Goal: Transaction & Acquisition: Purchase product/service

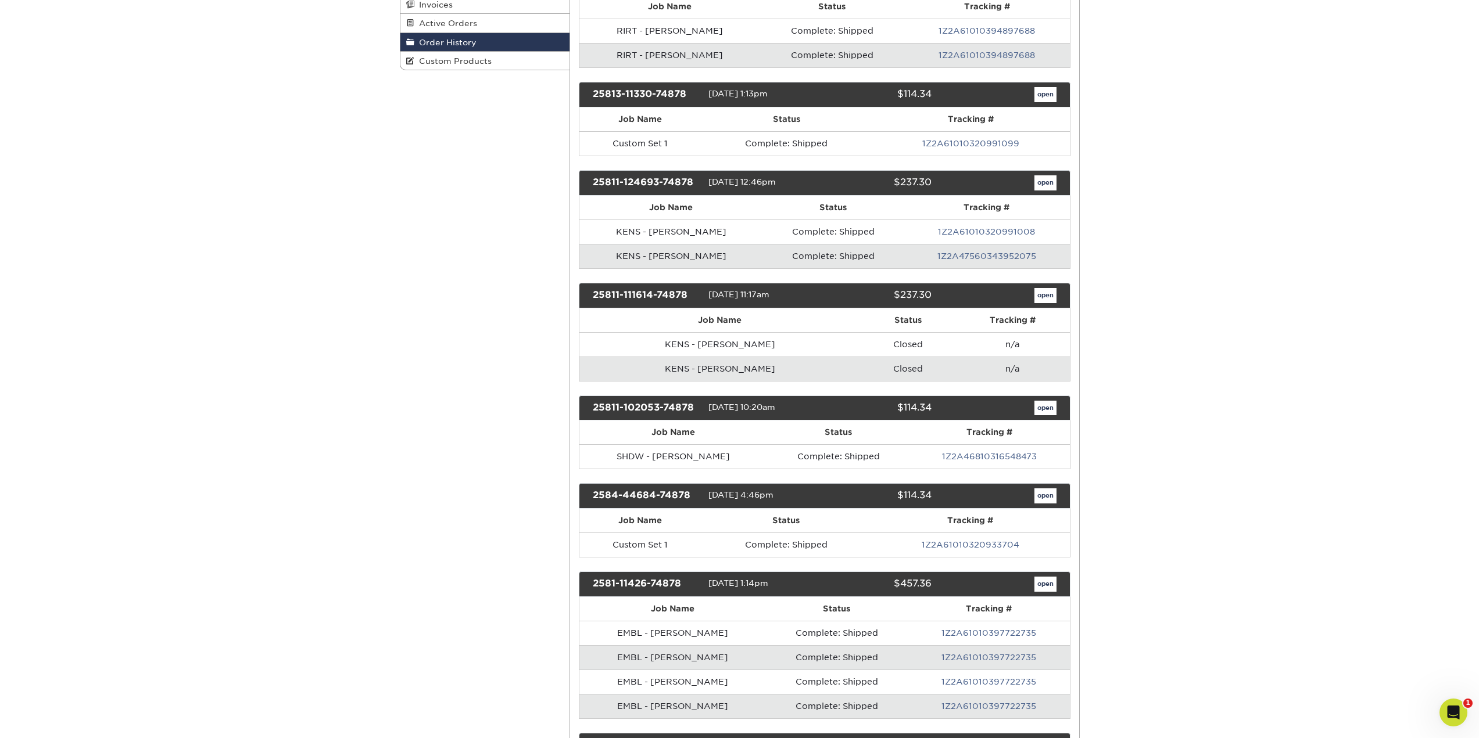
click at [1057, 295] on div "open" at bounding box center [1002, 295] width 124 height 15
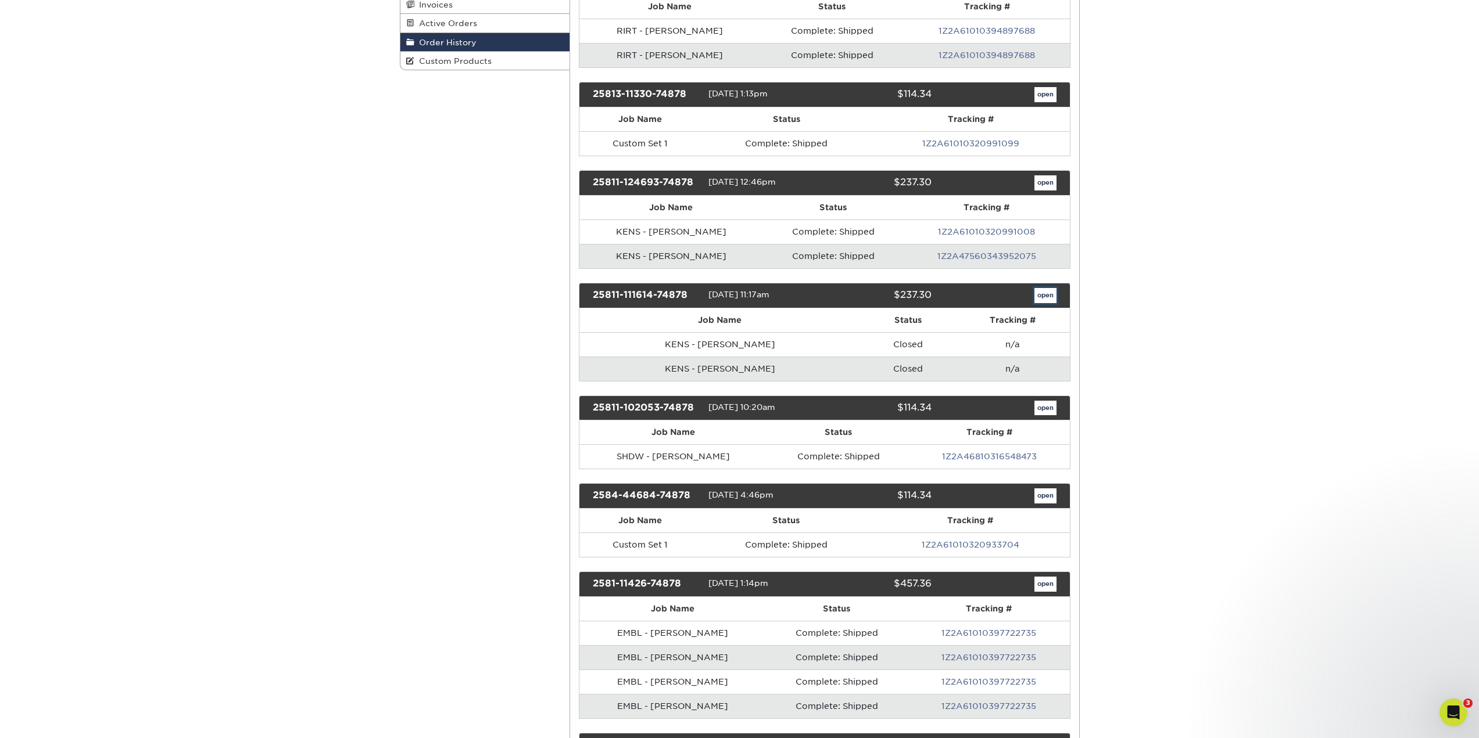
click at [1049, 294] on link "open" at bounding box center [1045, 295] width 22 height 15
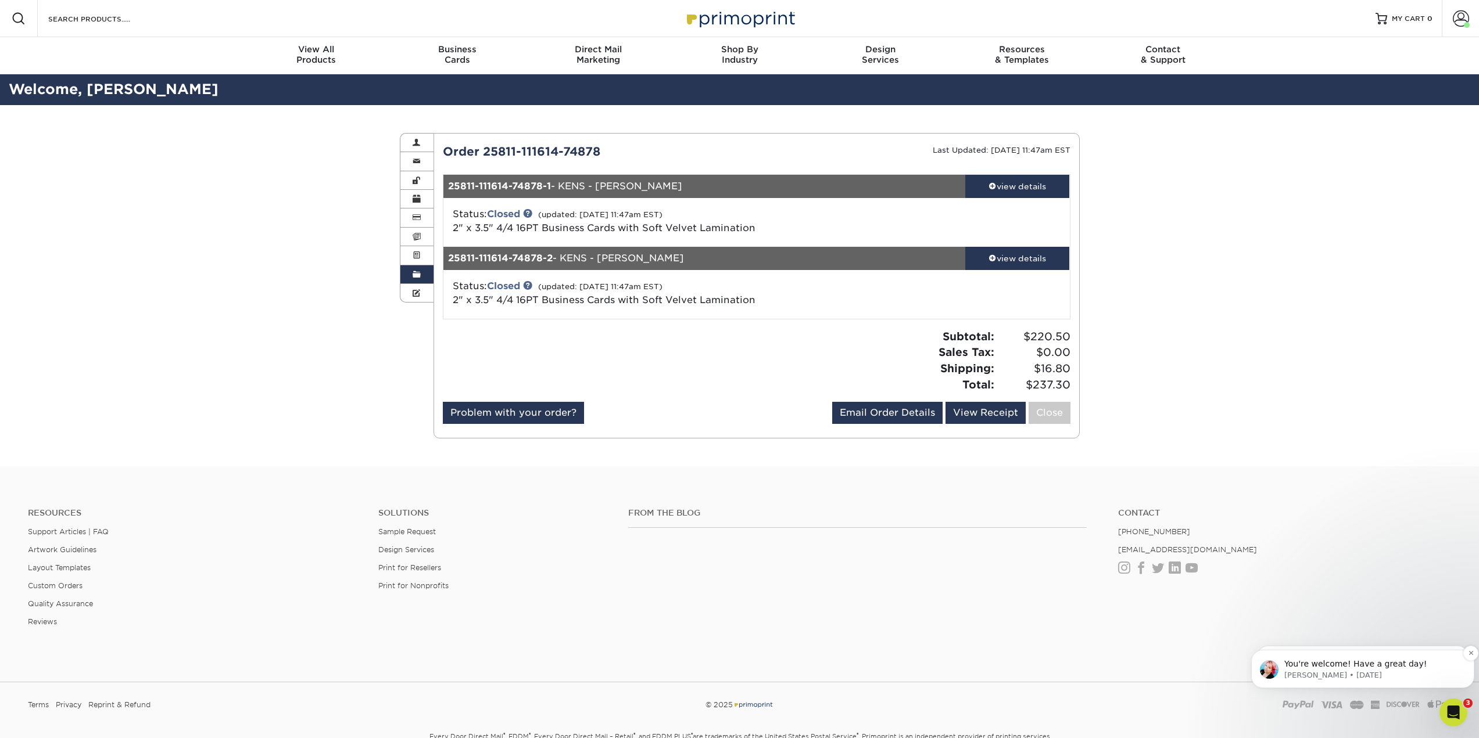
click at [1371, 670] on p "Jenny • 1w ago" at bounding box center [1371, 675] width 175 height 10
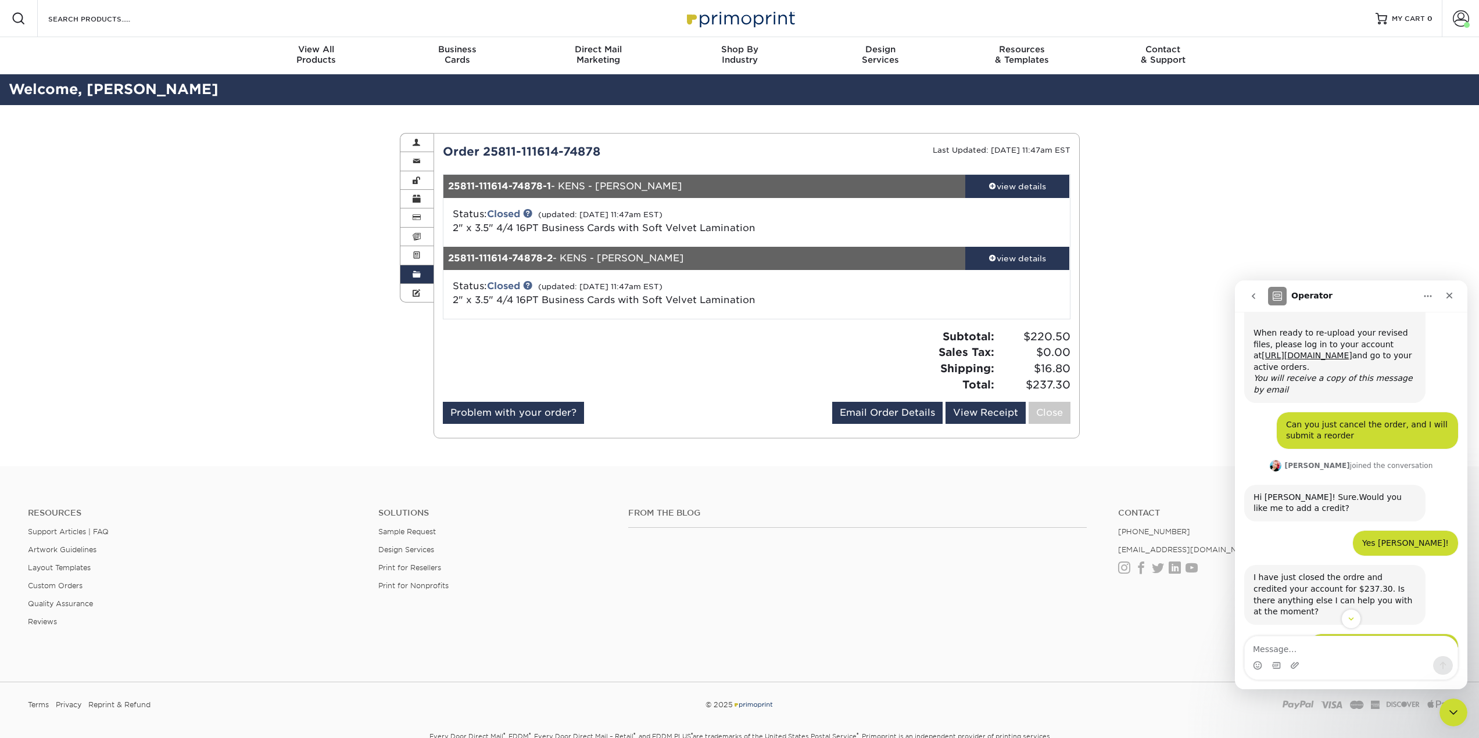
scroll to position [609, 0]
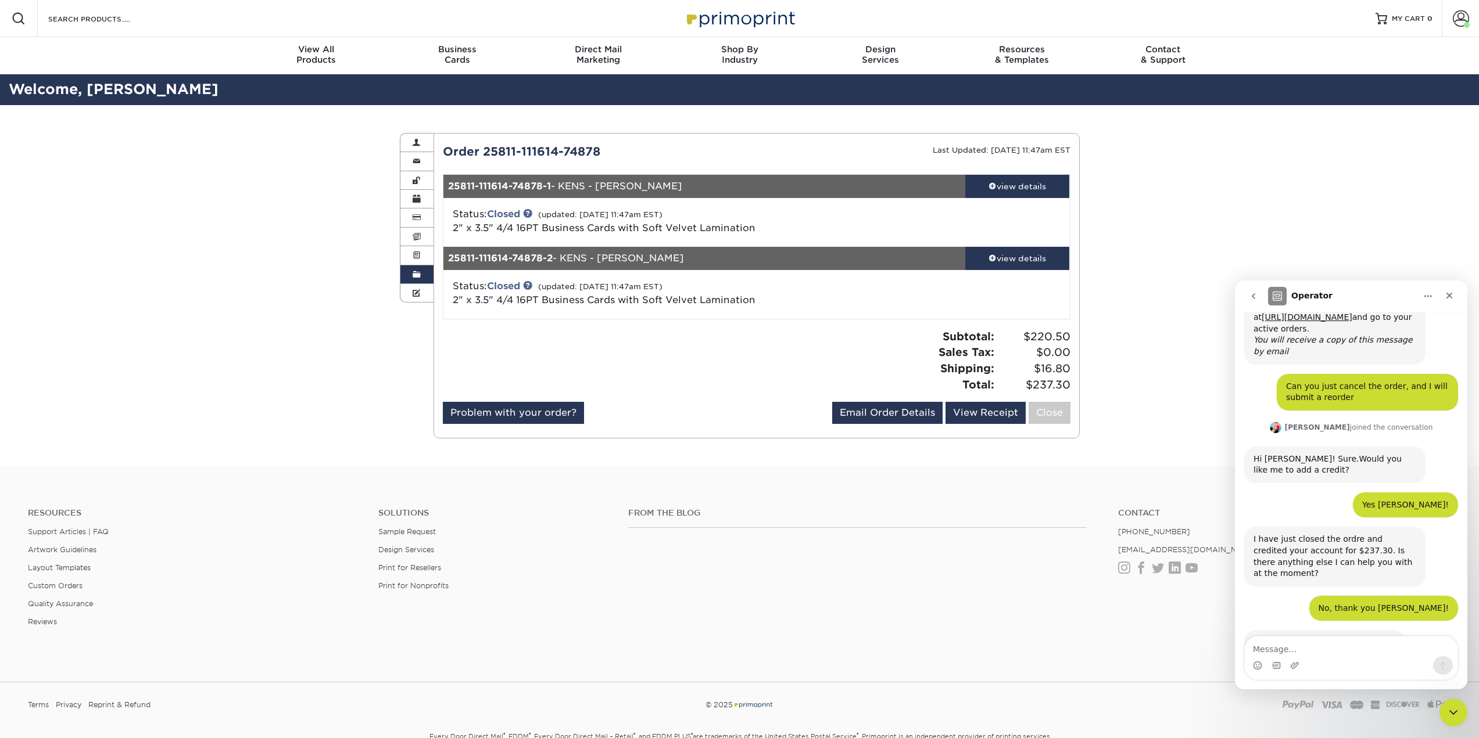
click at [1175, 295] on div "Order History Account Overview Contact Information Change Password Address Book…" at bounding box center [739, 285] width 1479 height 361
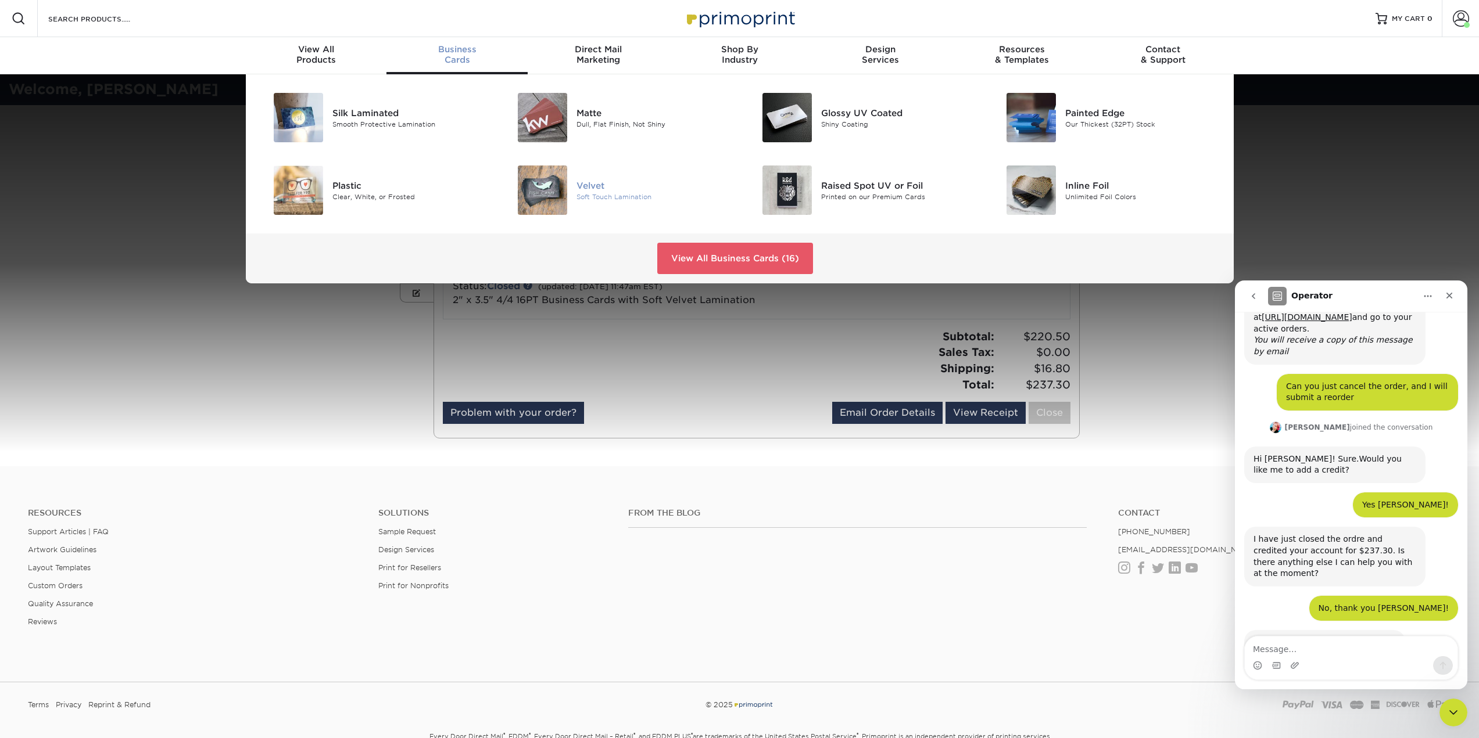
click at [547, 195] on img at bounding box center [542, 190] width 49 height 49
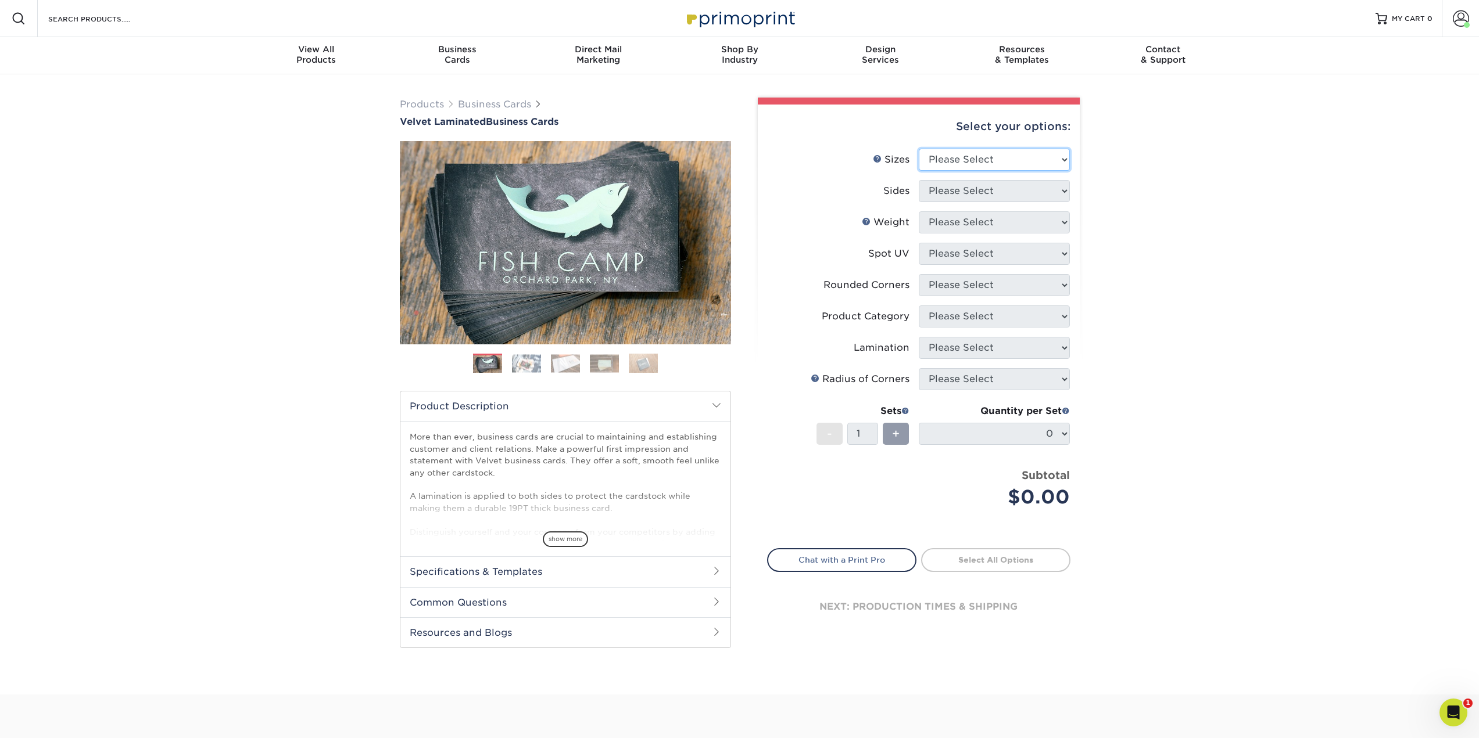
click at [976, 159] on select "Please Select 1.5" x 3.5" - Mini 1.75" x 3.5" - Mini 2" x 2" - Square 2" x 3" -…" at bounding box center [994, 160] width 151 height 22
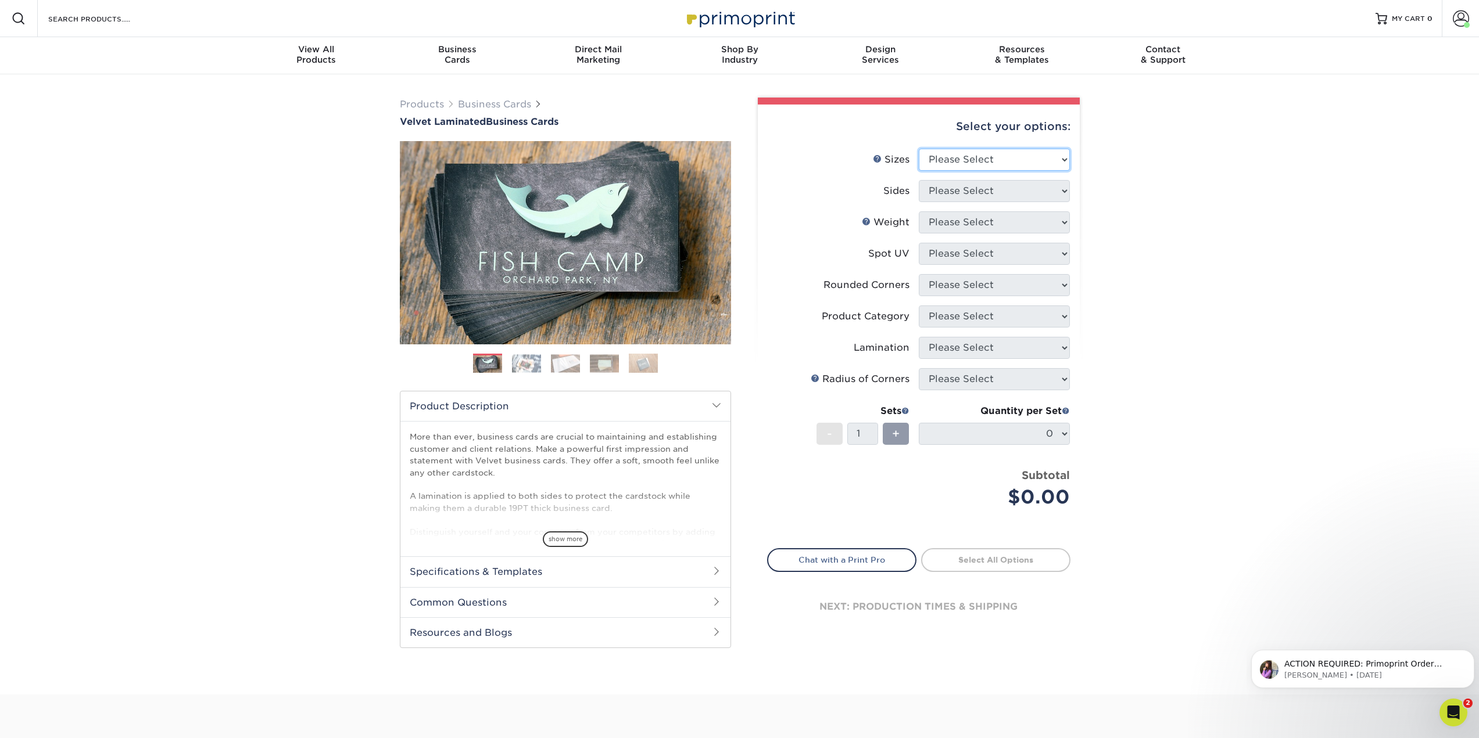
click at [988, 168] on select "Please Select 1.5" x 3.5" - Mini 1.75" x 3.5" - Mini 2" x 2" - Square 2" x 3" -…" at bounding box center [994, 160] width 151 height 22
select select "2.00x3.50"
click at [919, 149] on select "Please Select 1.5" x 3.5" - Mini 1.75" x 3.5" - Mini 2" x 2" - Square 2" x 3" -…" at bounding box center [994, 160] width 151 height 22
click at [997, 191] on select "Please Select Print Both Sides Print Front Only" at bounding box center [994, 191] width 151 height 22
select select "13abbda7-1d64-4f25-8bb2-c179b224825d"
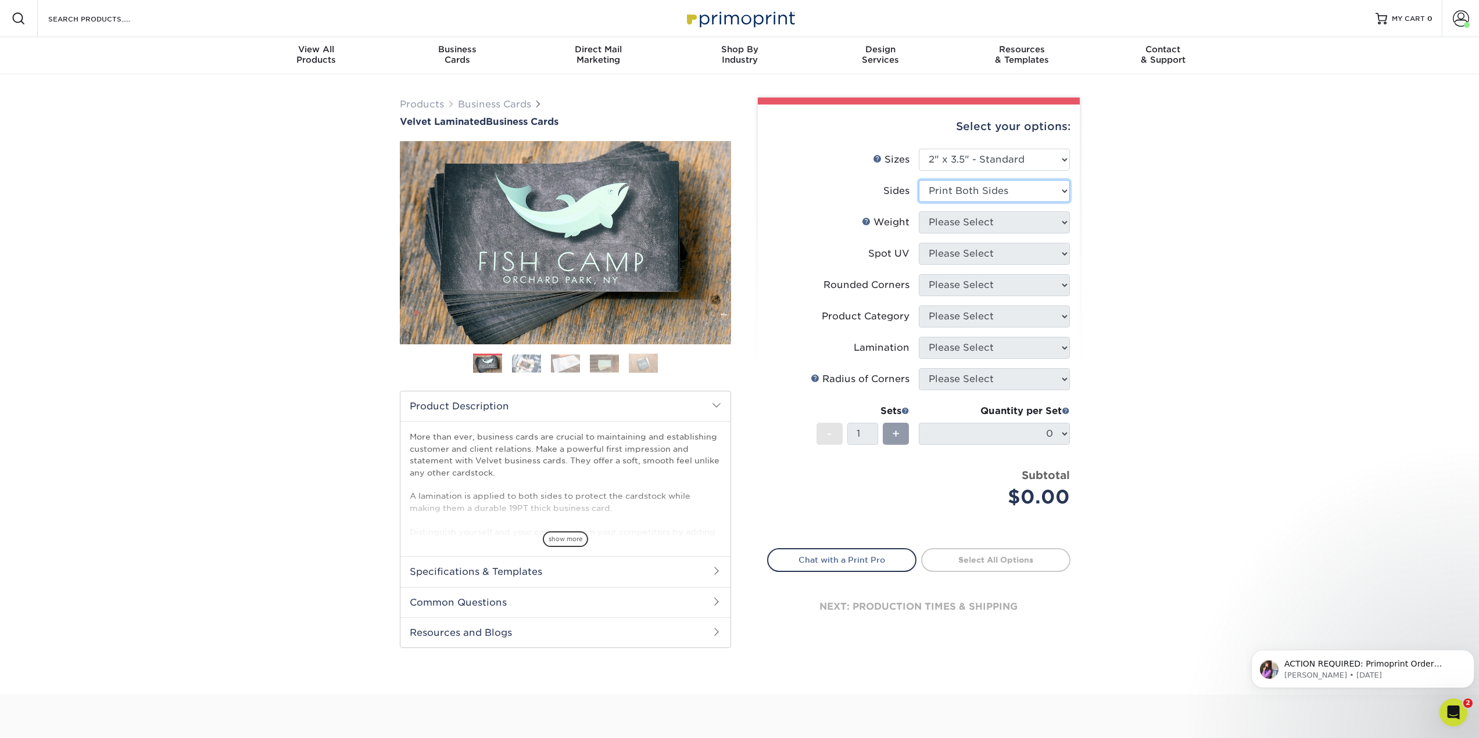
click at [919, 180] on select "Please Select Print Both Sides Print Front Only" at bounding box center [994, 191] width 151 height 22
click at [1016, 226] on select "Please Select 16PT" at bounding box center [994, 222] width 151 height 22
select select "16PT"
click at [919, 211] on select "Please Select 16PT" at bounding box center [994, 222] width 151 height 22
click at [1018, 252] on select "Please Select No Spot UV Front and Back (Both Sides) Front Only Back Only" at bounding box center [994, 254] width 151 height 22
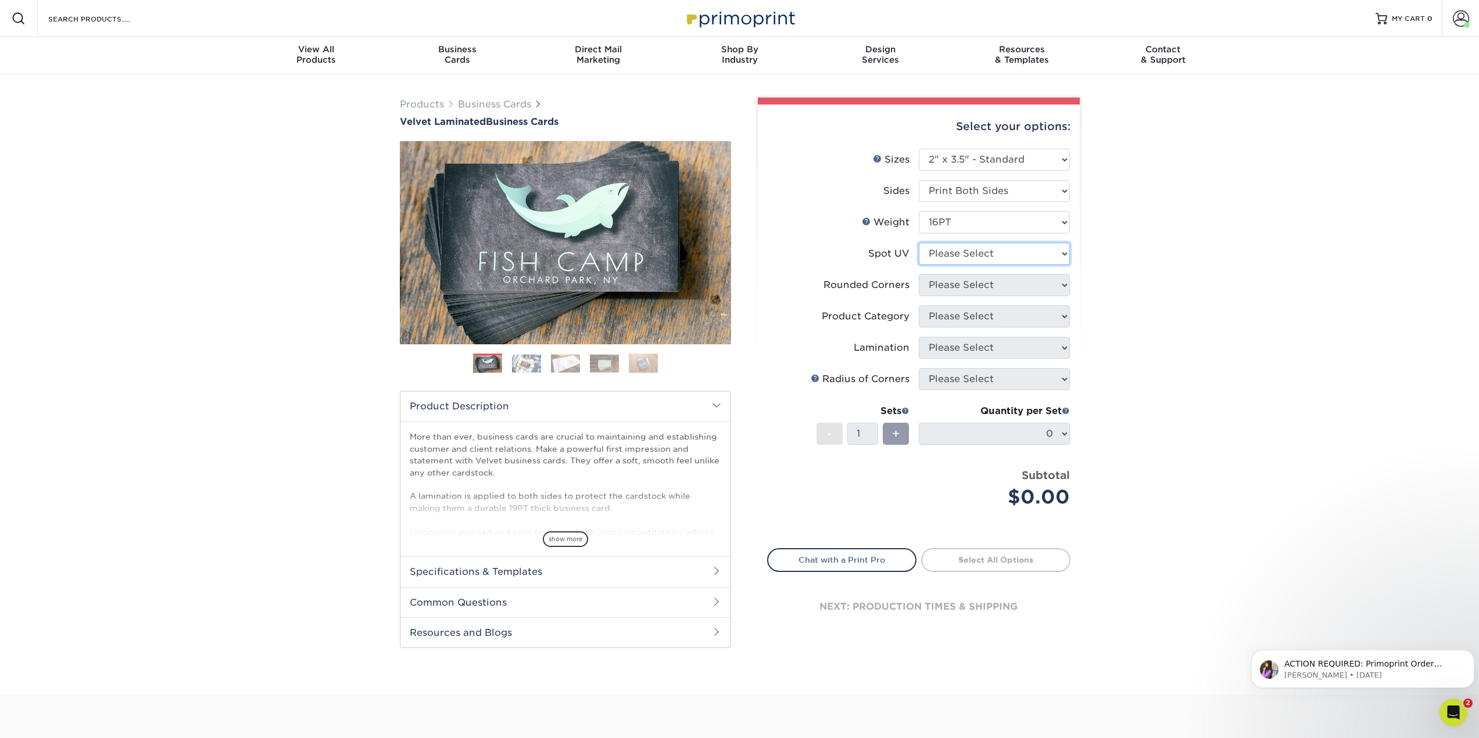
select select "3"
click at [919, 243] on select "Please Select No Spot UV Front and Back (Both Sides) Front Only Back Only" at bounding box center [994, 254] width 151 height 22
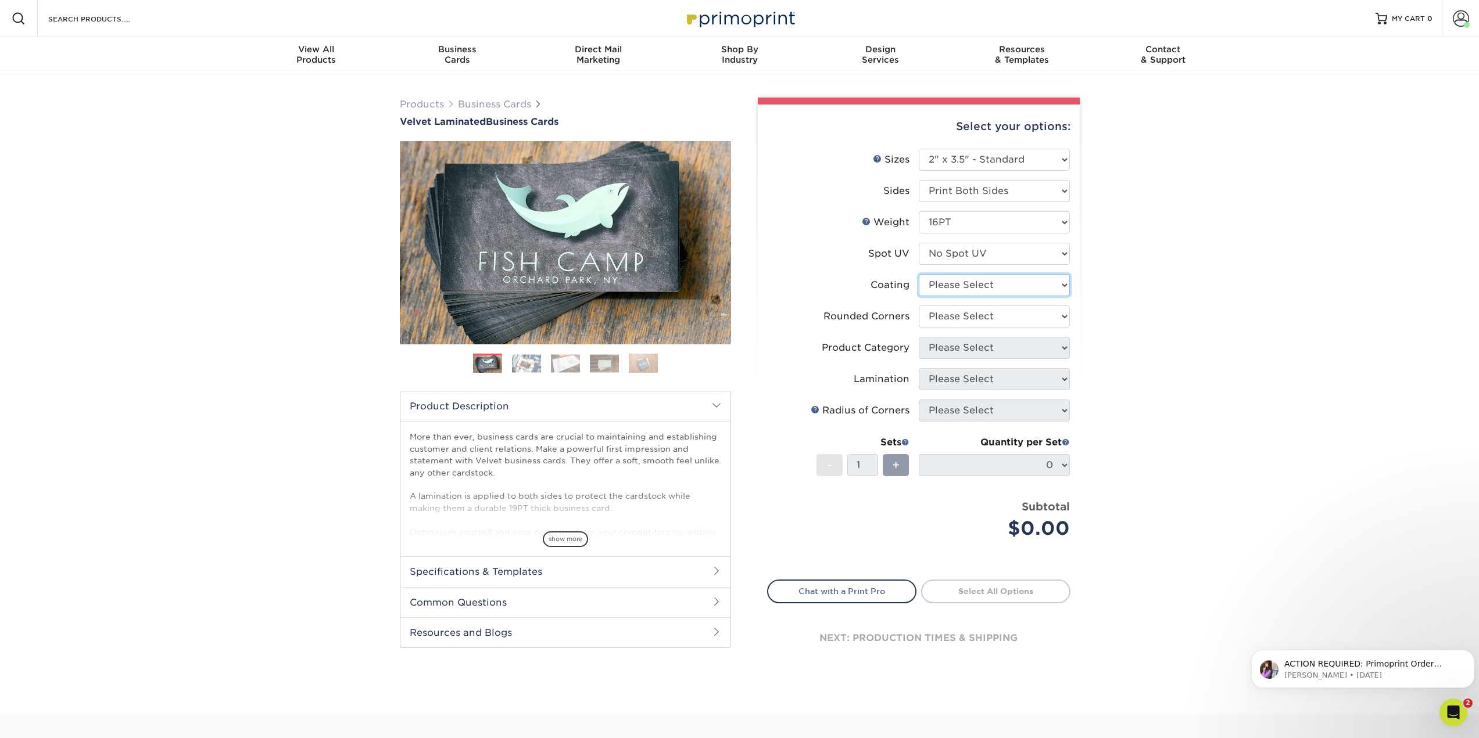
click at [1025, 292] on select at bounding box center [994, 285] width 151 height 22
click at [1196, 315] on div "Products Business Cards Velvet Laminated Business Cards Previous Next" at bounding box center [739, 394] width 1479 height 641
click at [1047, 309] on select "Please Select Yes - Round 2 Corners Yes - Round 4 Corners No" at bounding box center [994, 317] width 151 height 22
select select "0"
click at [919, 306] on select "Please Select Yes - Round 2 Corners Yes - Round 4 Corners No" at bounding box center [994, 317] width 151 height 22
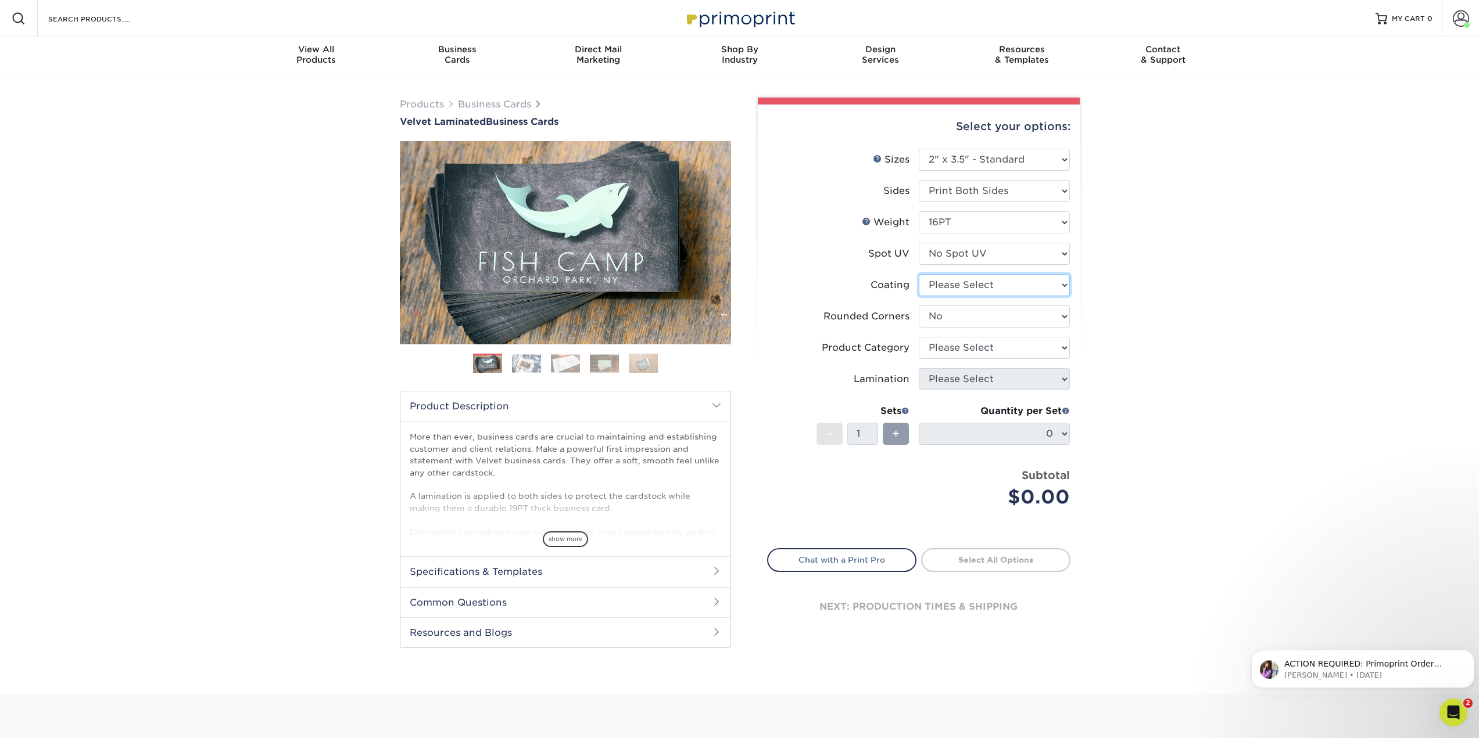
click at [1005, 290] on select at bounding box center [994, 285] width 151 height 22
select select "3e7618de-abca-4bda-9f97-8b9129e913d8"
click at [919, 274] on select at bounding box center [994, 285] width 151 height 22
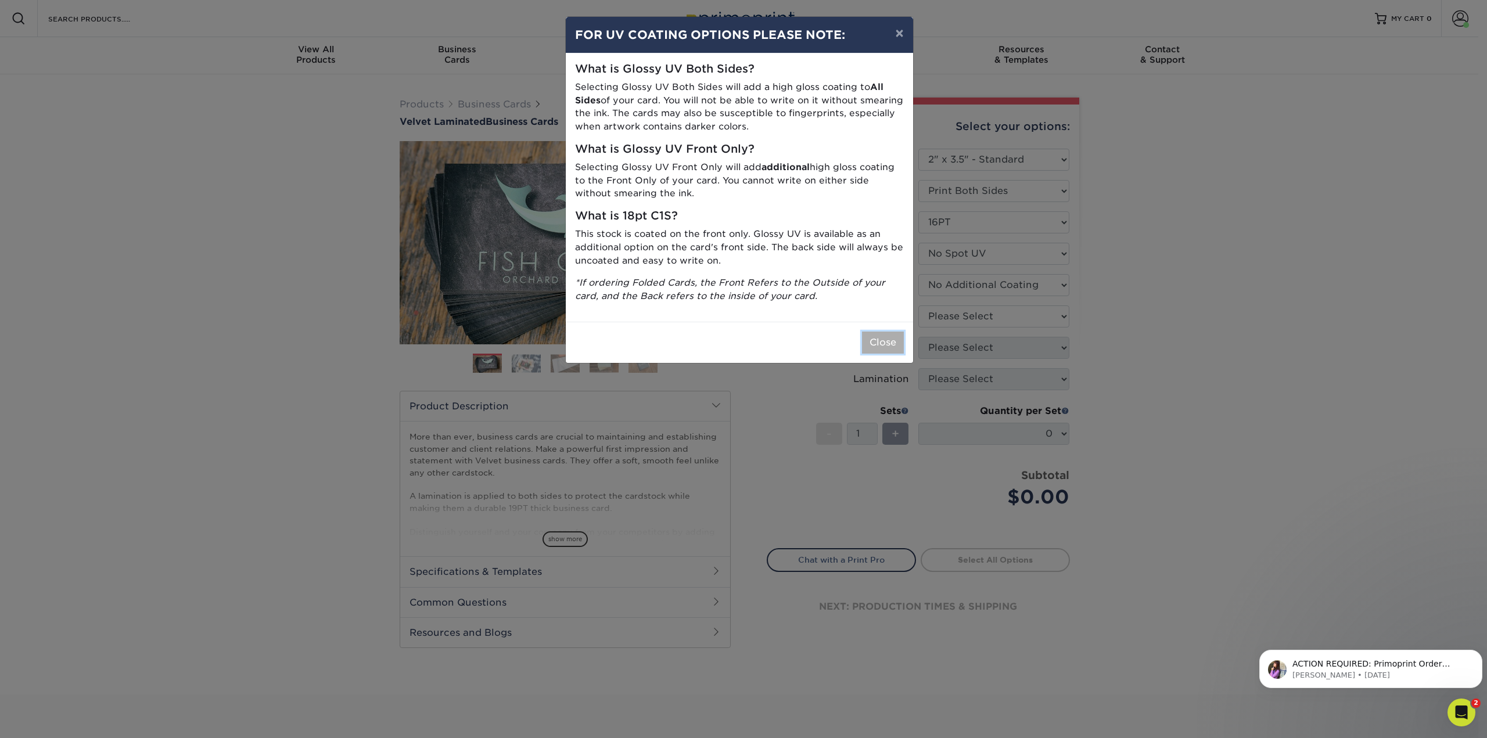
click at [882, 341] on button "Close" at bounding box center [883, 343] width 42 height 22
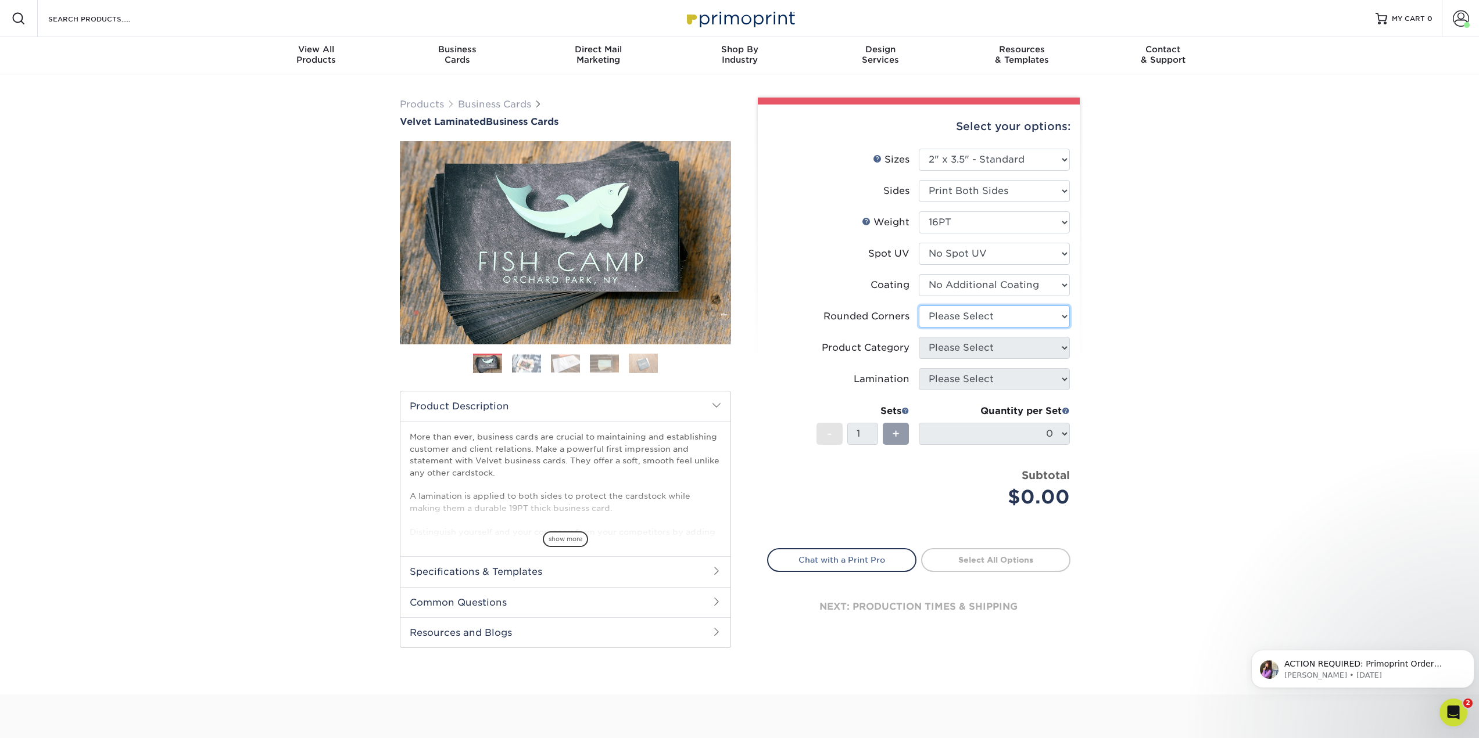
click at [1048, 320] on select "Please Select Yes - Round 2 Corners Yes - Round 4 Corners No" at bounding box center [994, 317] width 151 height 22
select select "0"
click at [919, 306] on select "Please Select Yes - Round 2 Corners Yes - Round 4 Corners No" at bounding box center [994, 317] width 151 height 22
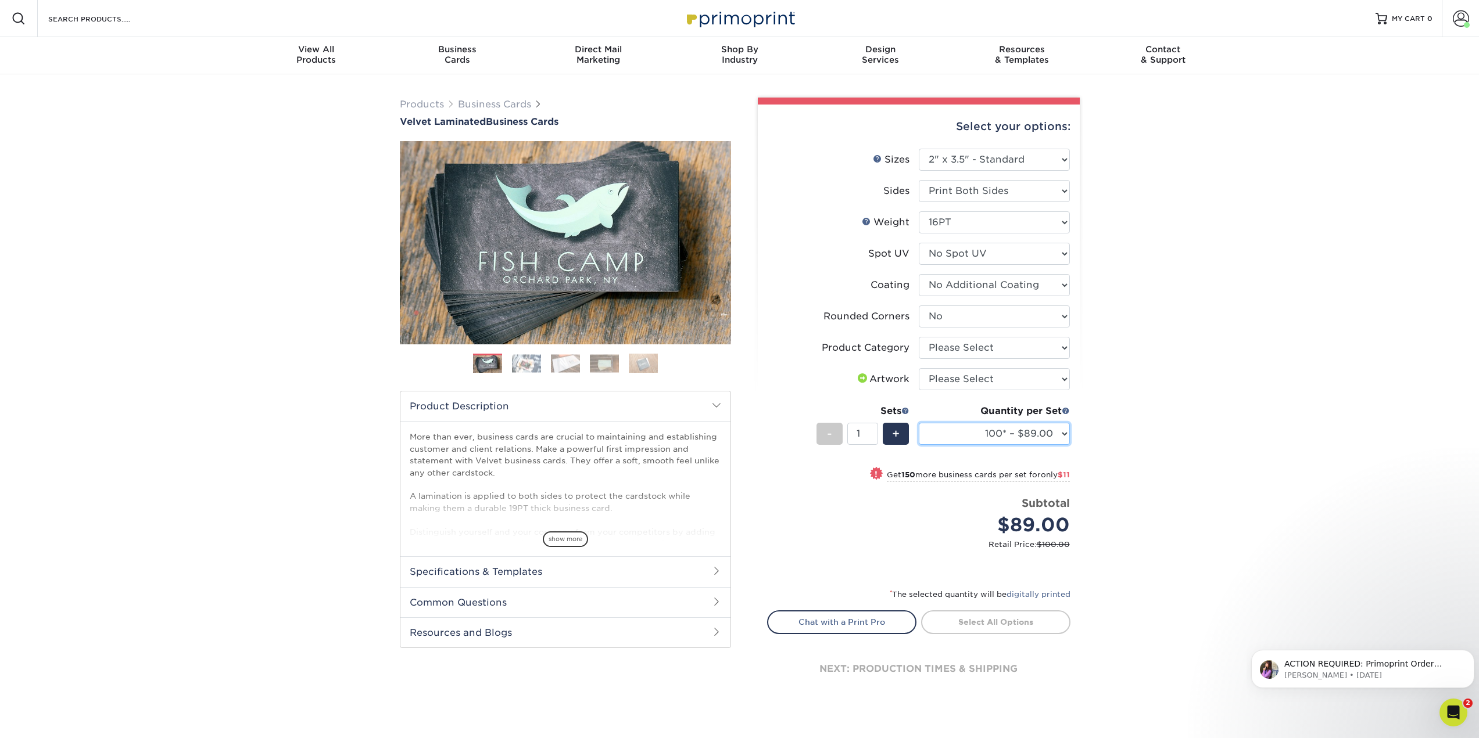
click at [1012, 440] on select "100* – $89.00 250* – $100.00 500 – $107.00 1000 – $139.00 2500 – $273.00 5000 –…" at bounding box center [994, 434] width 151 height 22
select select "500 – $107.00"
click at [919, 423] on select "100* – $89.00 250* – $100.00 500 – $107.00 1000 – $139.00 2500 – $273.00 5000 –…" at bounding box center [994, 434] width 151 height 22
click at [1311, 407] on div "Products Business Cards Velvet Laminated Business Cards Previous Next" at bounding box center [739, 398] width 1479 height 648
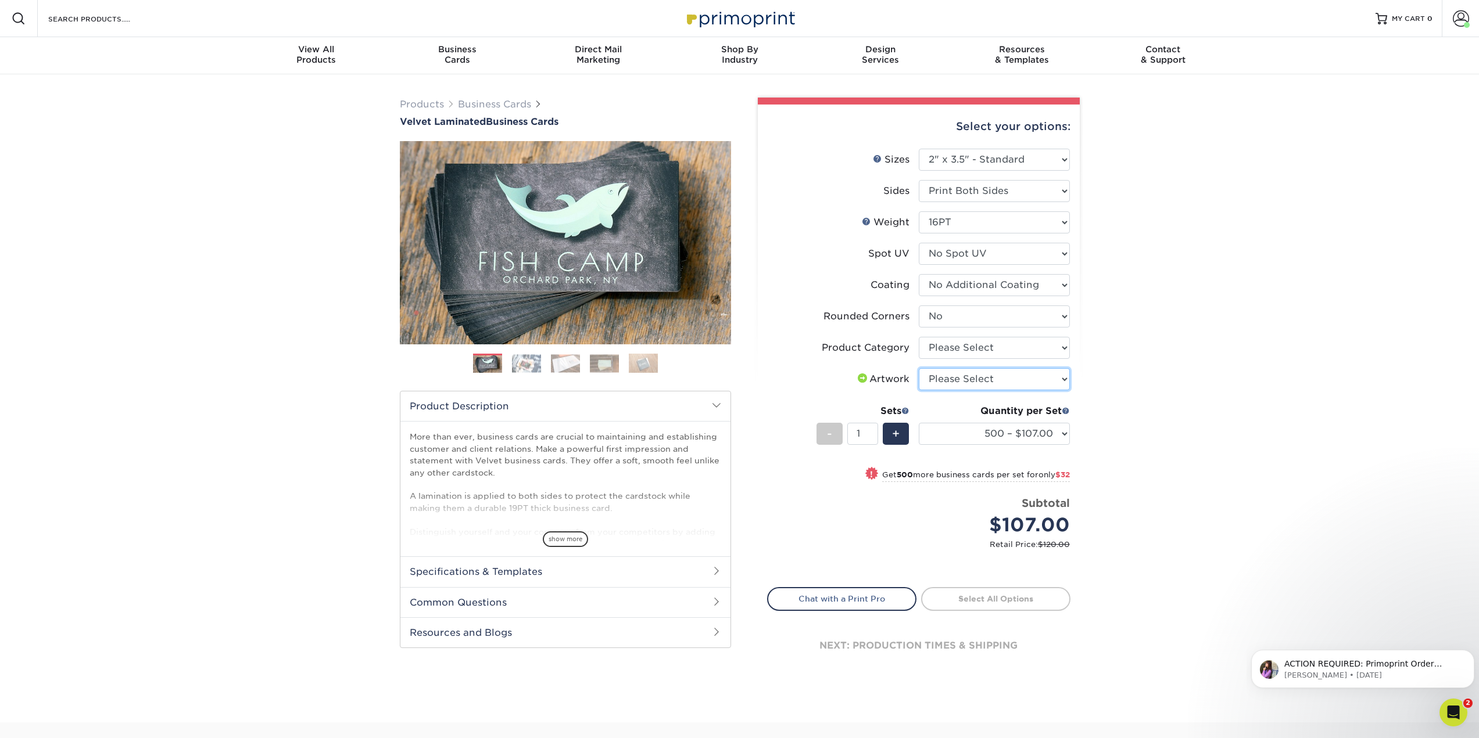
click at [989, 384] on select "Please Select I will upload files I need a design - $100" at bounding box center [994, 379] width 151 height 22
select select "upload"
click at [919, 368] on select "Please Select I will upload files I need a design - $100" at bounding box center [994, 379] width 151 height 22
click at [987, 346] on select "Please Select Business Cards" at bounding box center [994, 348] width 151 height 22
select select "3b5148f1-0588-4f88-a218-97bcfdce65c1"
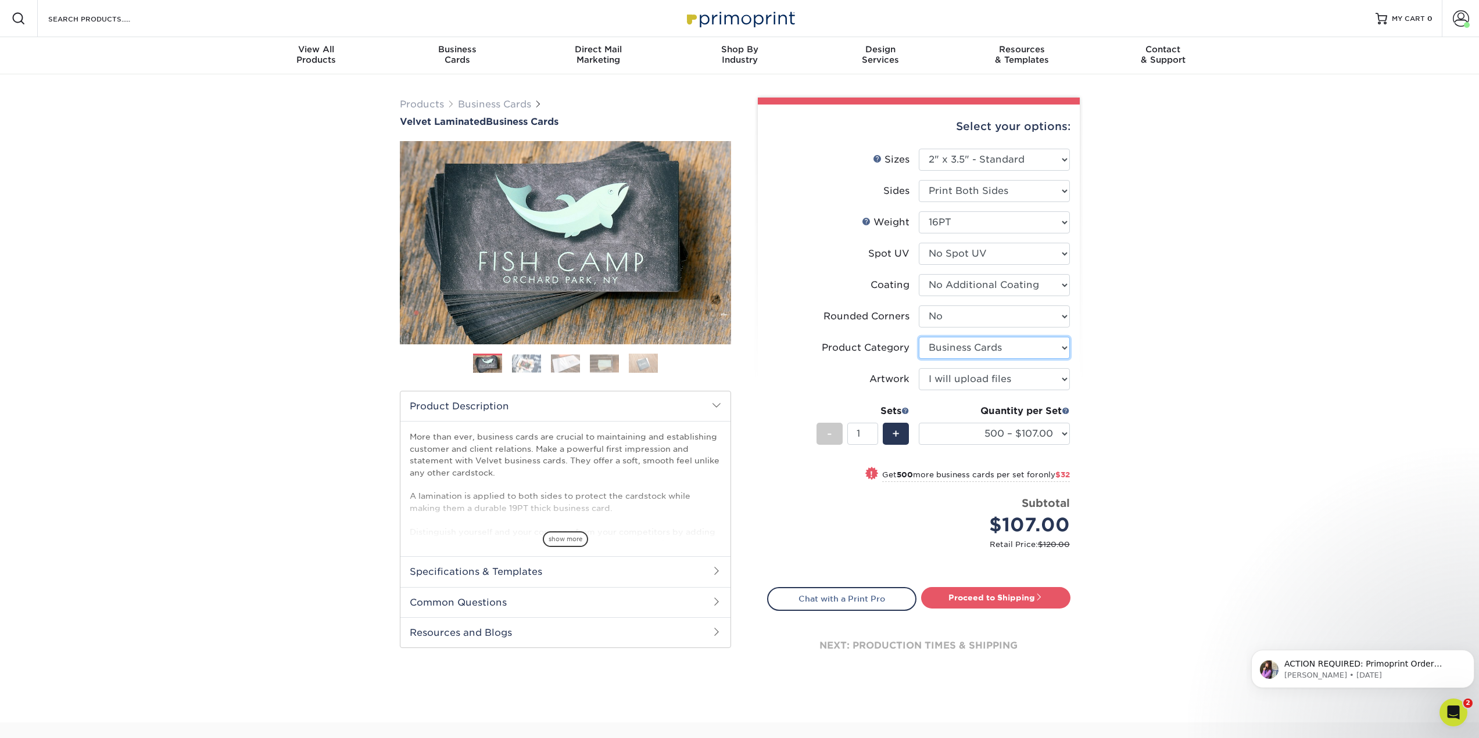
click at [919, 337] on select "Please Select Business Cards" at bounding box center [994, 348] width 151 height 22
click at [1032, 597] on link "Proceed to Shipping" at bounding box center [995, 597] width 149 height 21
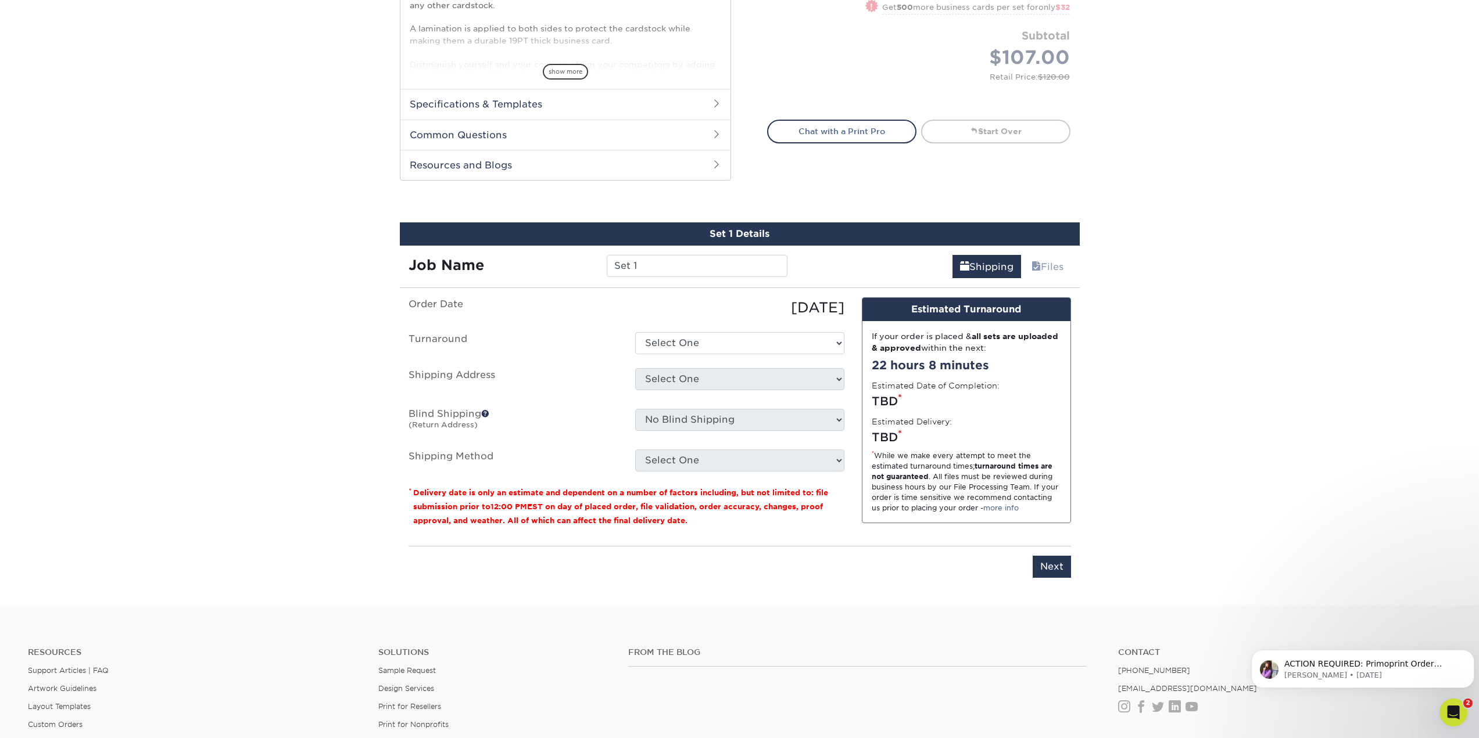
scroll to position [619, 0]
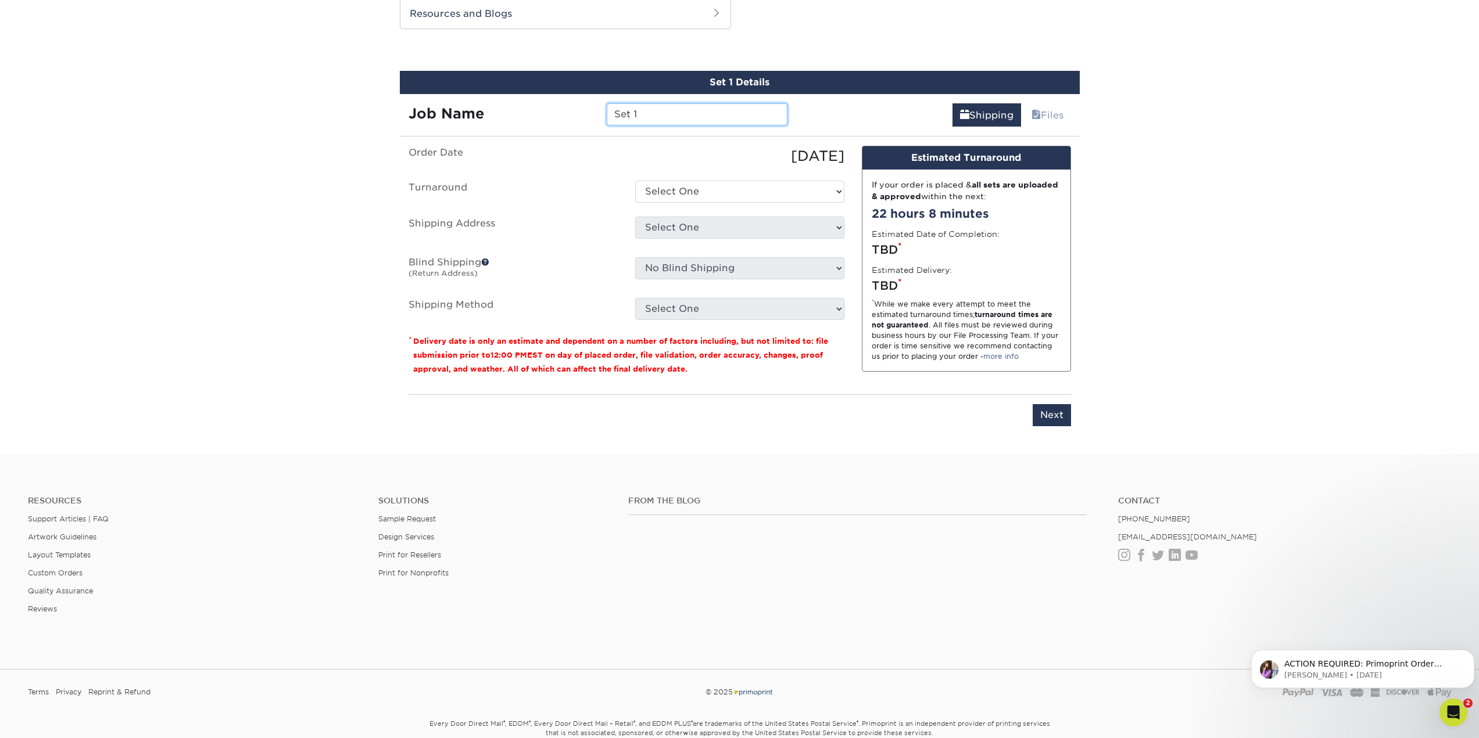
click at [672, 106] on input "Set 1" at bounding box center [697, 114] width 181 height 22
type input "S"
type input "Kensington Park ReOrder"
click at [727, 186] on select "Select One 2-4 Business Days 2 Day Next Business Day" at bounding box center [739, 192] width 209 height 22
select select "0269a54f-6afa-4918-998f-593919161a79"
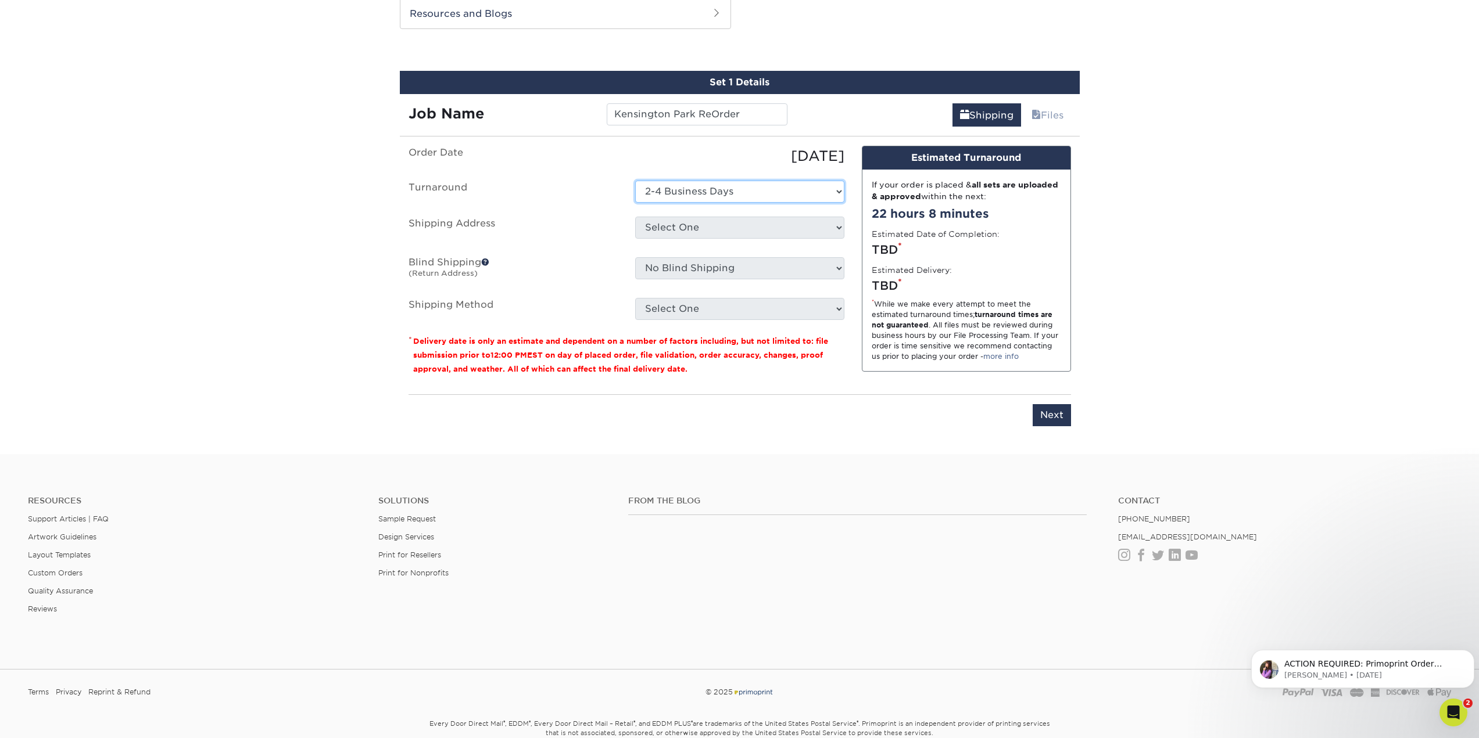
click at [635, 181] on select "Select One 2-4 Business Days 2 Day Next Business Day" at bounding box center [739, 192] width 209 height 22
click at [709, 225] on select "Select One Ivy Point Cinco Ranch 1104 Residence 12th & Wedgewood 780 Townhomes …" at bounding box center [739, 228] width 209 height 22
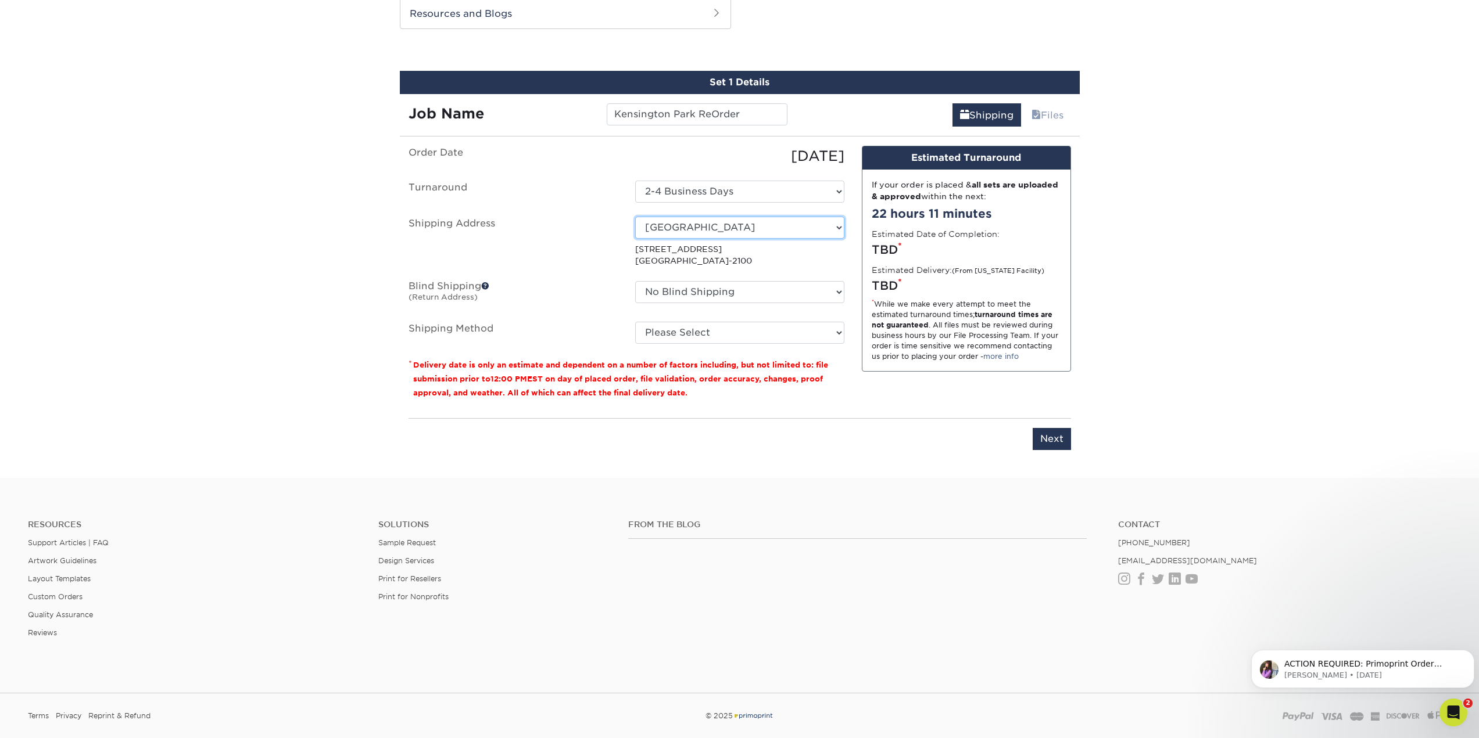
click at [746, 225] on select "Select One Ivy Point Cinco Ranch 1104 Residence 12th & Wedgewood 780 Townhomes …" at bounding box center [739, 228] width 209 height 22
select select "284939"
click at [767, 288] on select "No Blind Shipping Ivy Point Cinco Ranch 1104 Residence 12th & Wedgewood 780 Tow…" at bounding box center [739, 292] width 209 height 22
select select "279590"
click at [635, 281] on select "No Blind Shipping Ivy Point Cinco Ranch 1104 Residence 12th & Wedgewood 780 Tow…" at bounding box center [739, 292] width 209 height 22
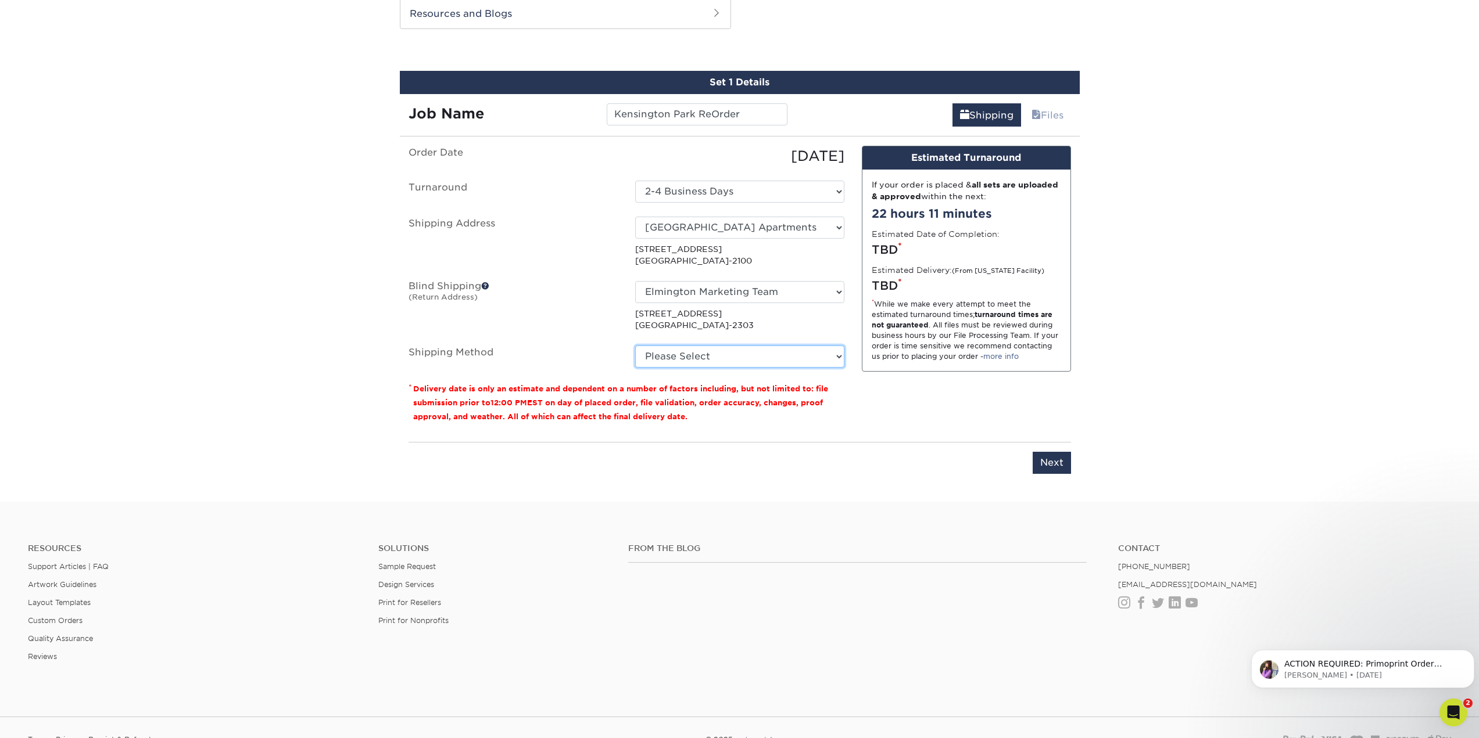
click at [747, 358] on select "Please Select Ground Shipping (+$8.96) 3 Day Shipping Service (+$20.04) 2 Day A…" at bounding box center [739, 357] width 209 height 22
select select "03"
click at [635, 346] on select "Please Select Ground Shipping (+$8.96) 3 Day Shipping Service (+$20.04) 2 Day A…" at bounding box center [739, 357] width 209 height 22
click at [1055, 461] on input "Next" at bounding box center [1051, 463] width 38 height 22
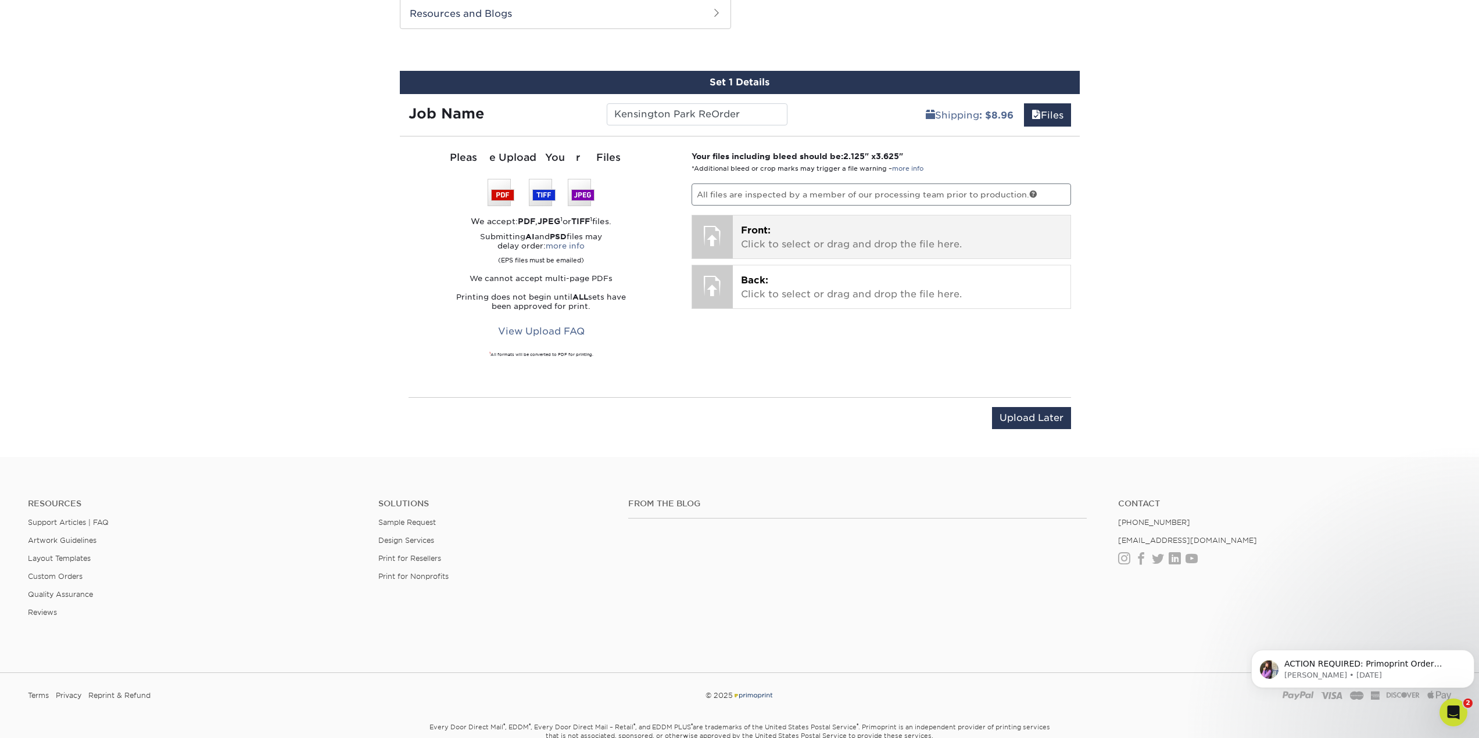
click at [852, 225] on p "Front: Click to select or drag and drop the file here." at bounding box center [901, 238] width 321 height 28
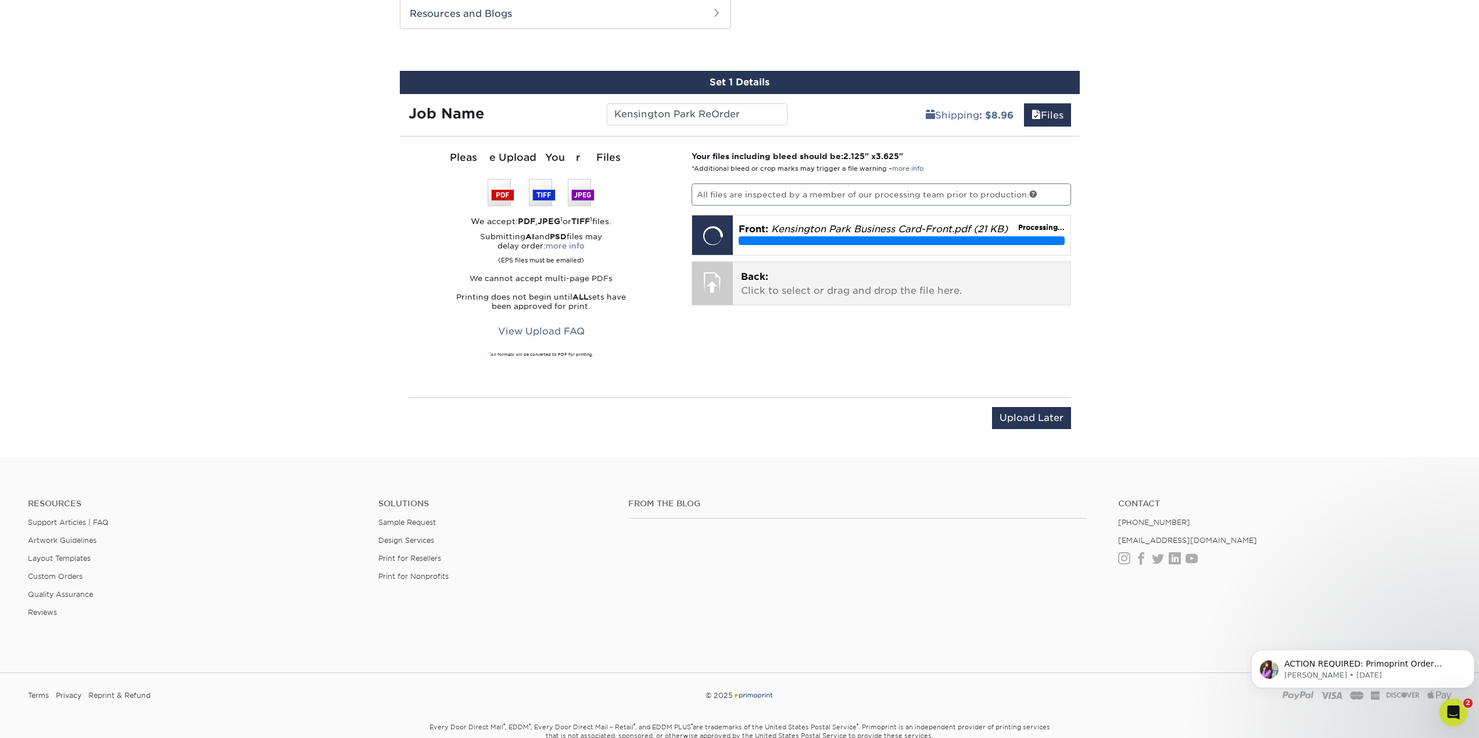
click at [853, 285] on p "Back: Click to select or drag and drop the file here." at bounding box center [901, 284] width 321 height 28
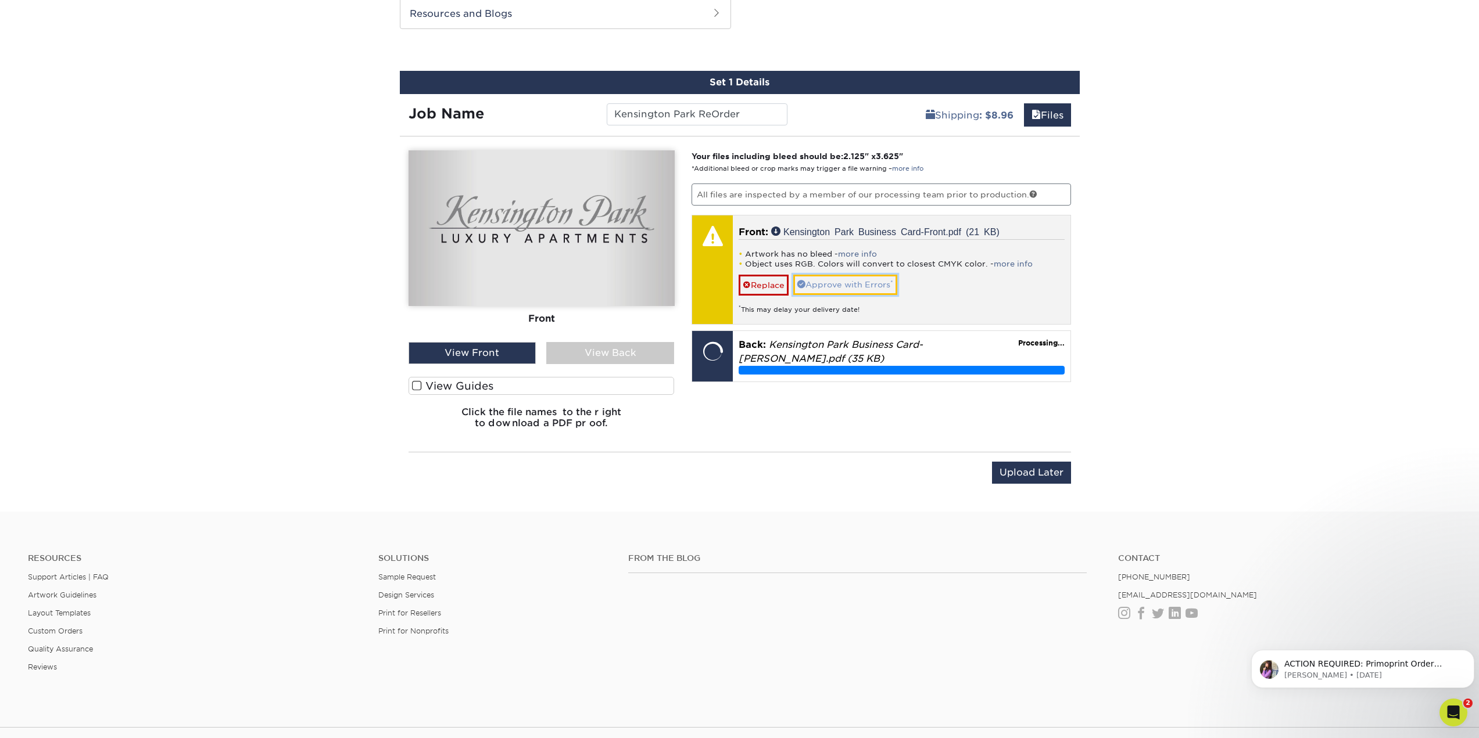
click at [861, 288] on link "Approve with Errors *" at bounding box center [845, 285] width 104 height 20
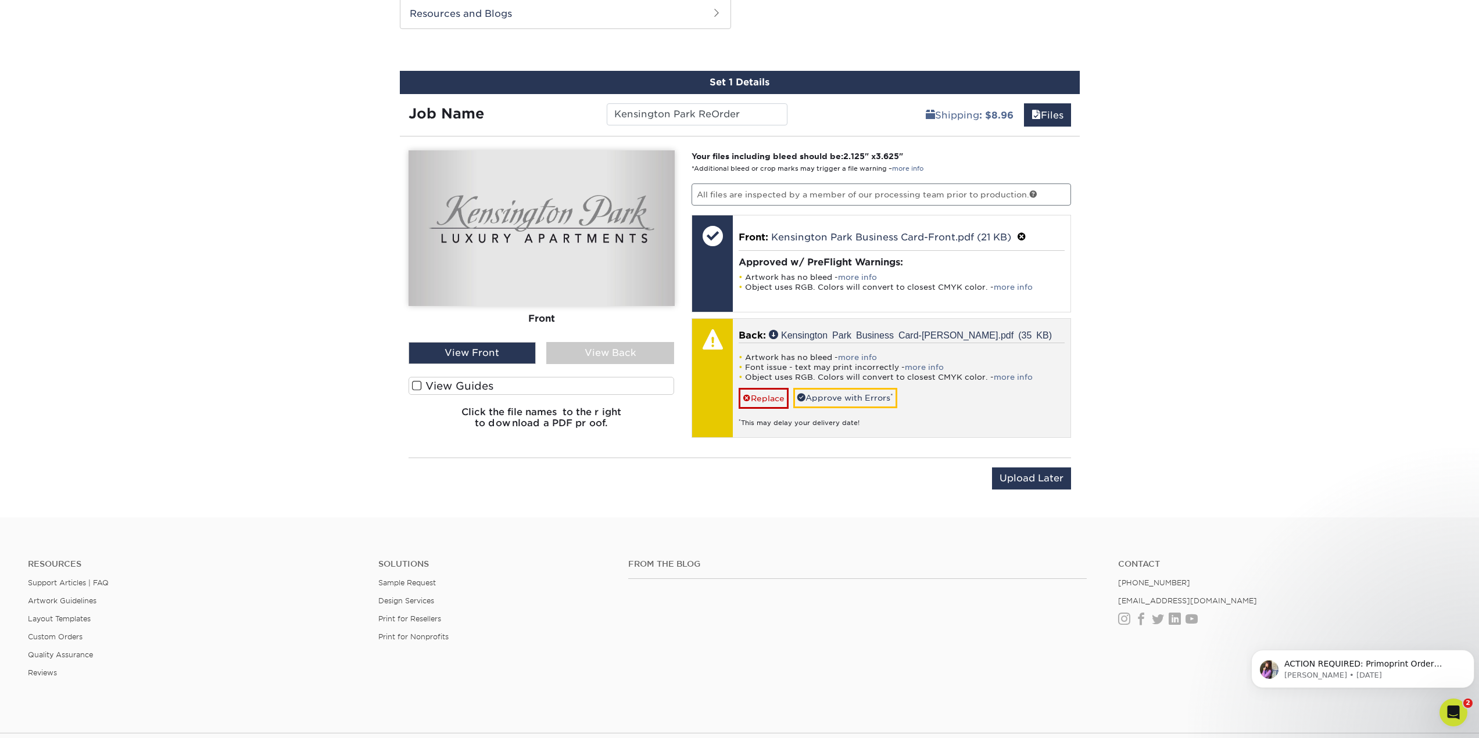
click at [860, 364] on li "Font issue - text may print incorrectly - more info" at bounding box center [901, 368] width 326 height 10
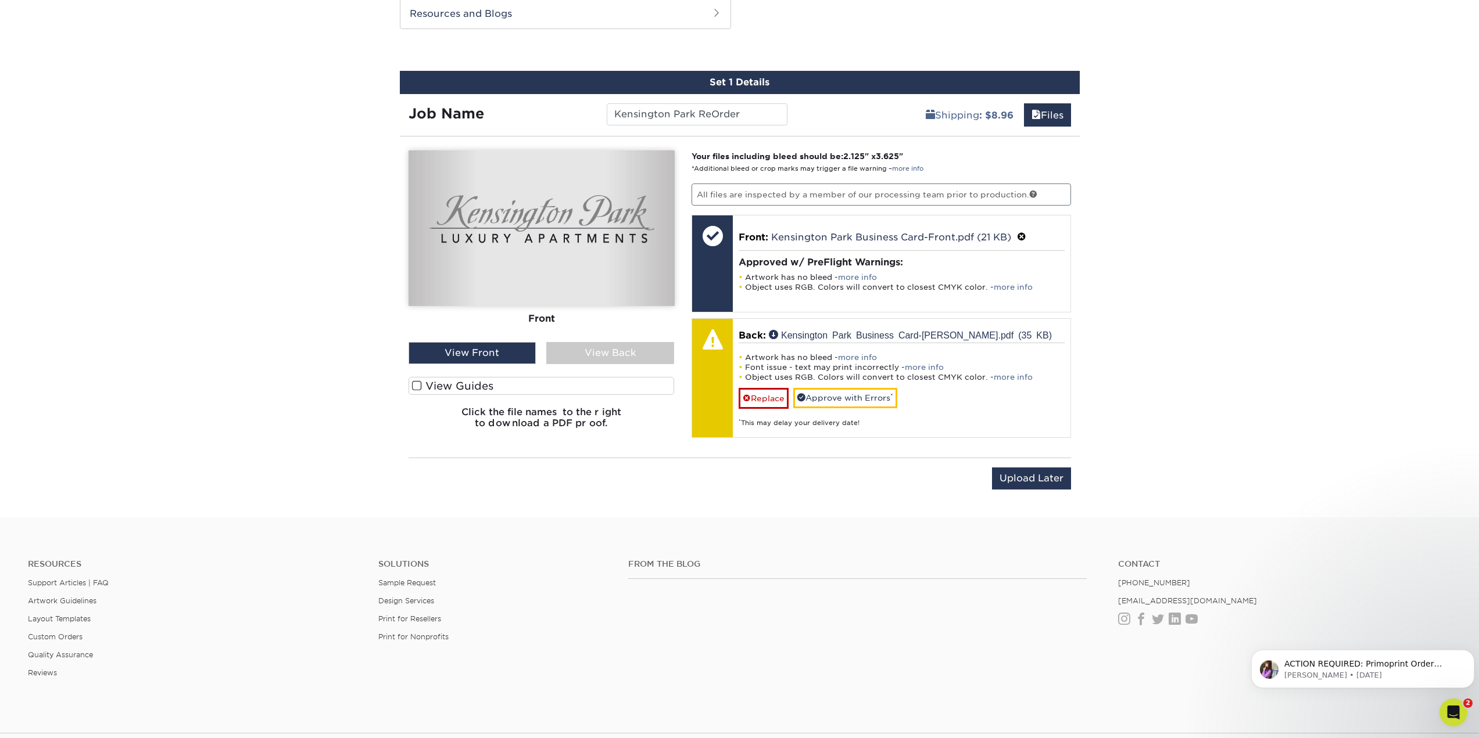
click at [604, 350] on div "View Back" at bounding box center [610, 353] width 128 height 22
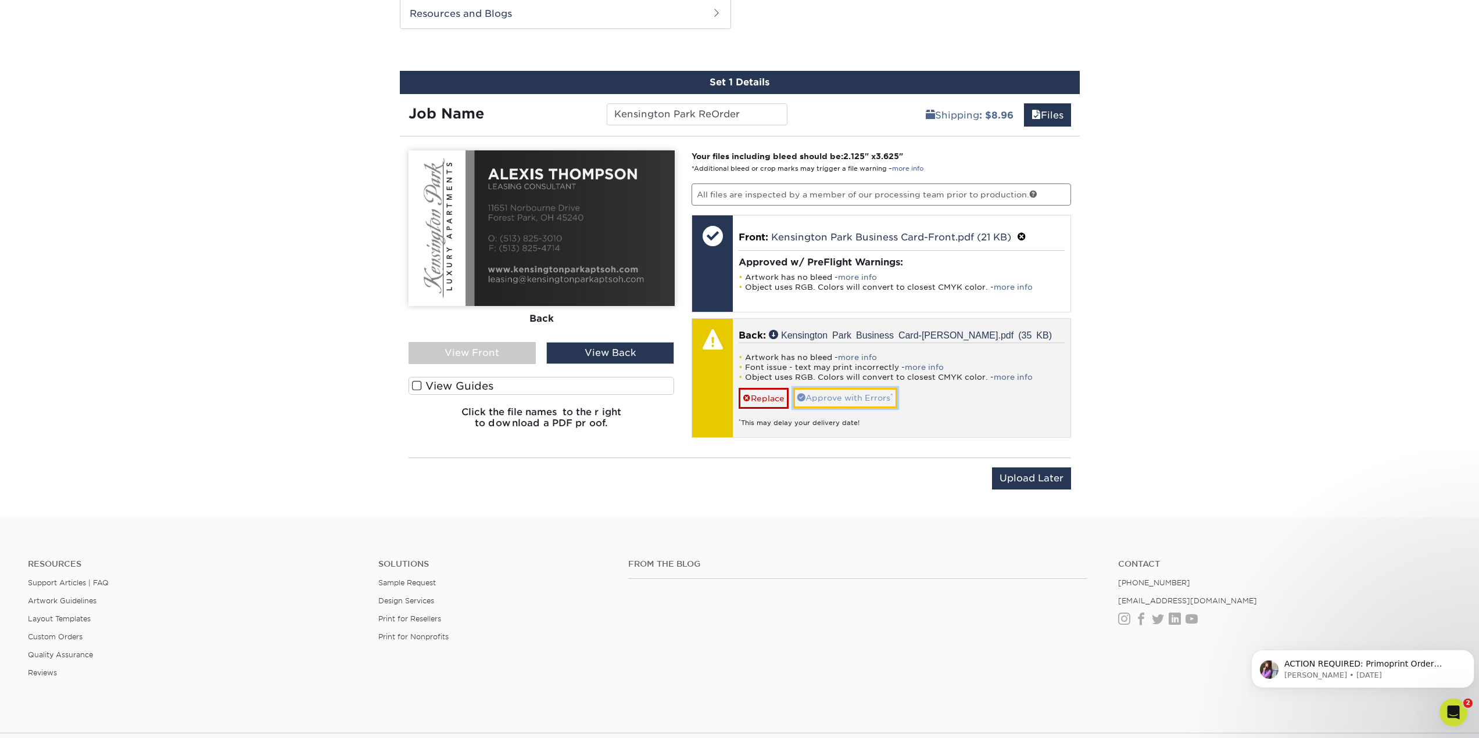
click at [837, 401] on link "Approve with Errors *" at bounding box center [845, 398] width 104 height 20
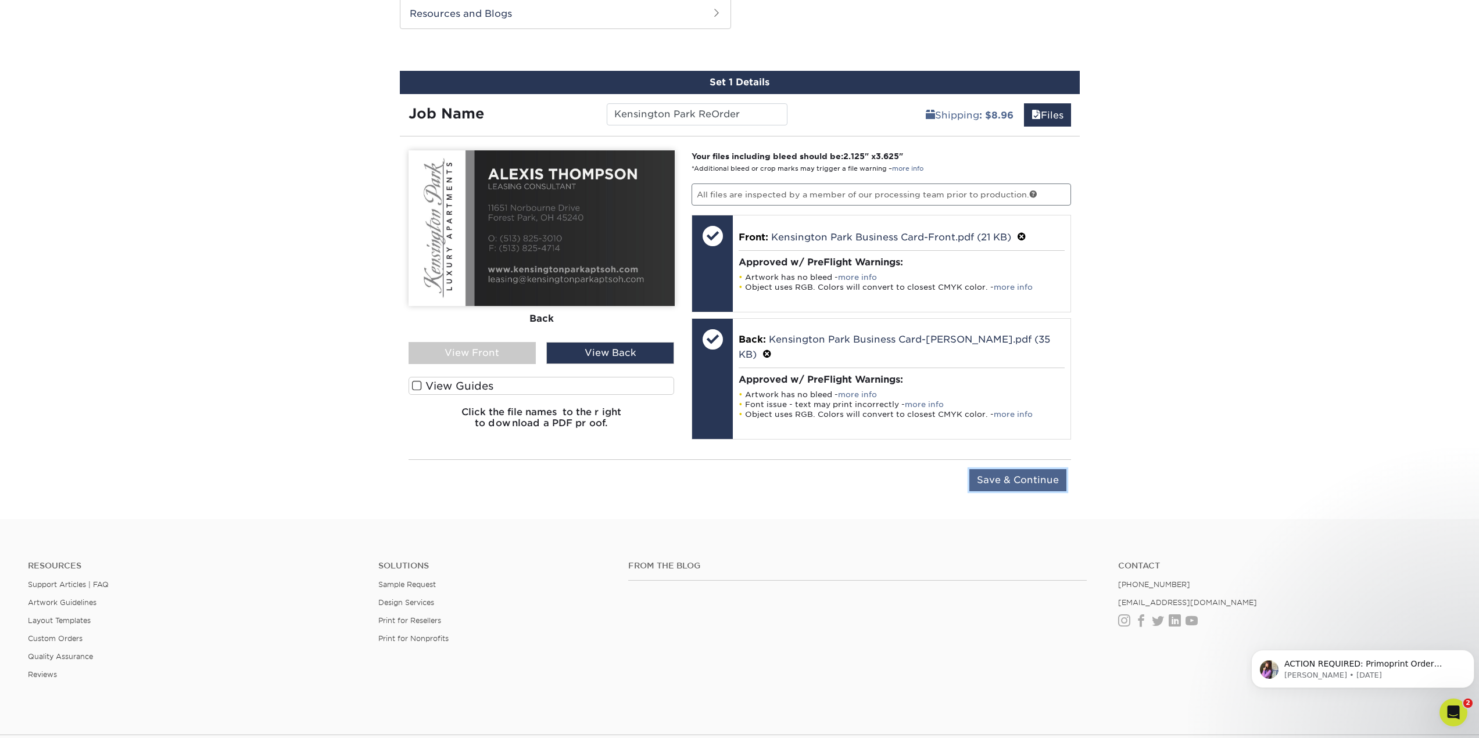
click at [1036, 478] on input "Save & Continue" at bounding box center [1017, 480] width 97 height 22
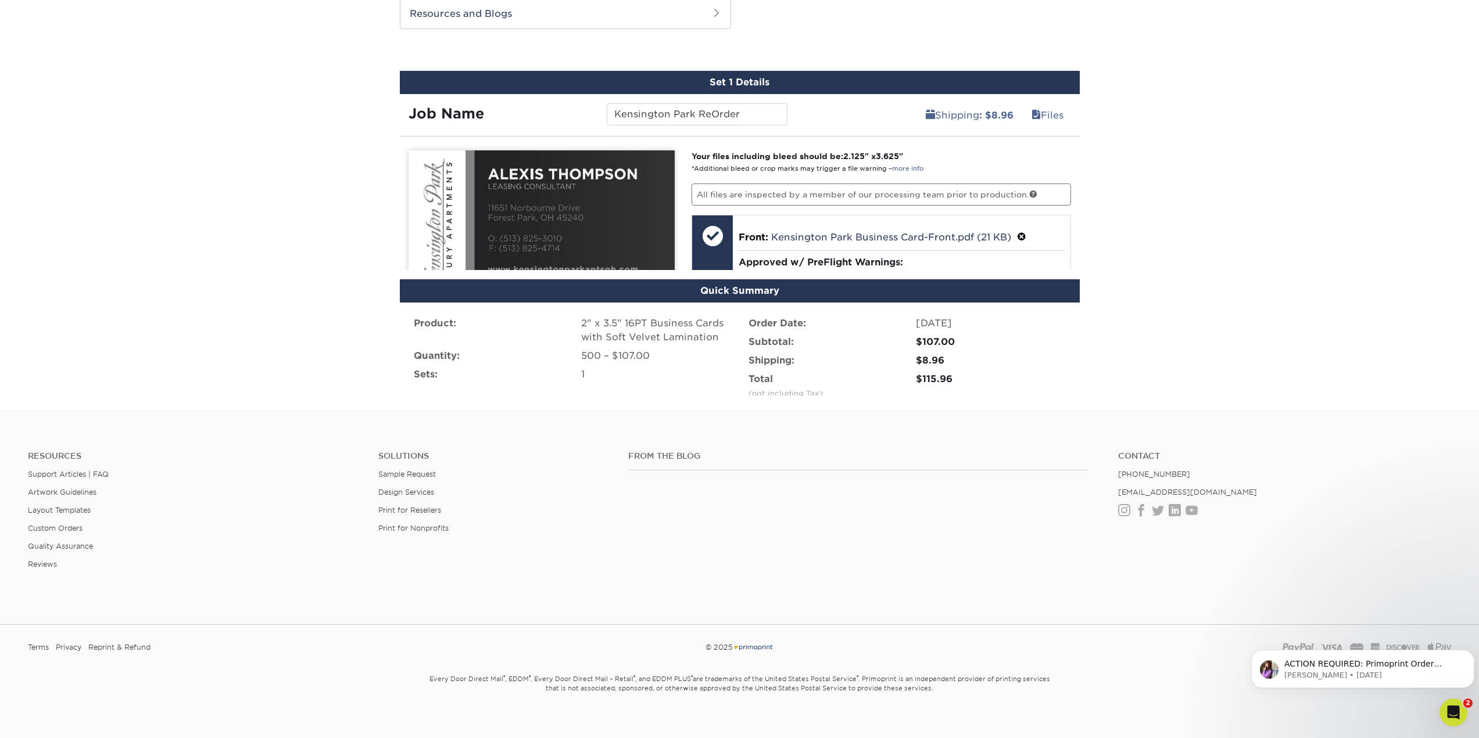
scroll to position [571, 0]
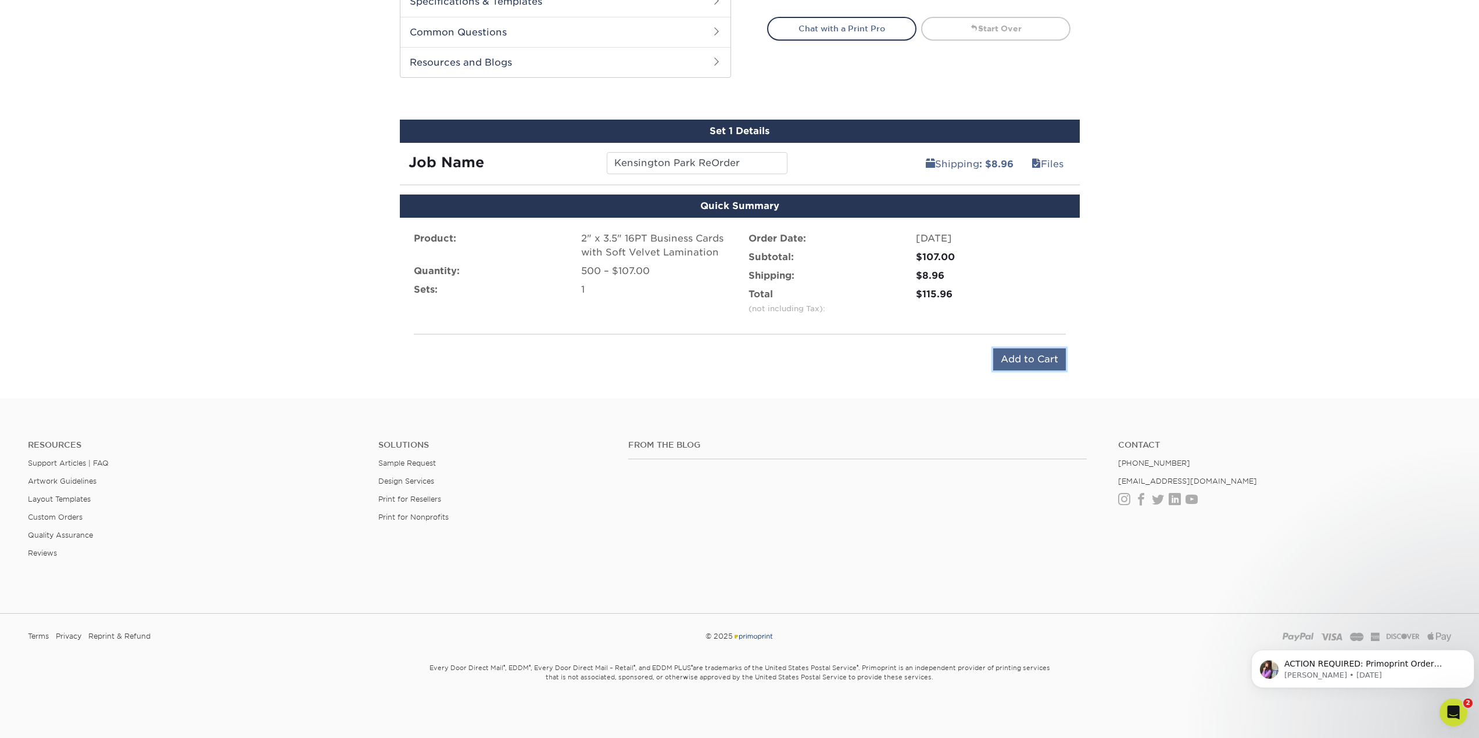
click at [1022, 364] on input "Add to Cart" at bounding box center [1029, 360] width 73 height 22
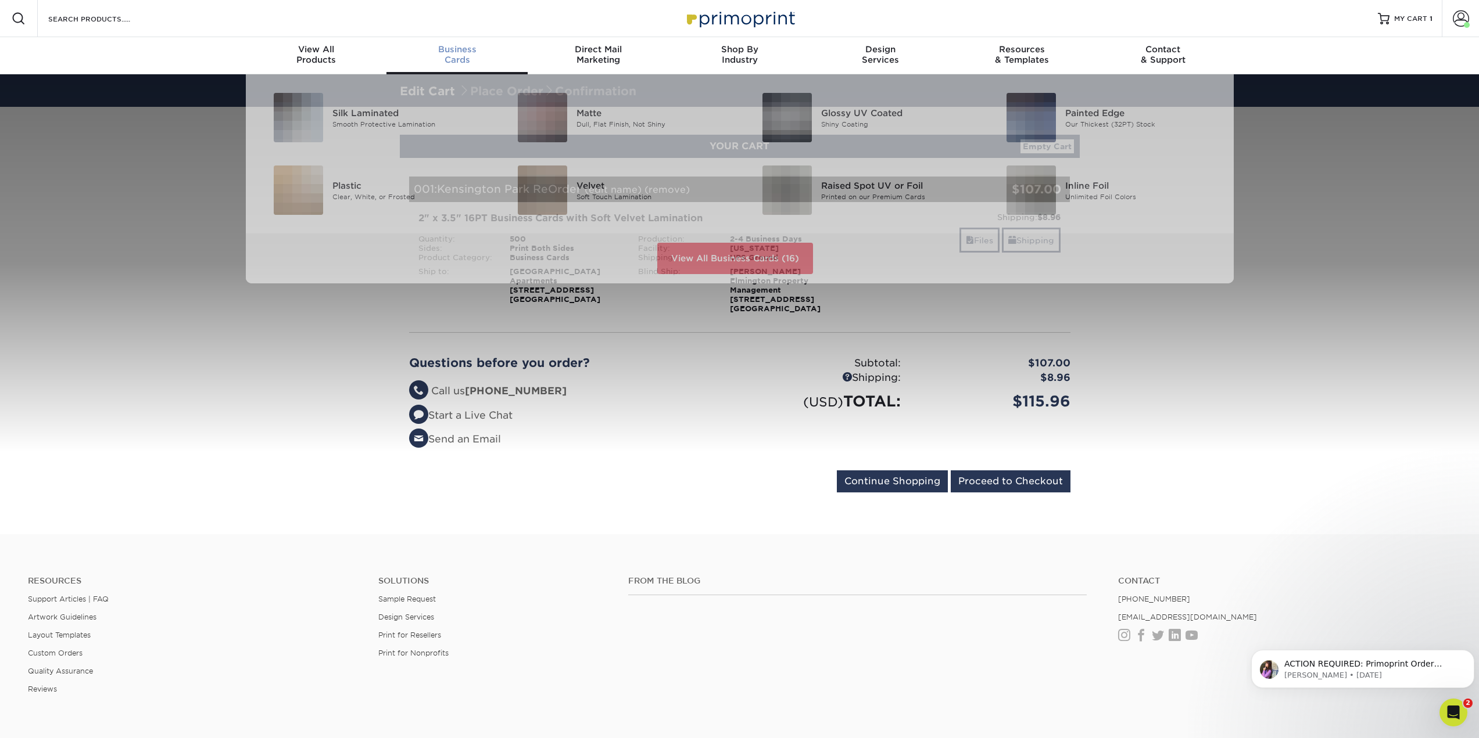
click at [446, 58] on div "Business Cards" at bounding box center [456, 54] width 141 height 21
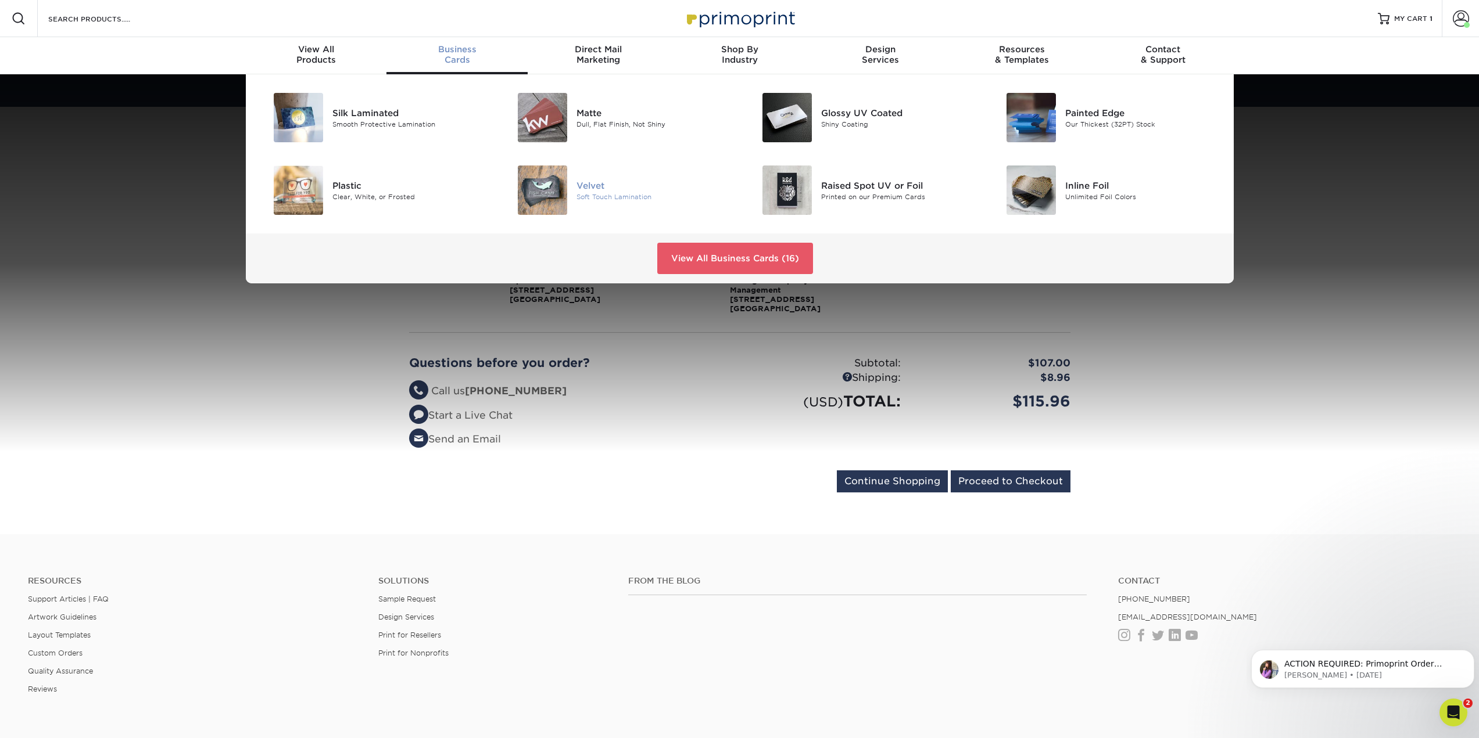
click at [543, 188] on img at bounding box center [542, 190] width 49 height 49
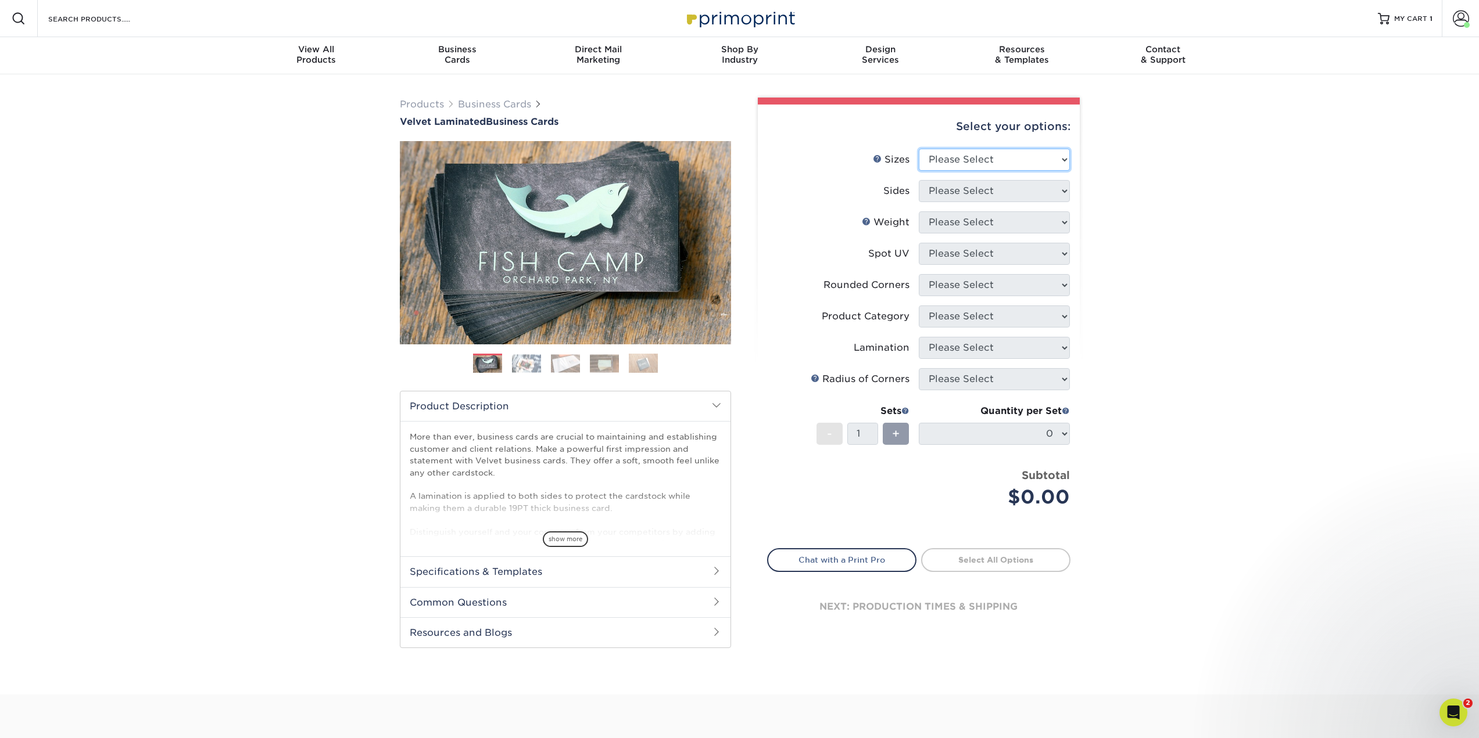
click at [995, 160] on select "Please Select 1.5" x 3.5" - Mini 1.75" x 3.5" - Mini 2" x 2" - Square 2" x 3" -…" at bounding box center [994, 160] width 151 height 22
select select "2.00x3.50"
click at [919, 149] on select "Please Select 1.5" x 3.5" - Mini 1.75" x 3.5" - Mini 2" x 2" - Square 2" x 3" -…" at bounding box center [994, 160] width 151 height 22
click at [998, 191] on select "Please Select Print Both Sides Print Front Only" at bounding box center [994, 191] width 151 height 22
select select "13abbda7-1d64-4f25-8bb2-c179b224825d"
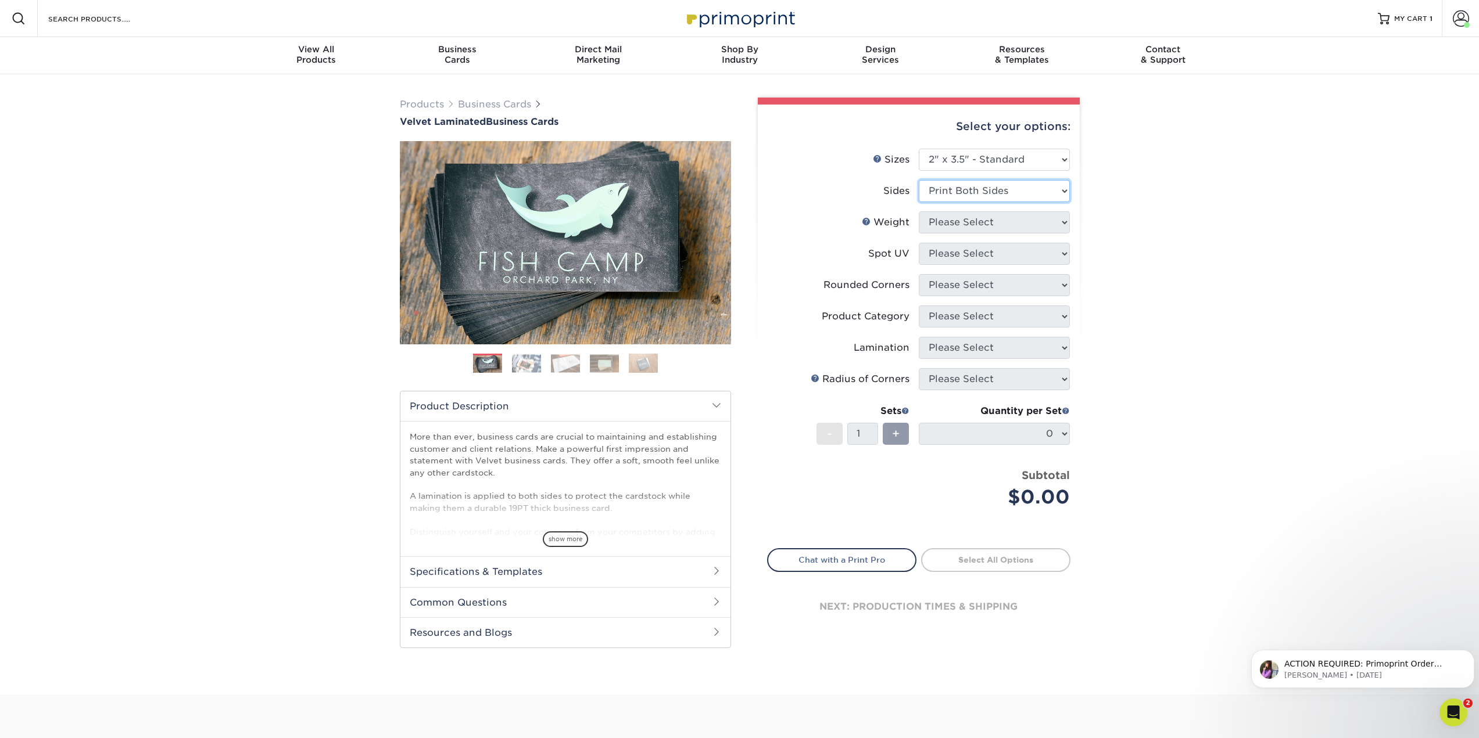
click at [919, 180] on select "Please Select Print Both Sides Print Front Only" at bounding box center [994, 191] width 151 height 22
click at [1008, 223] on select "Please Select 16PT" at bounding box center [994, 222] width 151 height 22
select select "16PT"
click at [919, 211] on select "Please Select 16PT" at bounding box center [994, 222] width 151 height 22
click at [1007, 260] on select "Please Select No Spot UV Front and Back (Both Sides) Front Only Back Only" at bounding box center [994, 254] width 151 height 22
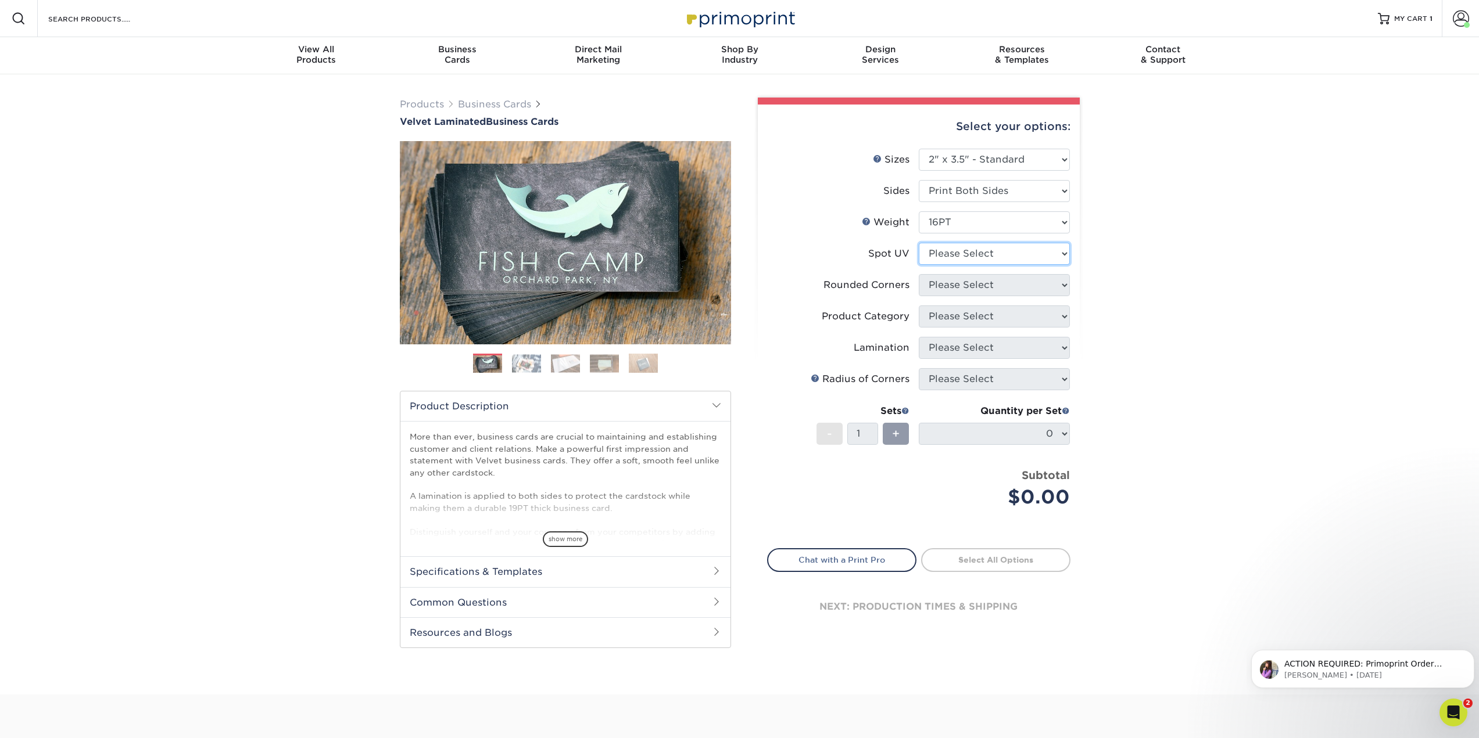
select select "3"
click at [919, 243] on select "Please Select No Spot UV Front and Back (Both Sides) Front Only Back Only" at bounding box center [994, 254] width 151 height 22
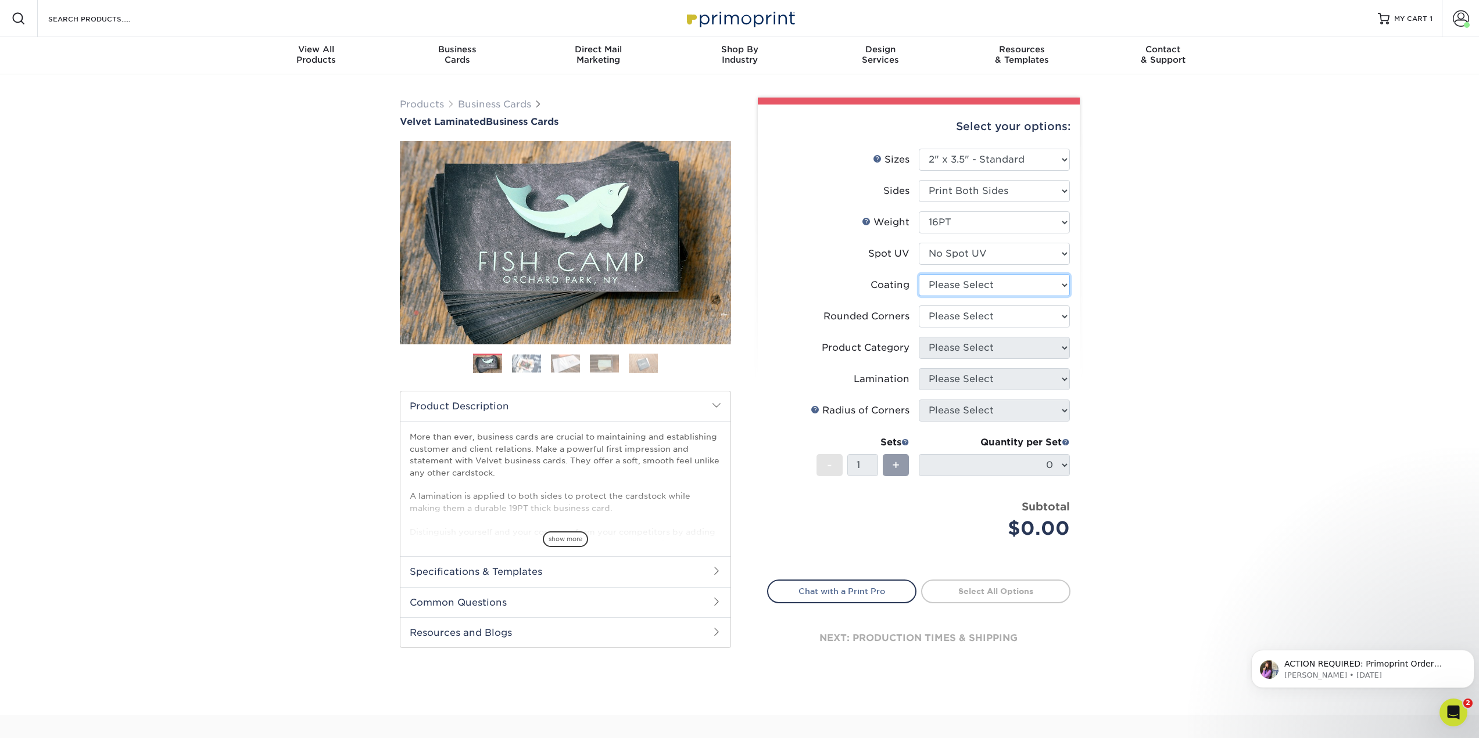
click at [988, 287] on select at bounding box center [994, 285] width 151 height 22
select select "3e7618de-abca-4bda-9f97-8b9129e913d8"
click at [919, 274] on select at bounding box center [994, 285] width 151 height 22
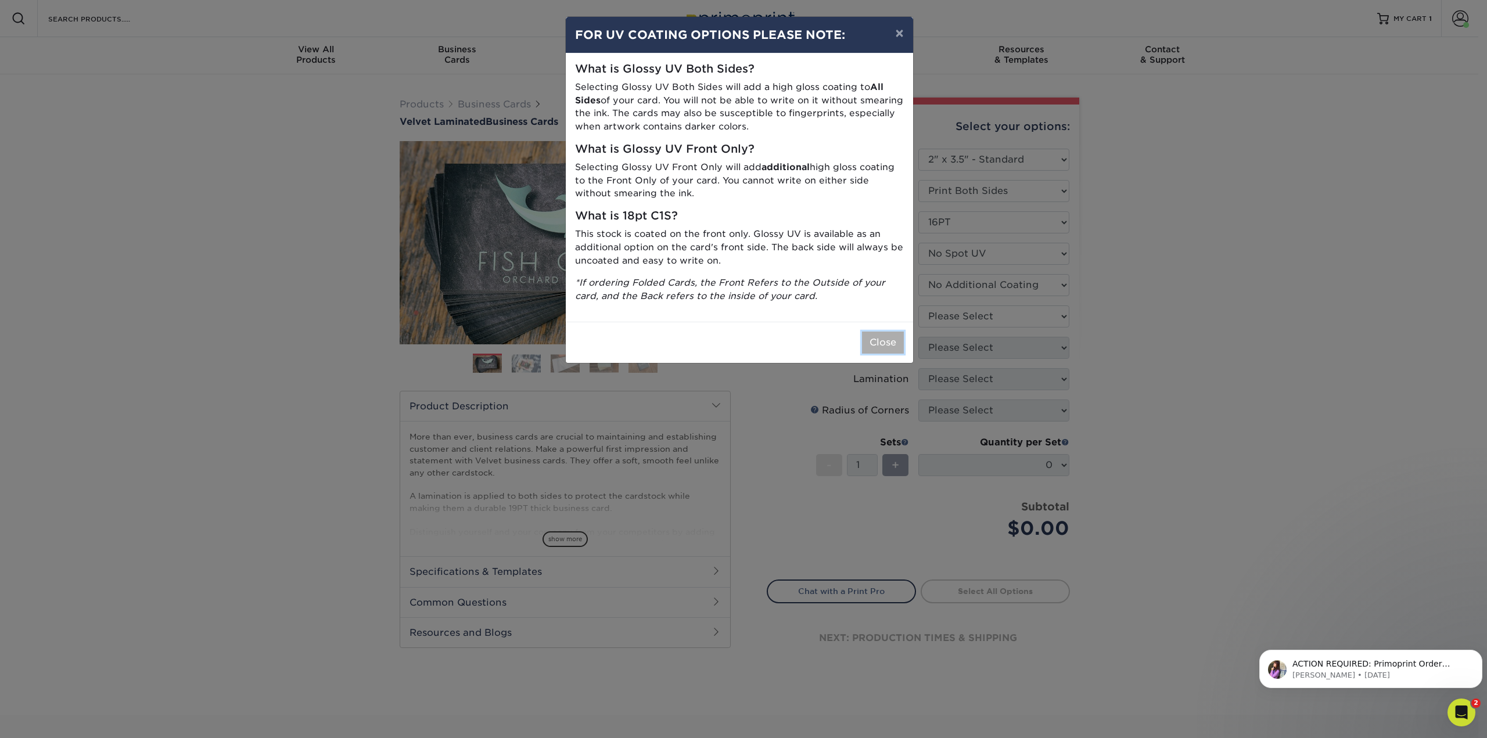
click at [898, 335] on button "Close" at bounding box center [883, 343] width 42 height 22
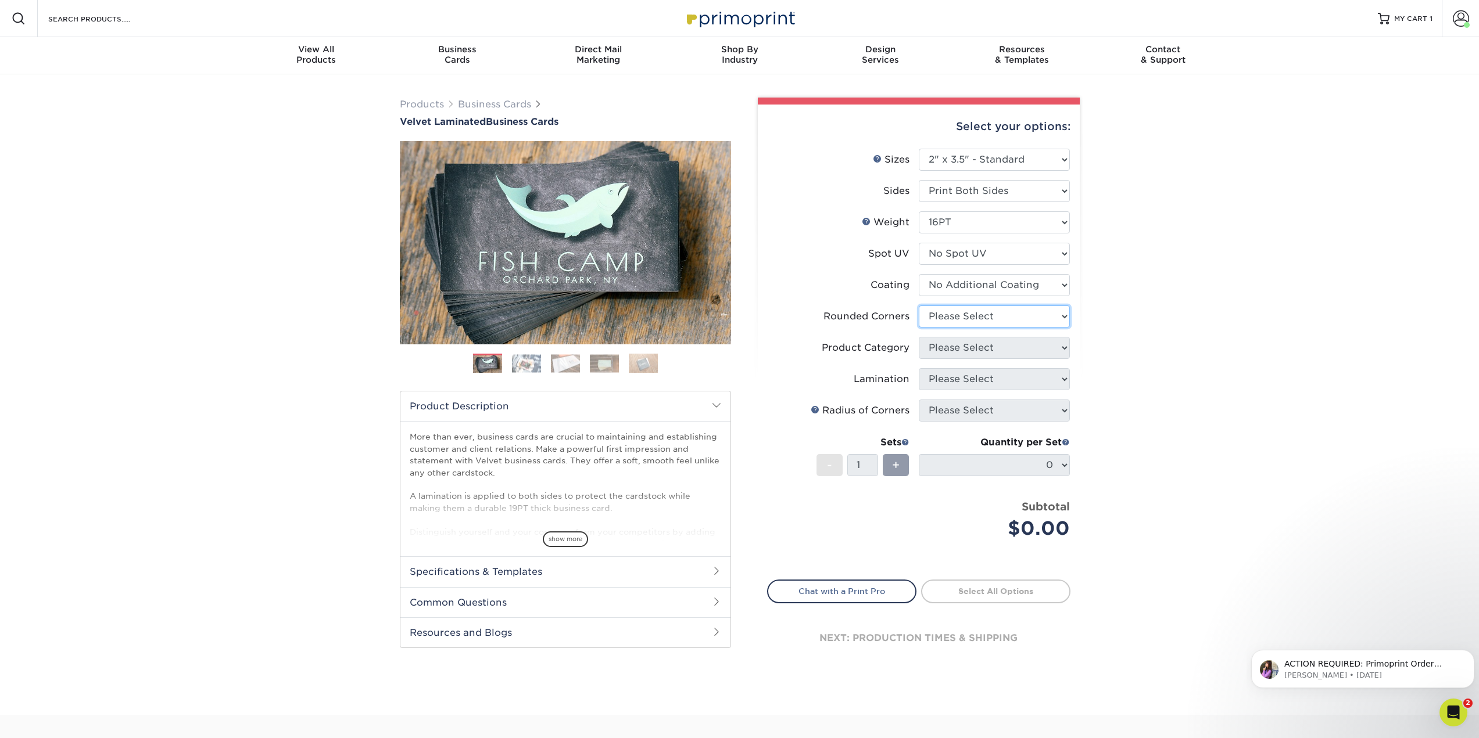
click at [931, 320] on select "Please Select Yes - Round 2 Corners Yes - Round 4 Corners No" at bounding box center [994, 317] width 151 height 22
select select "0"
click at [919, 306] on select "Please Select Yes - Round 2 Corners Yes - Round 4 Corners No" at bounding box center [994, 317] width 151 height 22
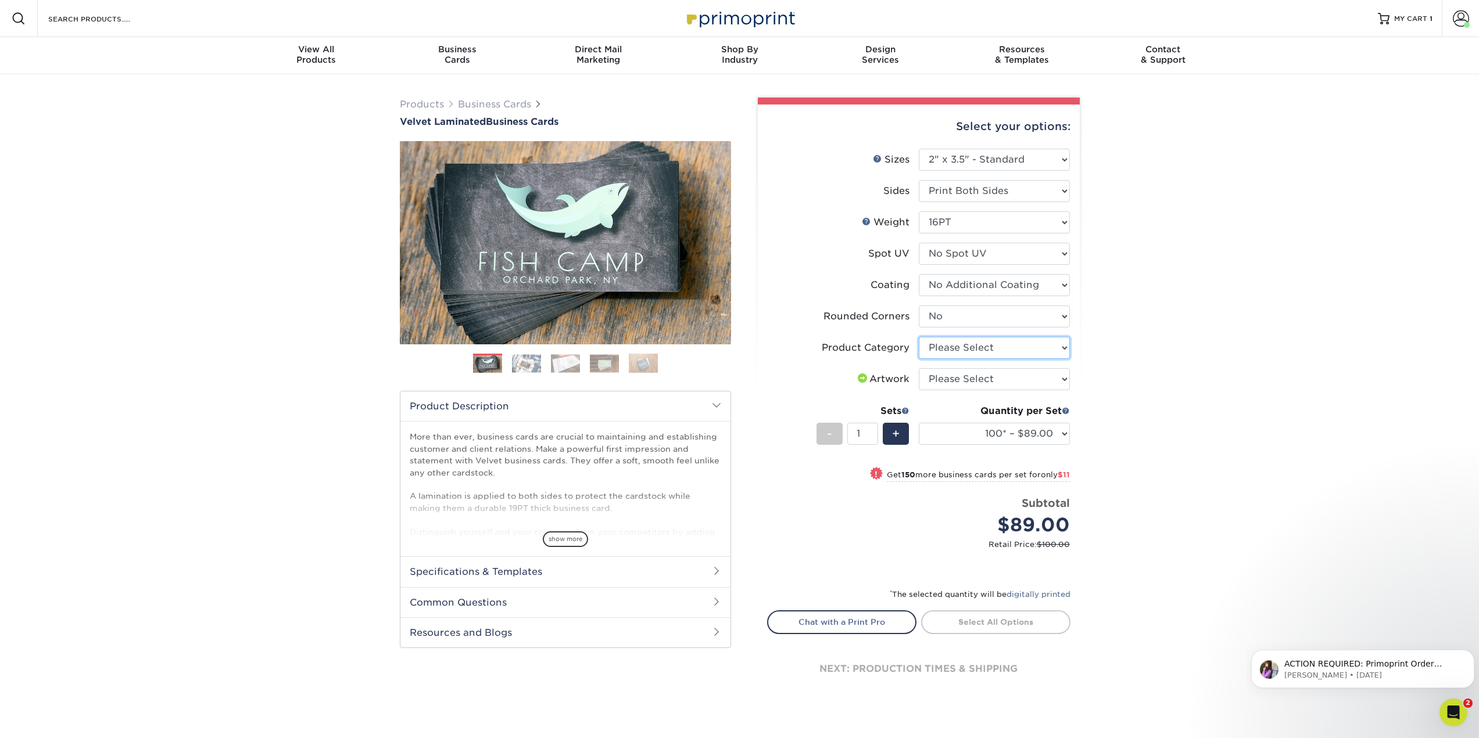
click at [989, 351] on select "Please Select Business Cards" at bounding box center [994, 348] width 151 height 22
select select "3b5148f1-0588-4f88-a218-97bcfdce65c1"
click at [919, 337] on select "Please Select Business Cards" at bounding box center [994, 348] width 151 height 22
click at [1050, 382] on select "Please Select I will upload files I need a design - $100" at bounding box center [994, 379] width 151 height 22
select select "upload"
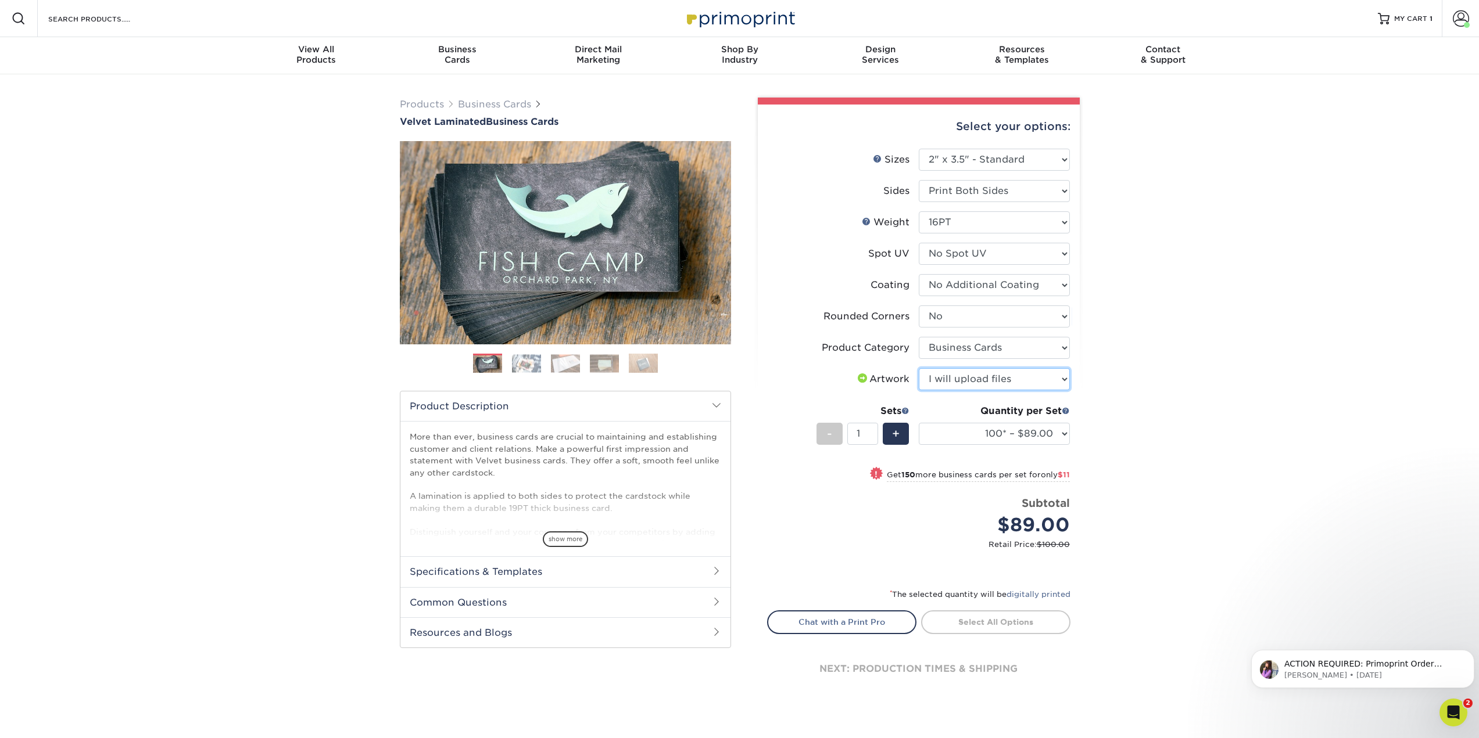
click at [919, 368] on select "Please Select I will upload files I need a design - $100" at bounding box center [994, 379] width 151 height 22
click at [1043, 437] on select "100* – $89.00 250* – $100.00 500 – $107.00 1000 – $139.00 2500 – $273.00 5000 –…" at bounding box center [994, 434] width 151 height 22
select select "500 – $107.00"
click at [919, 423] on select "100* – $89.00 250* – $100.00 500 – $107.00 1000 – $139.00 2500 – $273.00 5000 –…" at bounding box center [994, 434] width 151 height 22
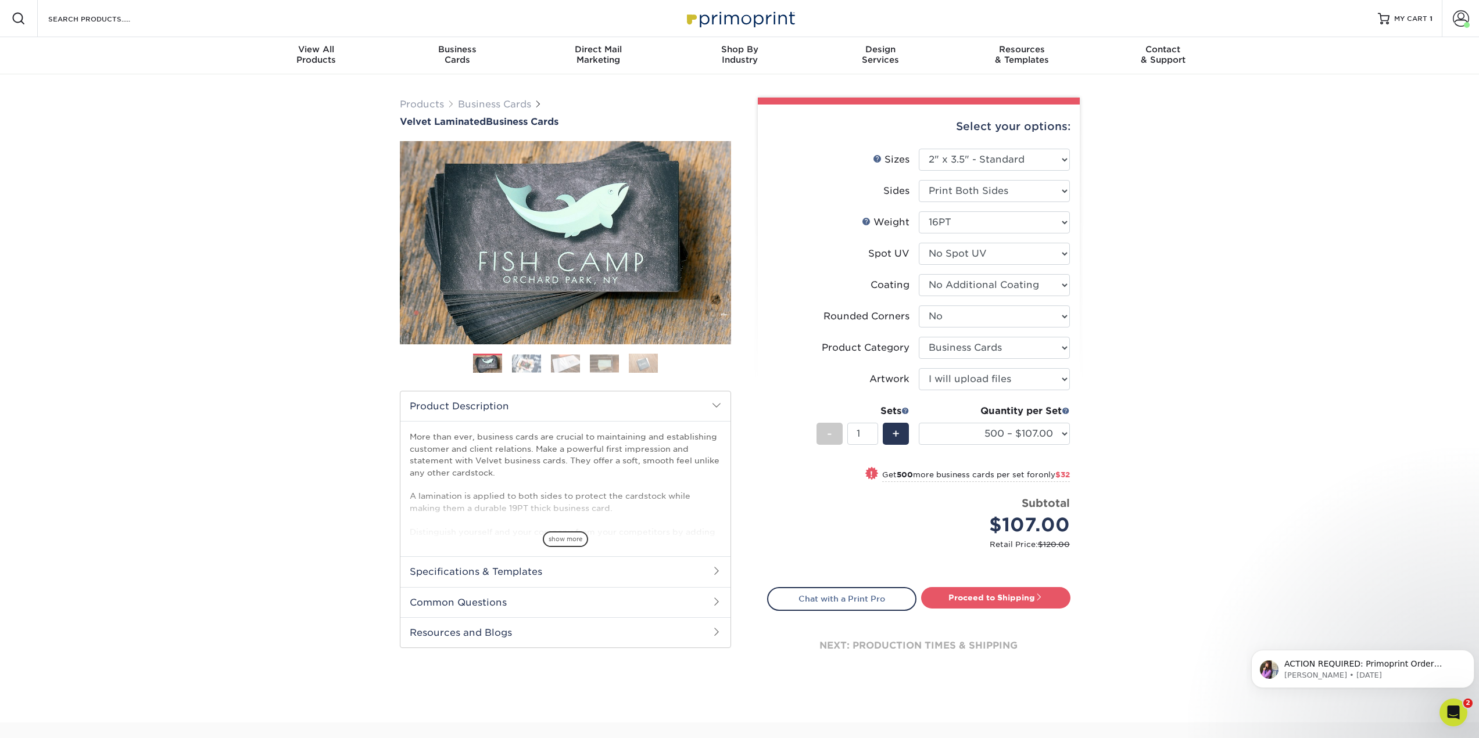
click at [1244, 503] on div "Products Business Cards Velvet Laminated Business Cards Previous Next" at bounding box center [739, 398] width 1479 height 648
click at [1019, 596] on link "Proceed to Shipping" at bounding box center [995, 597] width 149 height 21
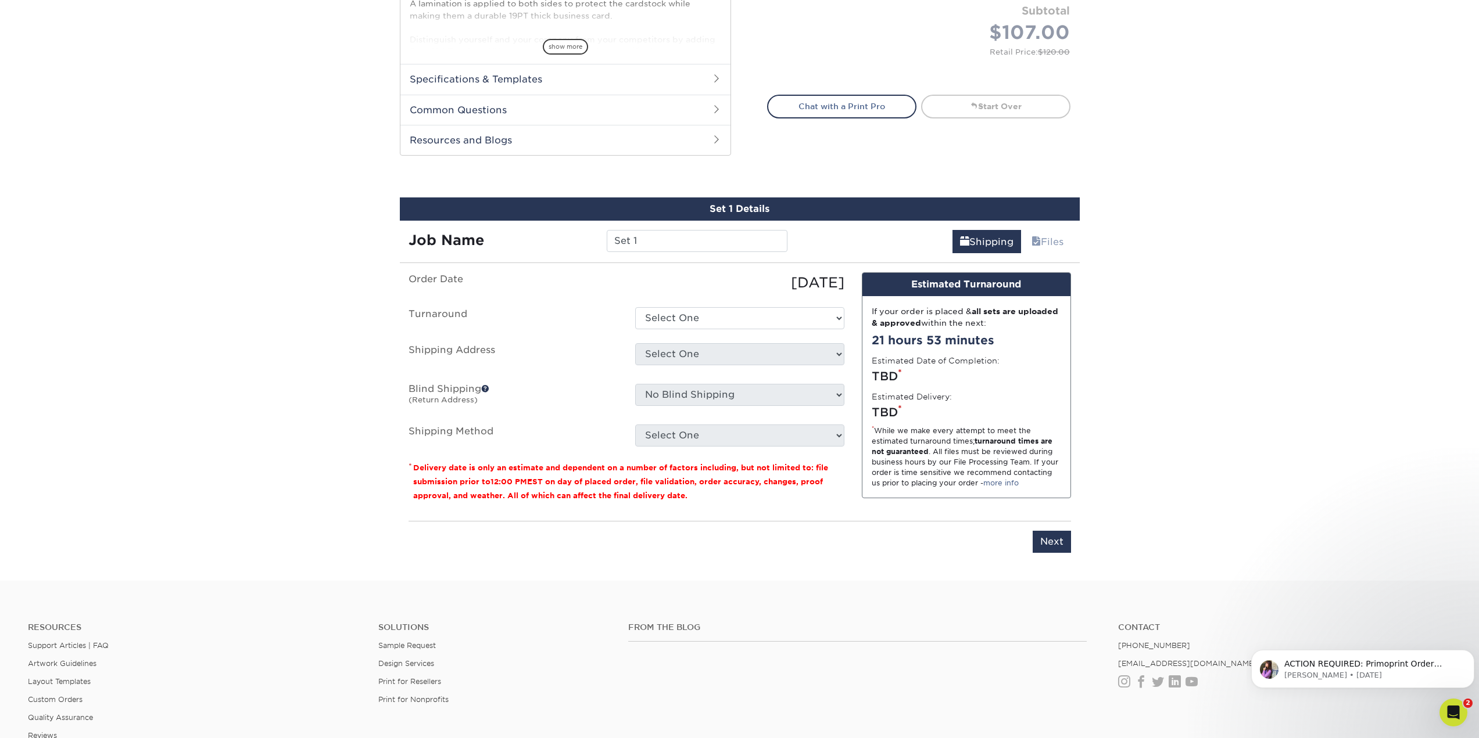
scroll to position [619, 0]
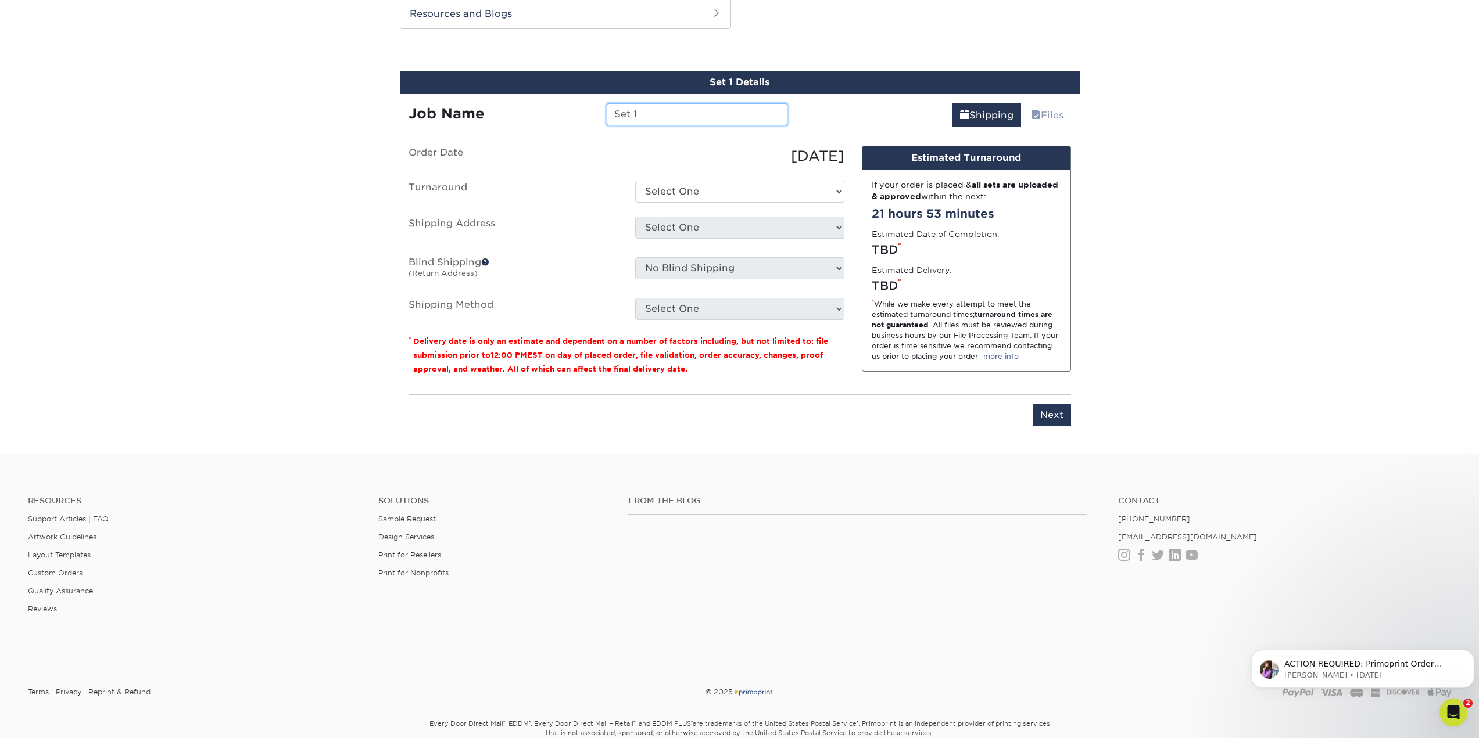
click at [665, 112] on input "Set 1" at bounding box center [697, 114] width 181 height 22
drag, startPoint x: 662, startPoint y: 112, endPoint x: 433, endPoint y: 87, distance: 230.2
click at [433, 87] on div "Set 1 Details Job Name Set 1 Shipping Files You've choosen mailing services! If…" at bounding box center [740, 256] width 680 height 370
click at [756, 109] on input "Kensington Park ReOrder" at bounding box center [697, 114] width 181 height 22
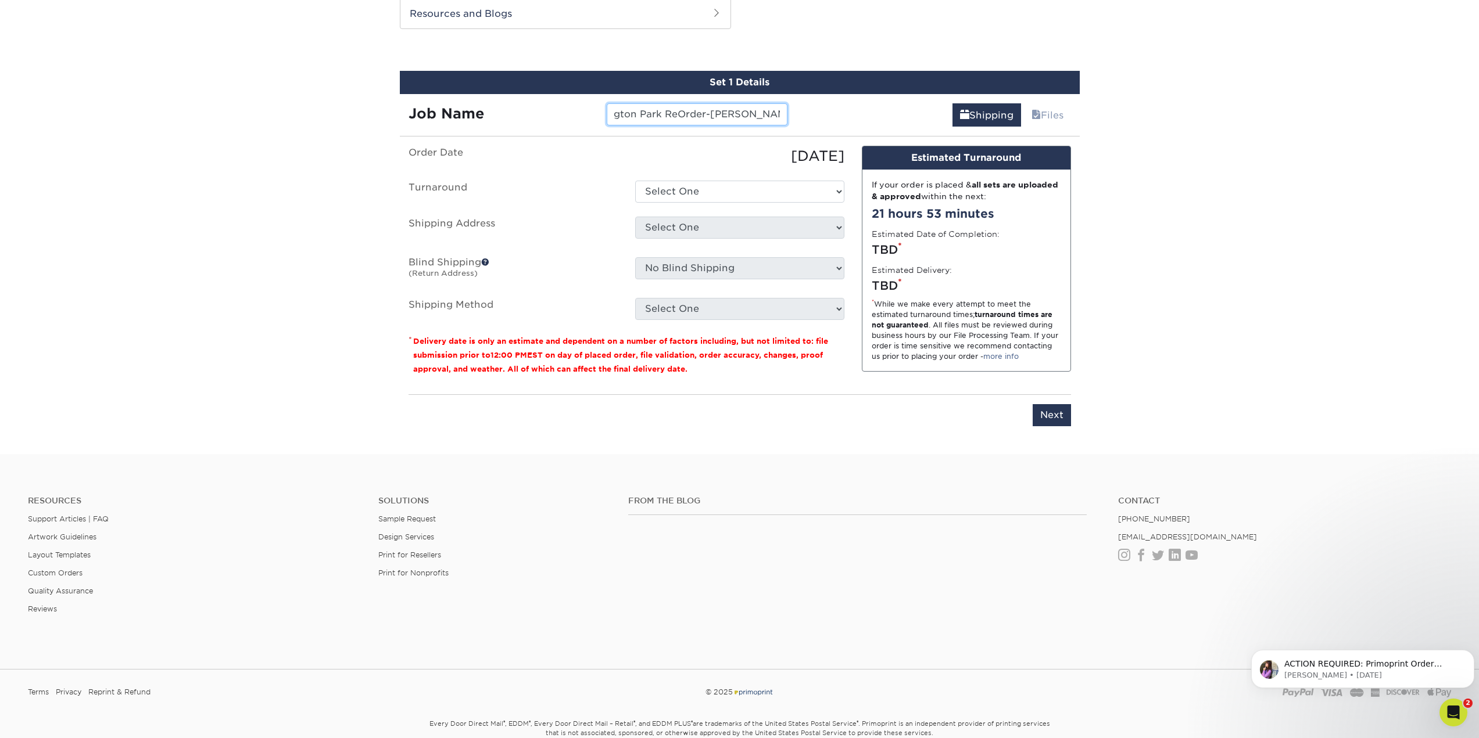
type input "Kensington Park ReOrder-[PERSON_NAME]"
click at [713, 189] on select "Select One 2-4 Business Days 2 Day Next Business Day" at bounding box center [739, 192] width 209 height 22
select select "0269a54f-6afa-4918-998f-593919161a79"
click at [635, 181] on select "Select One 2-4 Business Days 2 Day Next Business Day" at bounding box center [739, 192] width 209 height 22
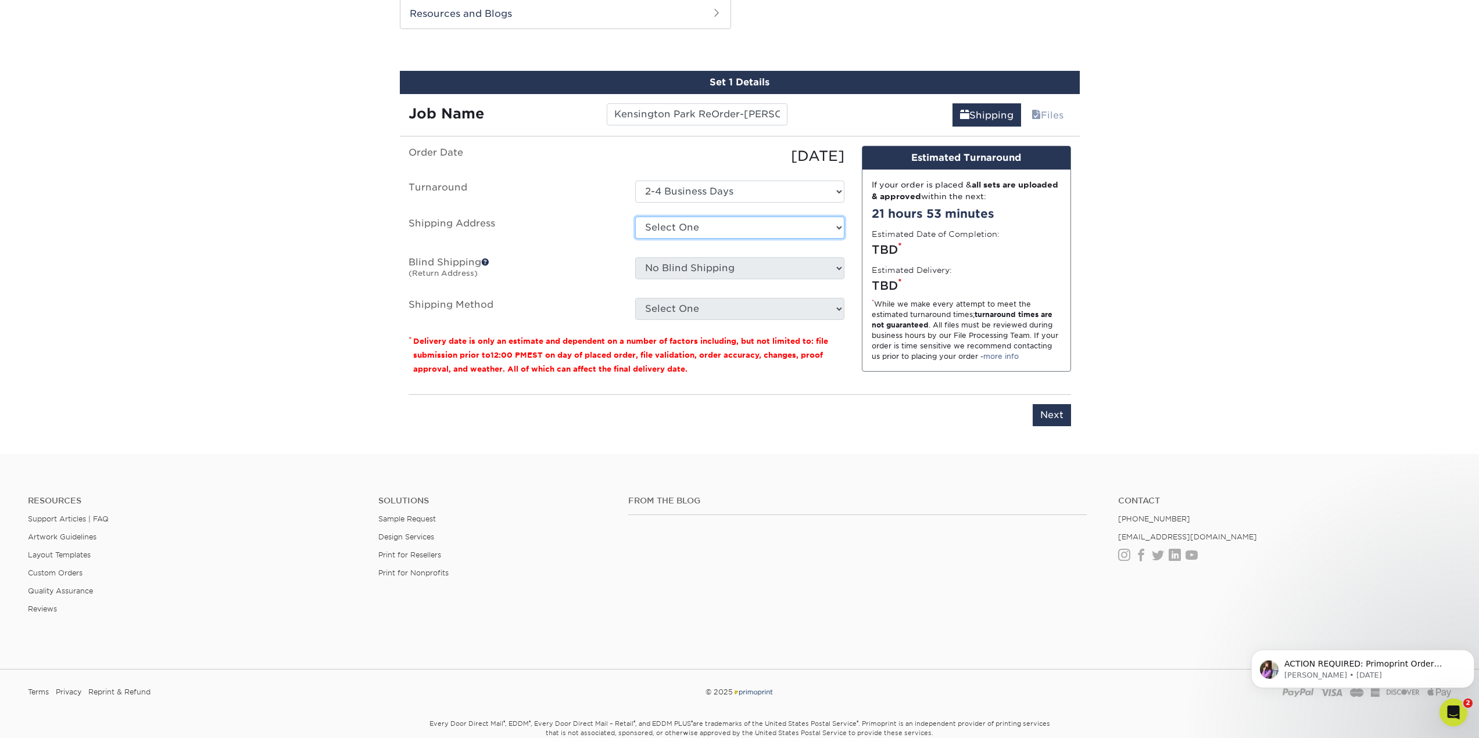
click at [710, 230] on select "Select One Ivy Point Cinco Ranch 1104 Residence 12th & Wedgewood 780 Townhomes …" at bounding box center [739, 228] width 209 height 22
select select "284939"
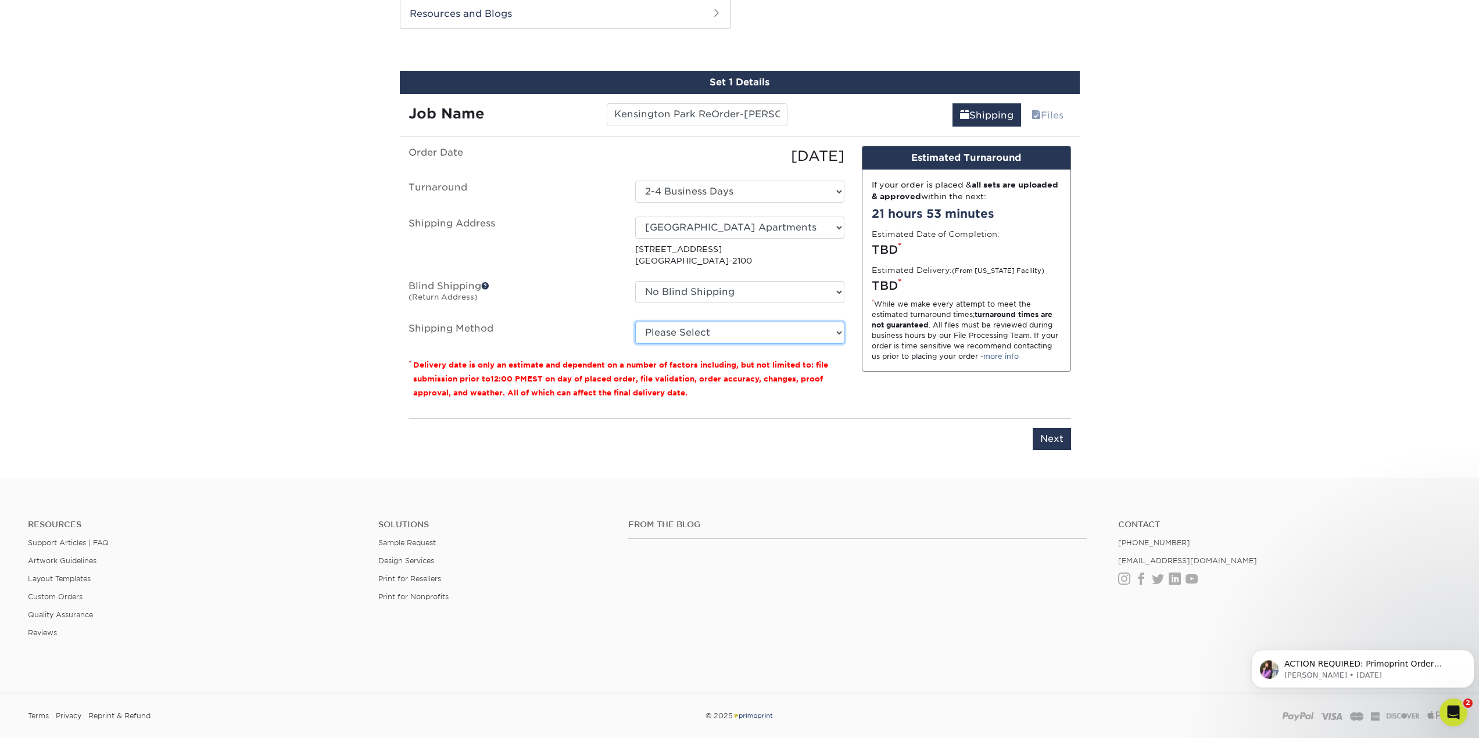
click at [730, 329] on select "Please Select Ground Shipping (+$8.96) 3 Day Shipping Service (+$20.04) 2 Day A…" at bounding box center [739, 333] width 209 height 22
select select "03"
click at [635, 322] on select "Please Select Ground Shipping (+$8.96) 3 Day Shipping Service (+$20.04) 2 Day A…" at bounding box center [739, 333] width 209 height 22
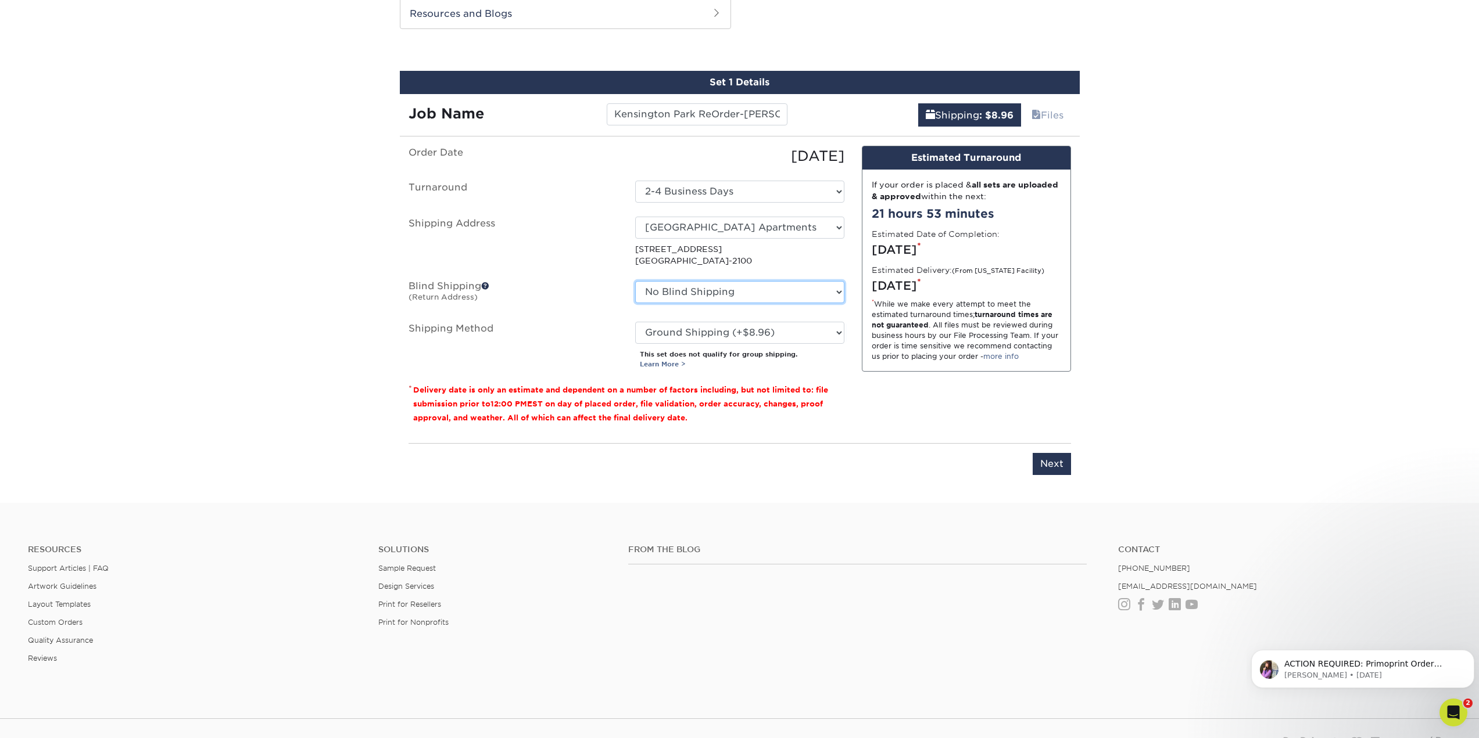
click at [736, 293] on select "No Blind Shipping Ivy Point Cinco Ranch 1104 Residence 12th & Wedgewood 780 Tow…" at bounding box center [739, 292] width 209 height 22
select select "279590"
click at [635, 281] on select "No Blind Shipping Ivy Point Cinco Ranch 1104 Residence 12th & Wedgewood 780 Tow…" at bounding box center [739, 292] width 209 height 22
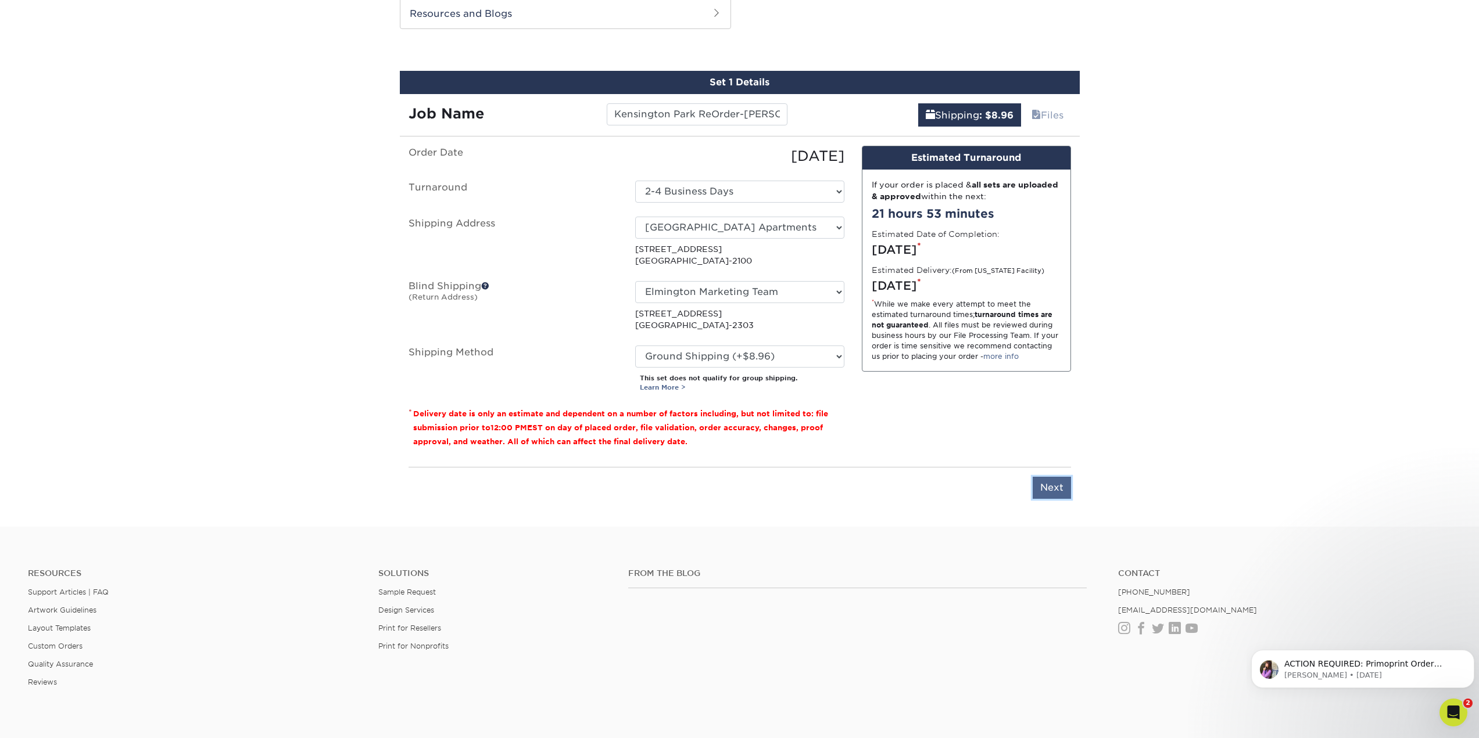
click at [1059, 488] on input "Next" at bounding box center [1051, 488] width 38 height 22
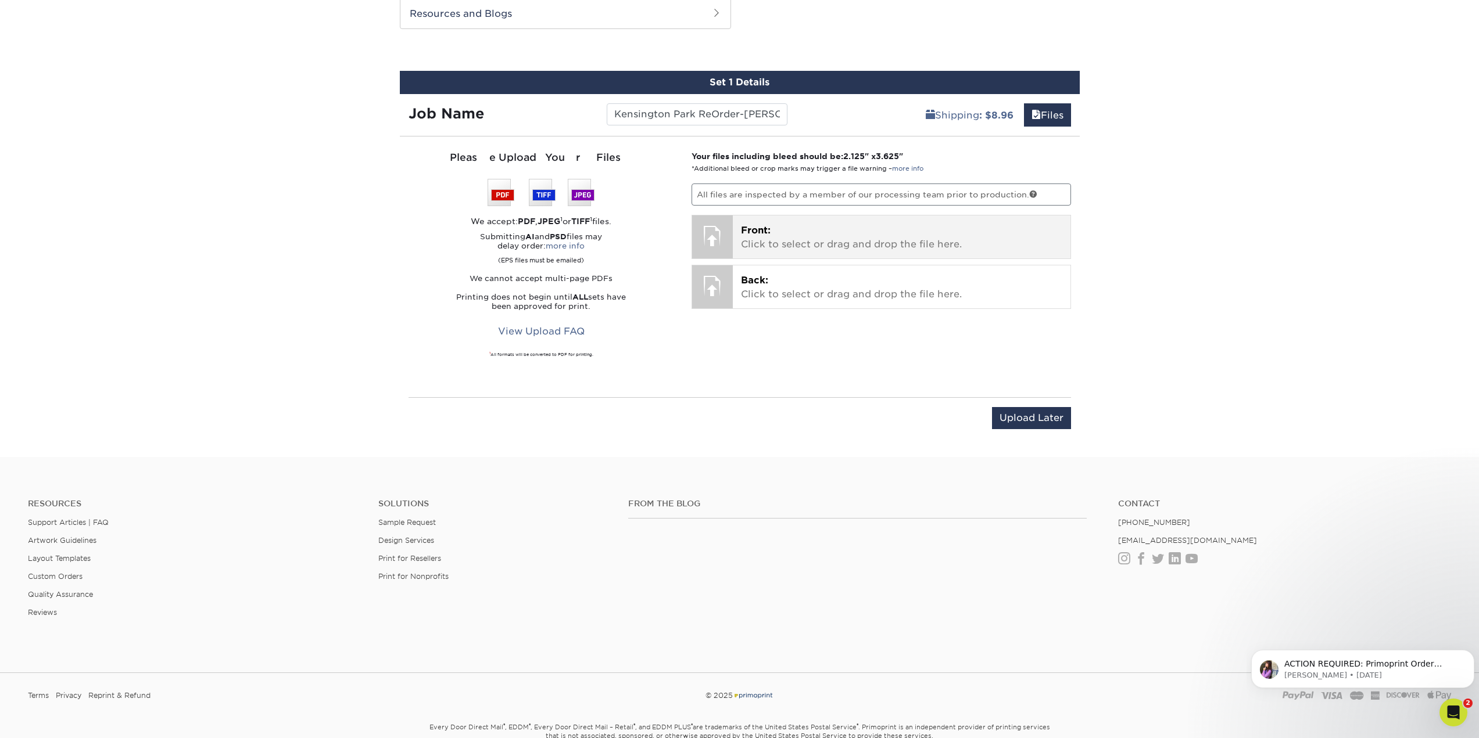
click at [787, 220] on div "Front: Click to select or drag and drop the file here. Choose file" at bounding box center [902, 237] width 338 height 43
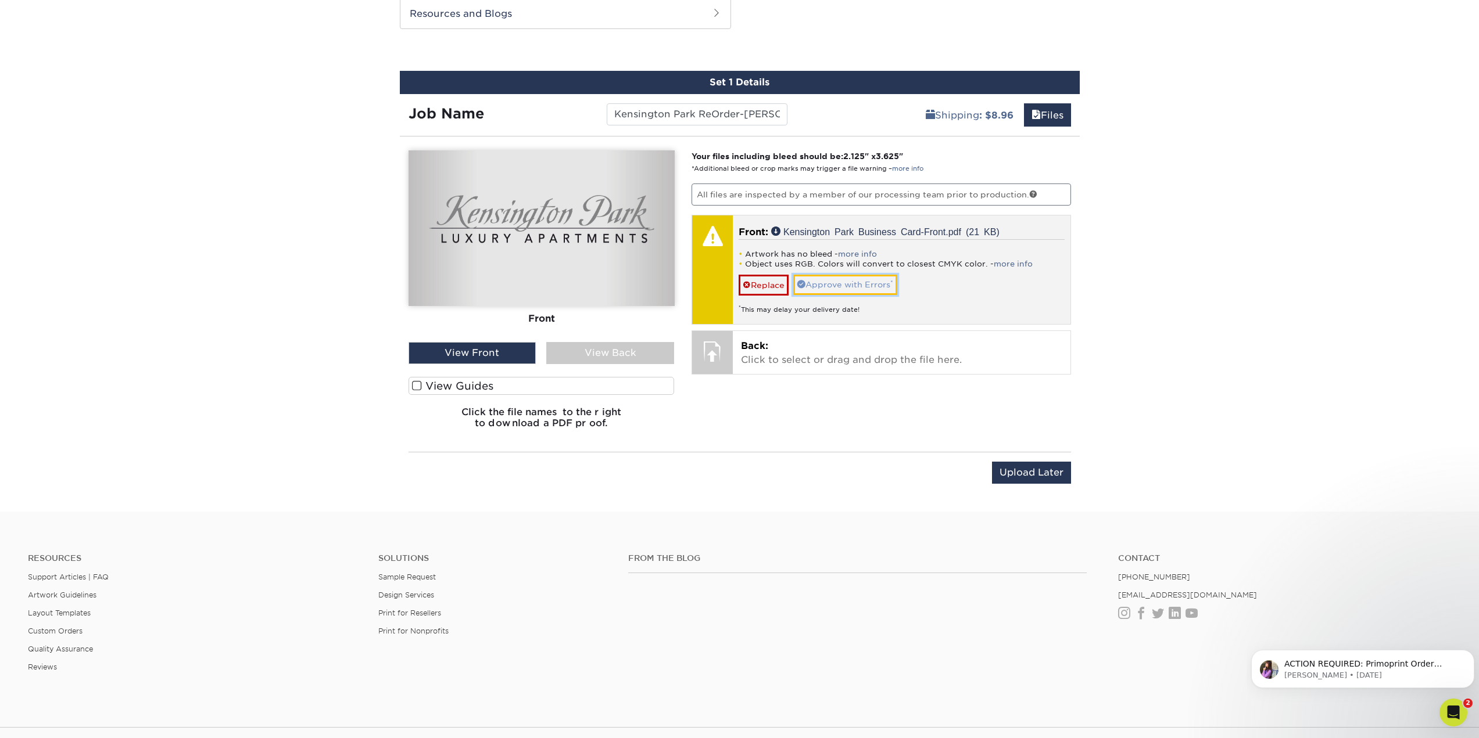
click at [869, 285] on link "Approve with Errors *" at bounding box center [845, 285] width 104 height 20
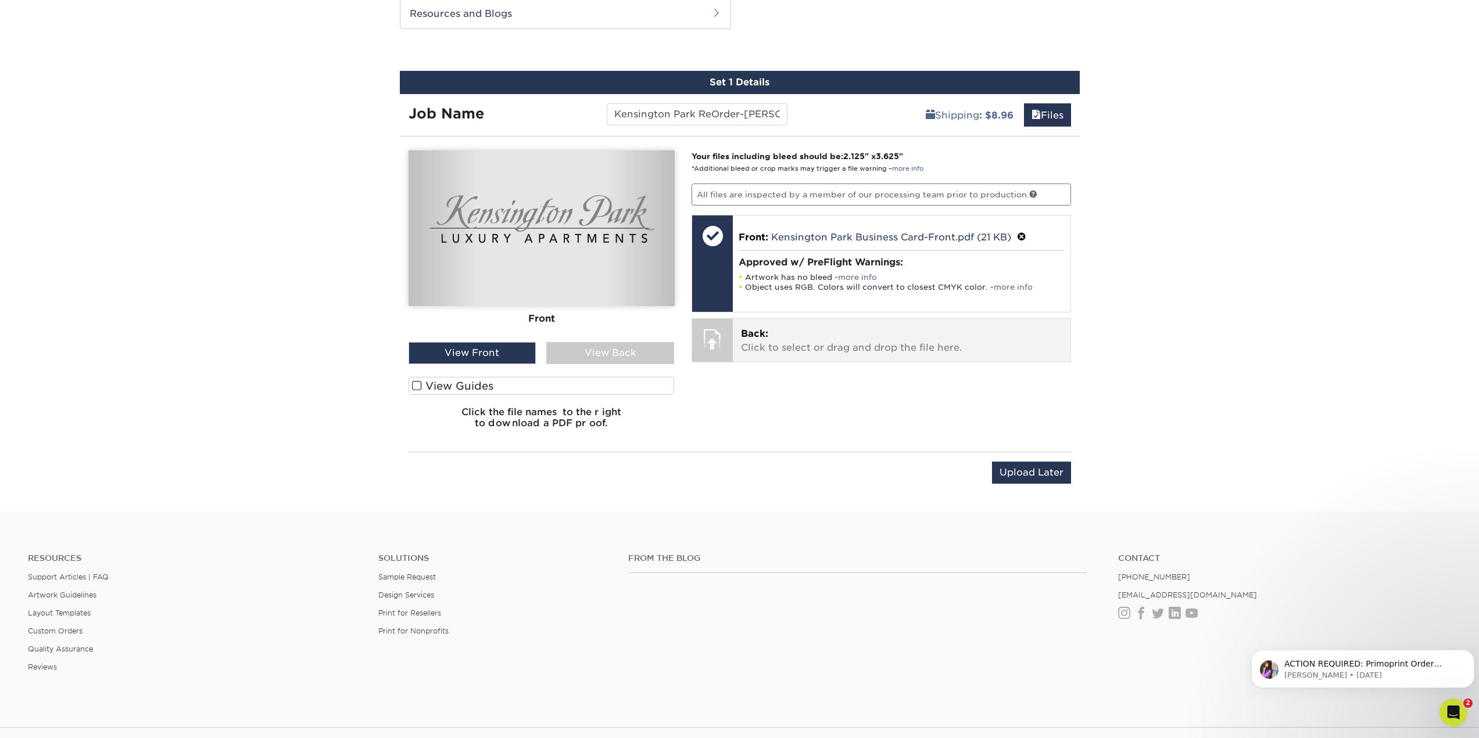
click at [880, 344] on p "Back: Click to select or drag and drop the file here." at bounding box center [901, 341] width 321 height 28
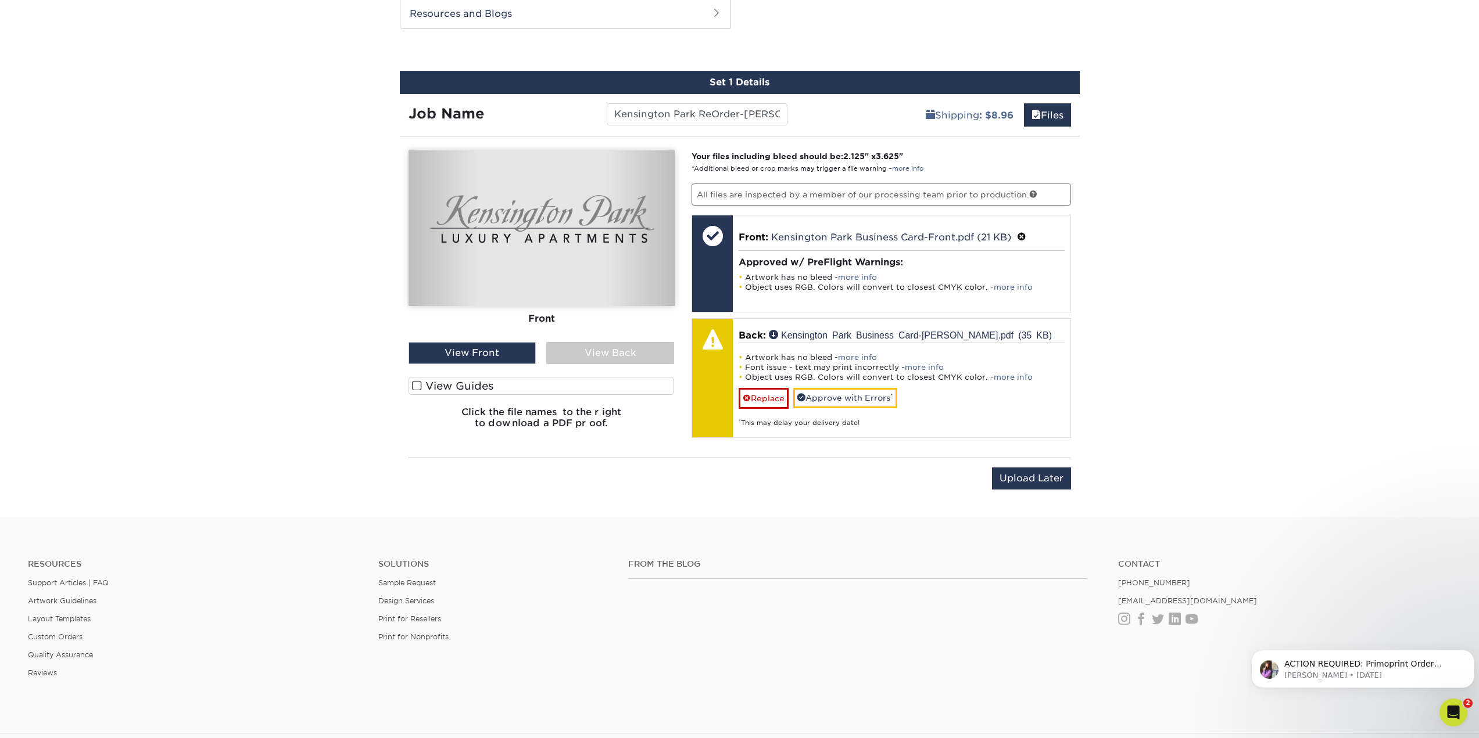
click at [623, 353] on div "View Back" at bounding box center [610, 353] width 128 height 22
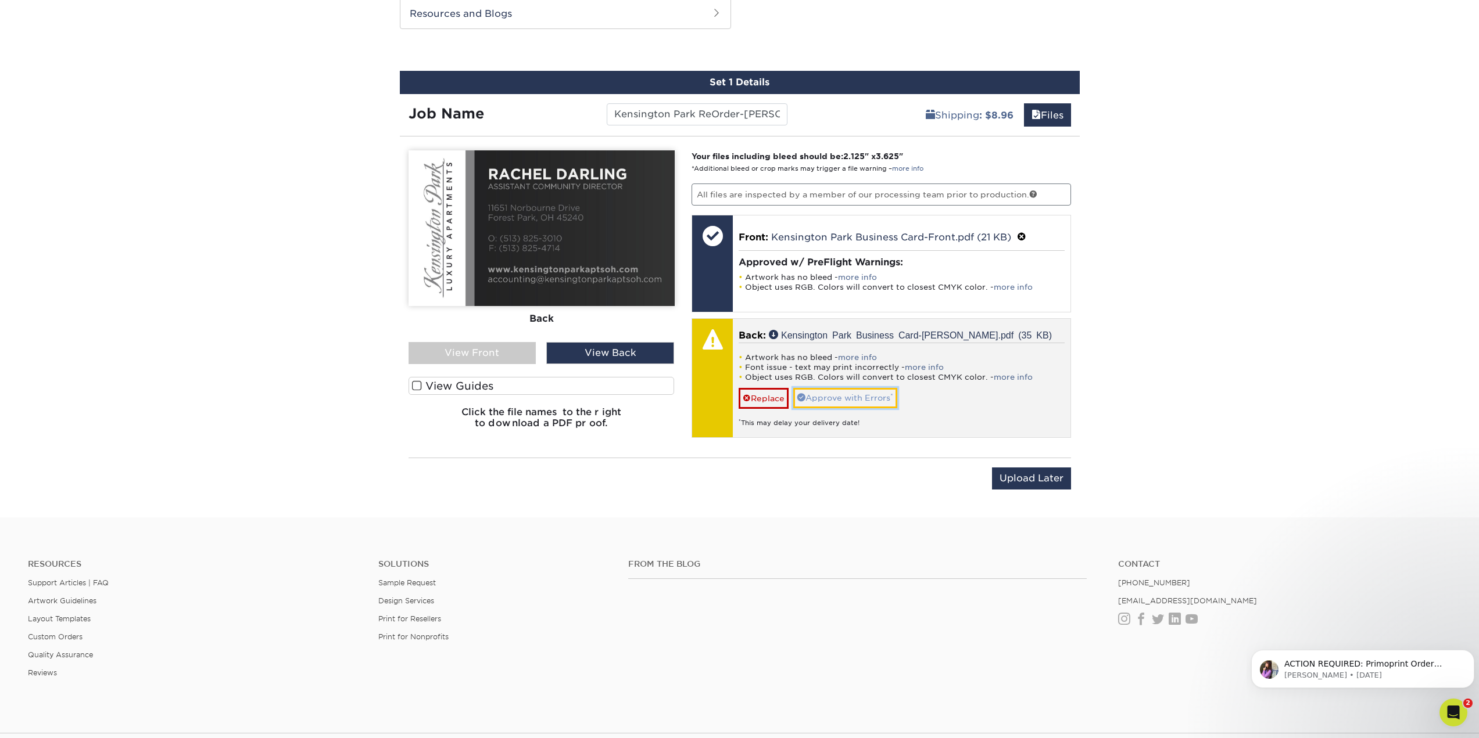
click at [853, 399] on link "Approve with Errors *" at bounding box center [845, 398] width 104 height 20
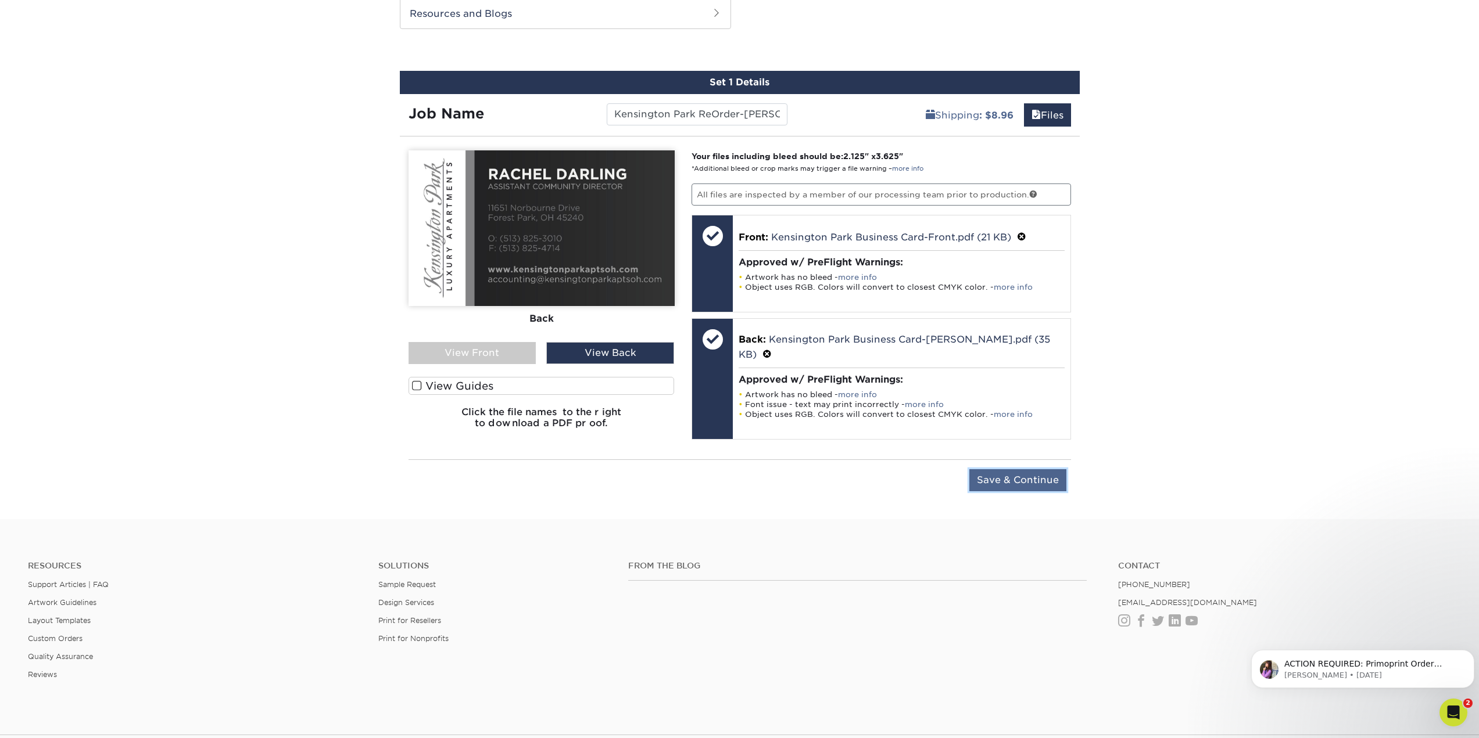
click at [1058, 482] on input "Save & Continue" at bounding box center [1017, 480] width 97 height 22
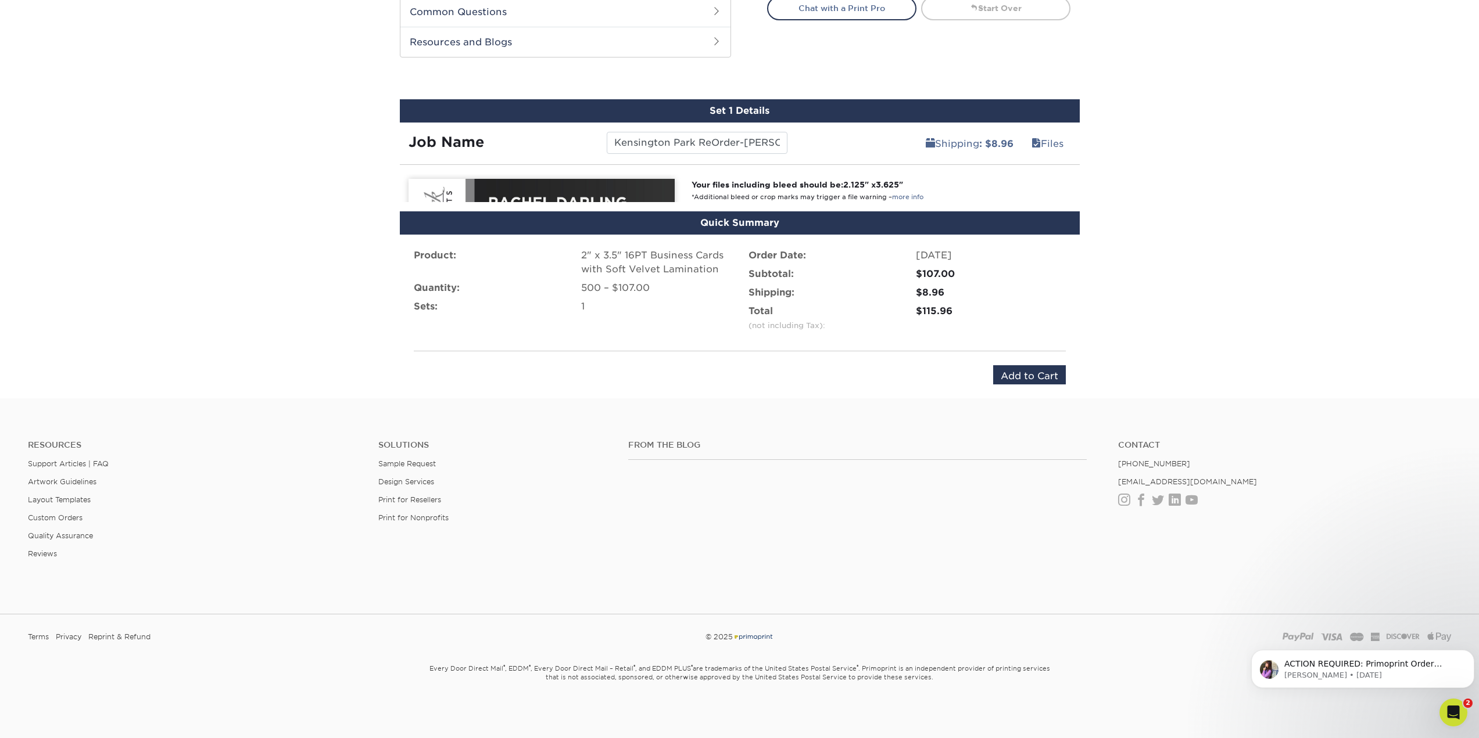
scroll to position [571, 0]
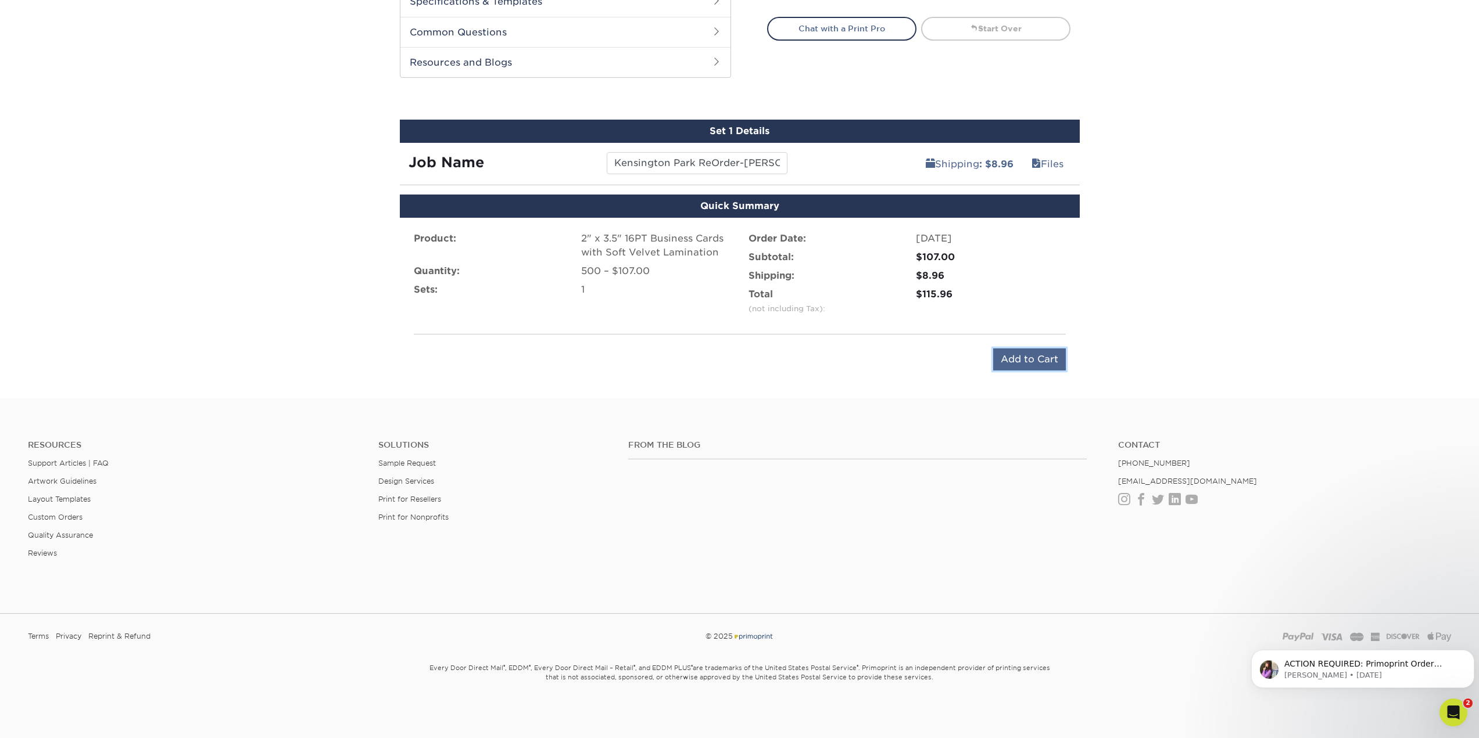
click at [1030, 357] on input "Add to Cart" at bounding box center [1029, 360] width 73 height 22
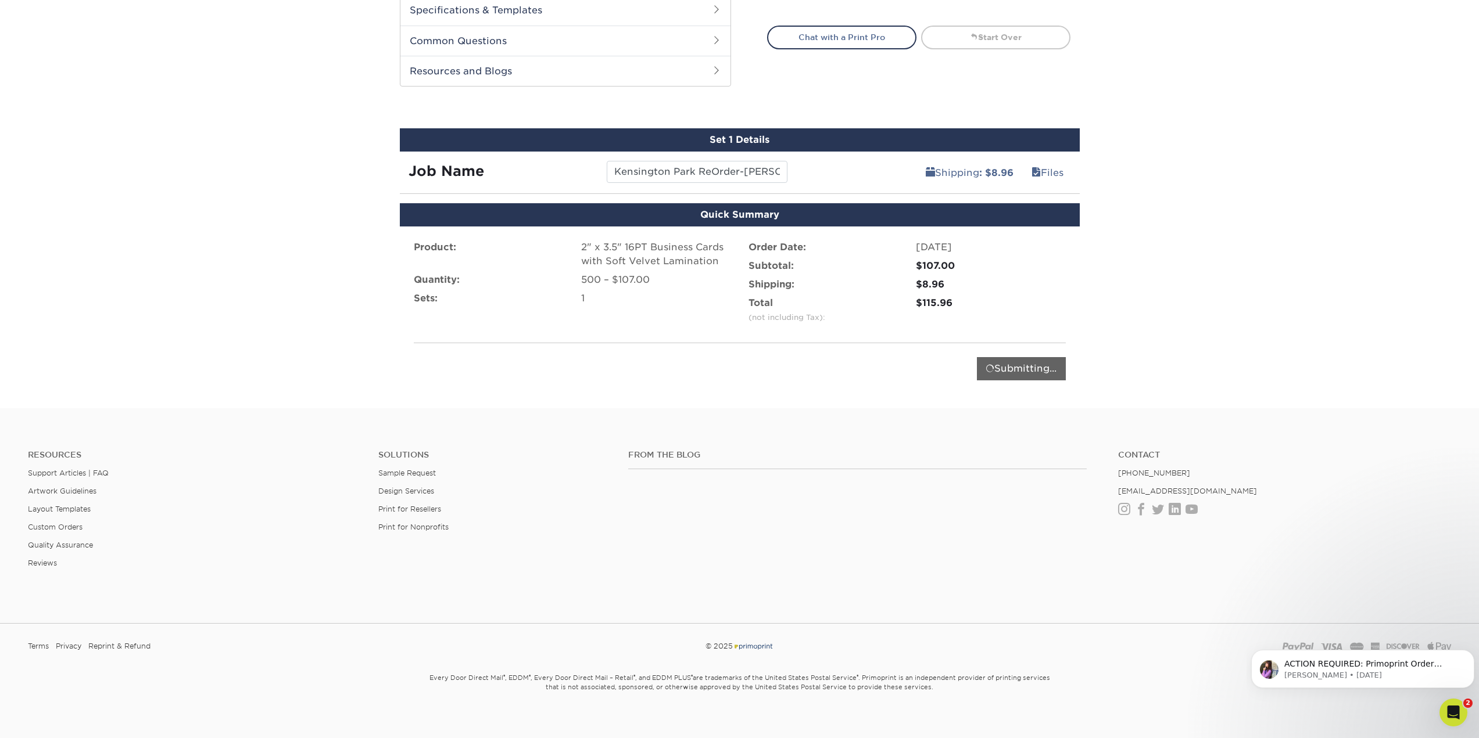
scroll to position [512, 0]
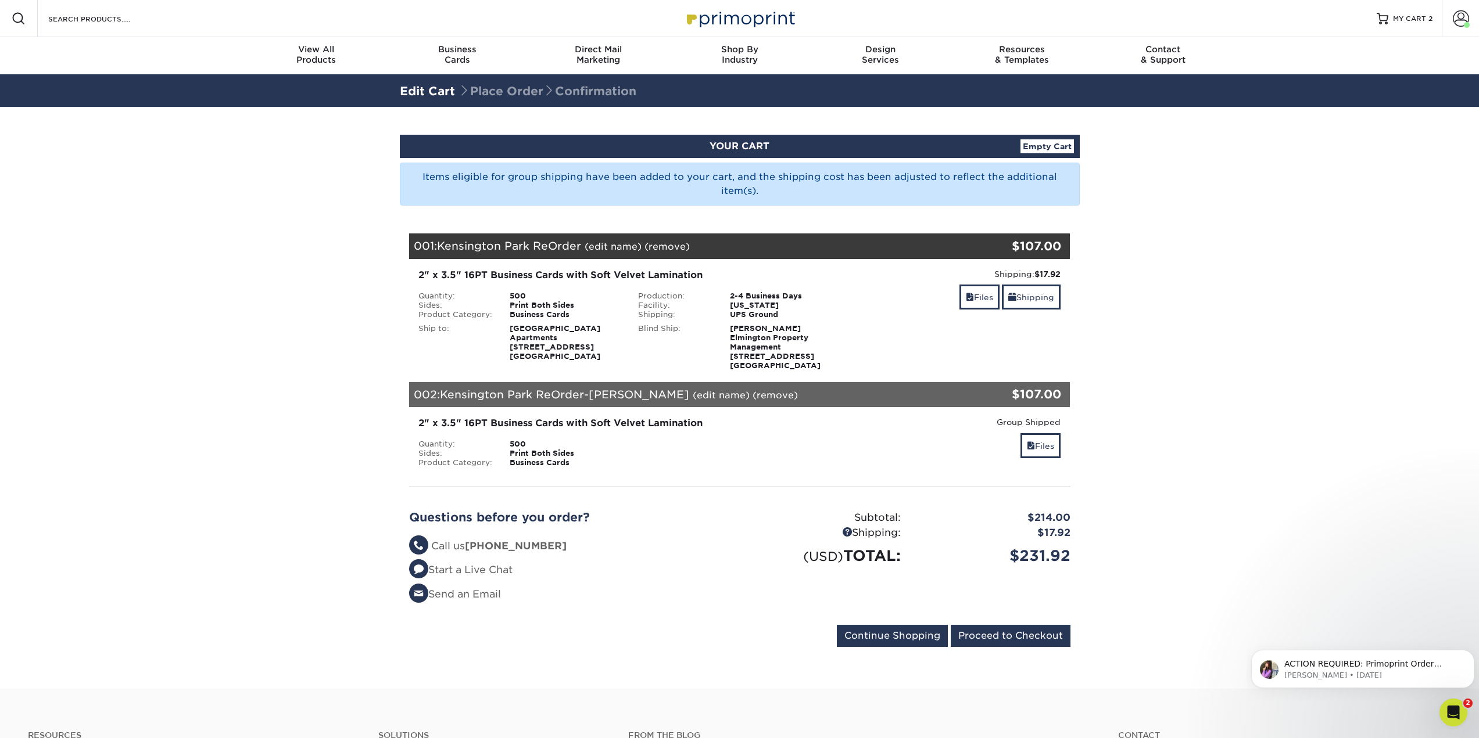
click at [619, 245] on link "(edit name)" at bounding box center [612, 246] width 57 height 11
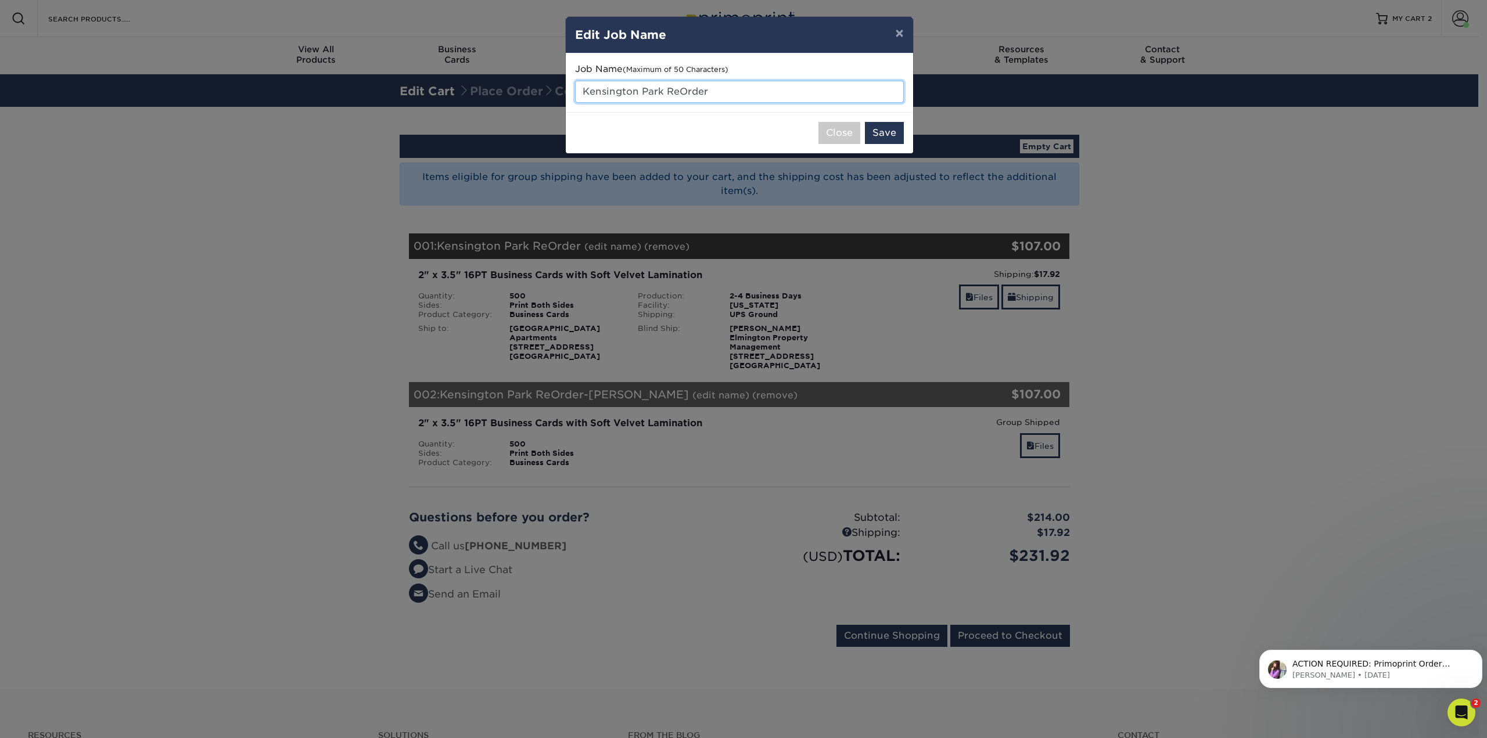
click at [731, 97] on input "Kensington Park ReOrder" at bounding box center [739, 92] width 329 height 22
type input "Kensington Park ReOrder-[PERSON_NAME]"
click at [890, 129] on button "Save" at bounding box center [884, 133] width 39 height 22
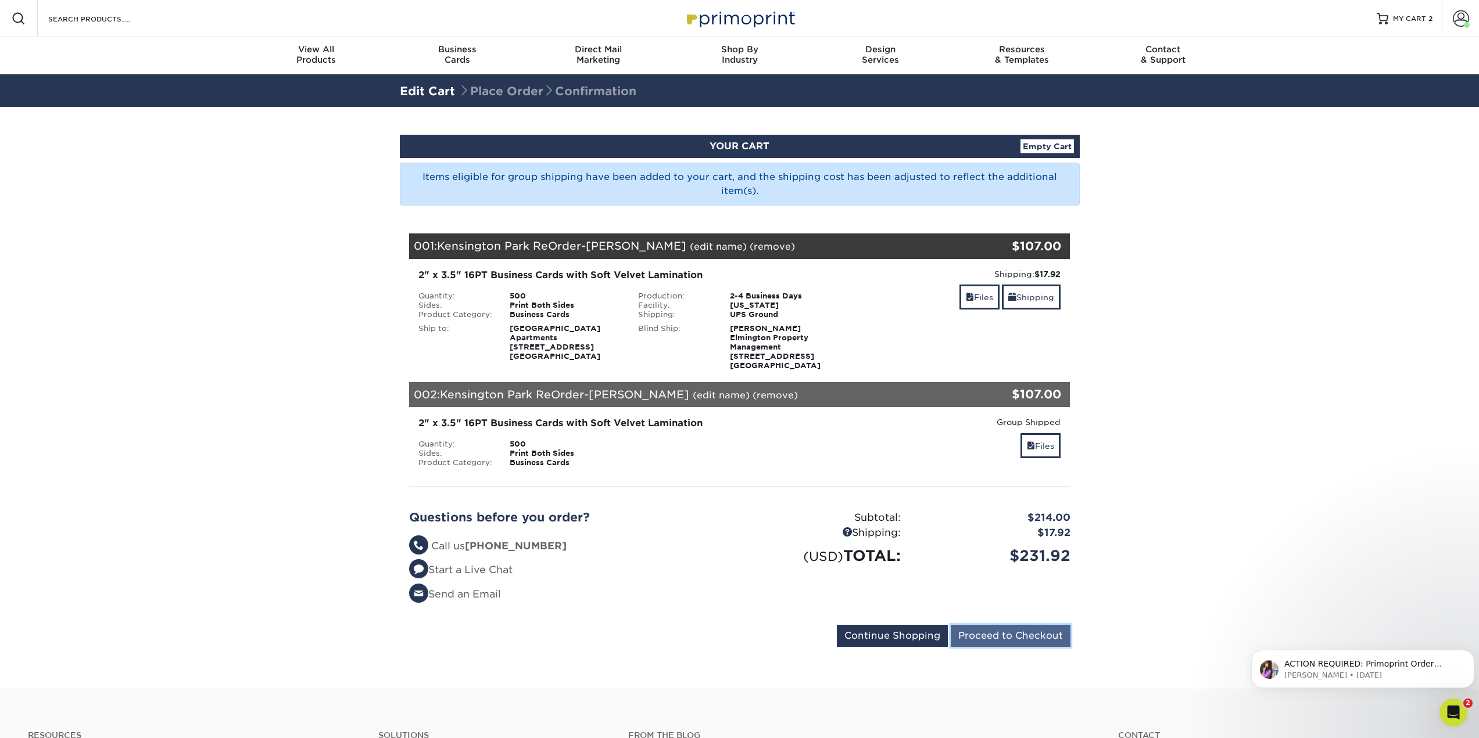
click at [1045, 636] on input "Proceed to Checkout" at bounding box center [1010, 636] width 120 height 22
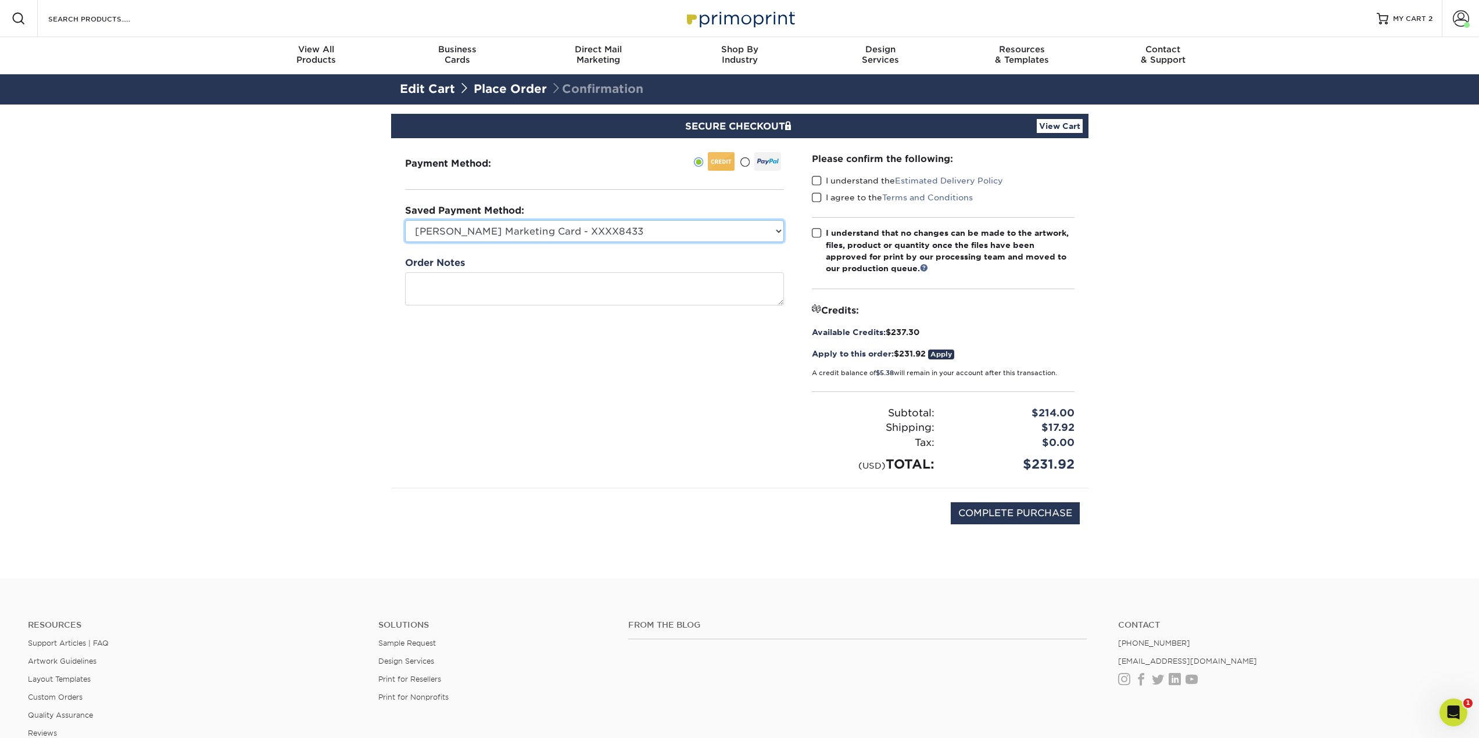
click at [648, 232] on select "[PERSON_NAME] Marketing Card - XXXX8433 [PERSON_NAME] Card - XXXX2515 New Credi…" at bounding box center [594, 231] width 379 height 22
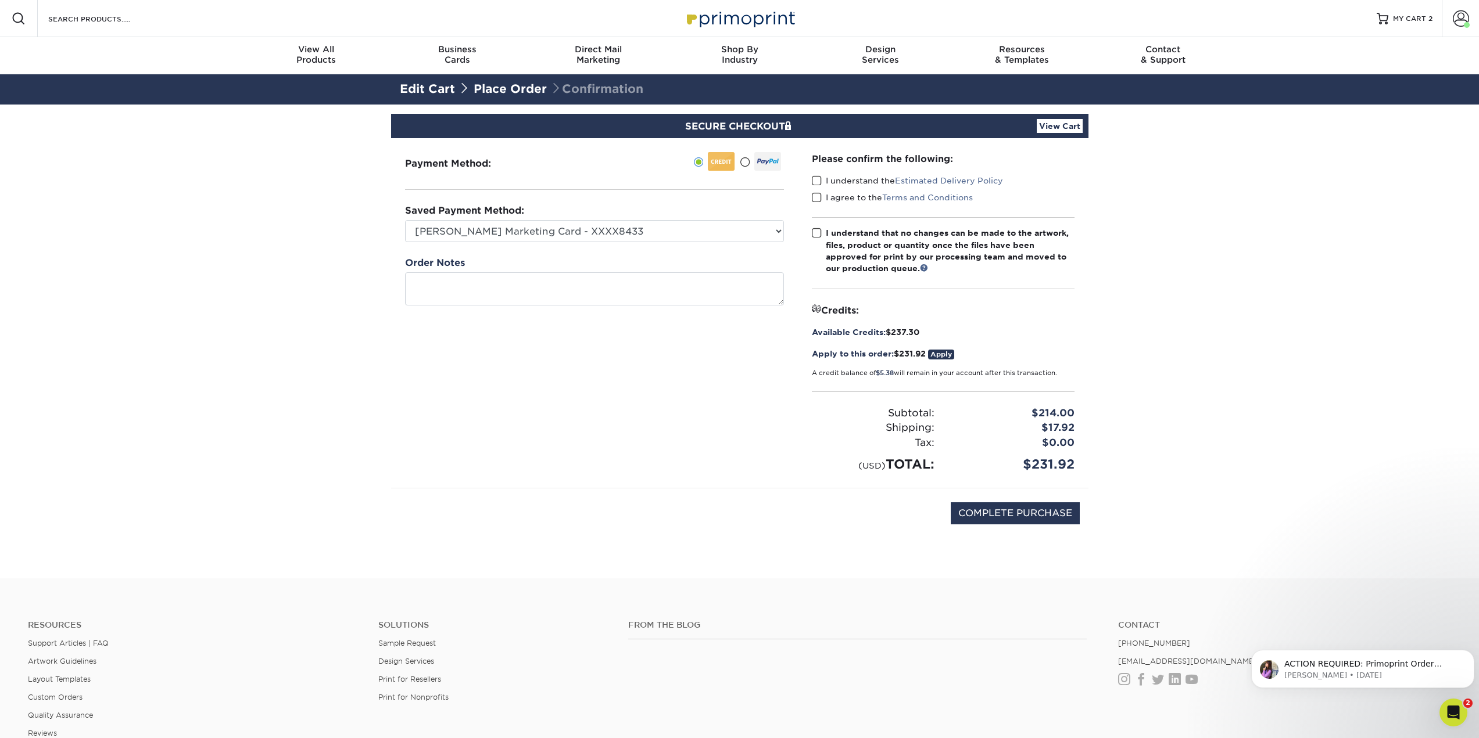
click at [820, 178] on span at bounding box center [817, 180] width 10 height 11
click at [0, 0] on input "I understand the Estimated Delivery Policy" at bounding box center [0, 0] width 0 height 0
click at [817, 196] on span at bounding box center [817, 197] width 10 height 11
click at [0, 0] on input "I agree to the Terms and Conditions" at bounding box center [0, 0] width 0 height 0
click at [817, 231] on span at bounding box center [817, 233] width 10 height 11
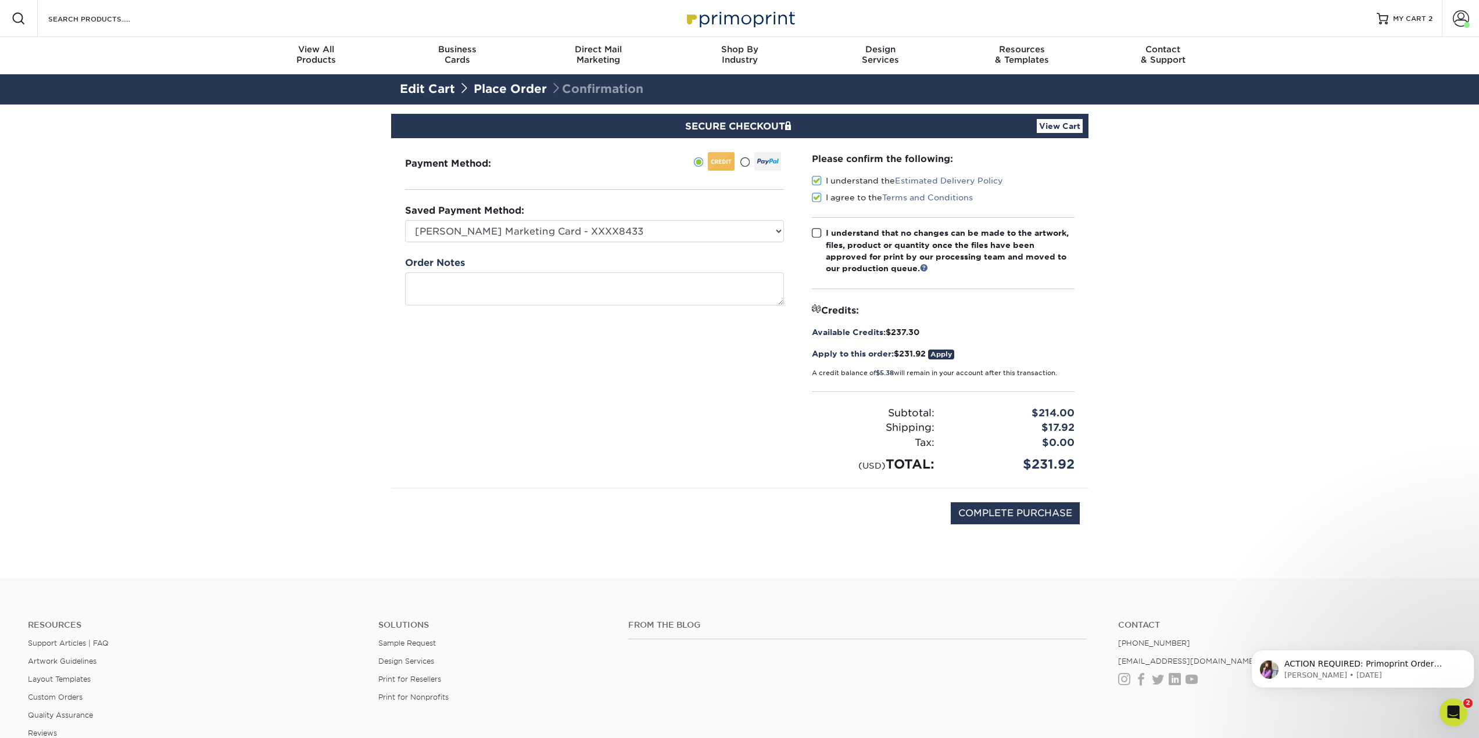
click at [0, 0] on input "I understand that no changes can be made to the artwork, files, product or quan…" at bounding box center [0, 0] width 0 height 0
click at [1027, 514] on input "COMPLETE PURCHASE" at bounding box center [1014, 514] width 129 height 22
type input "PROCESSING, PLEASE WAIT..."
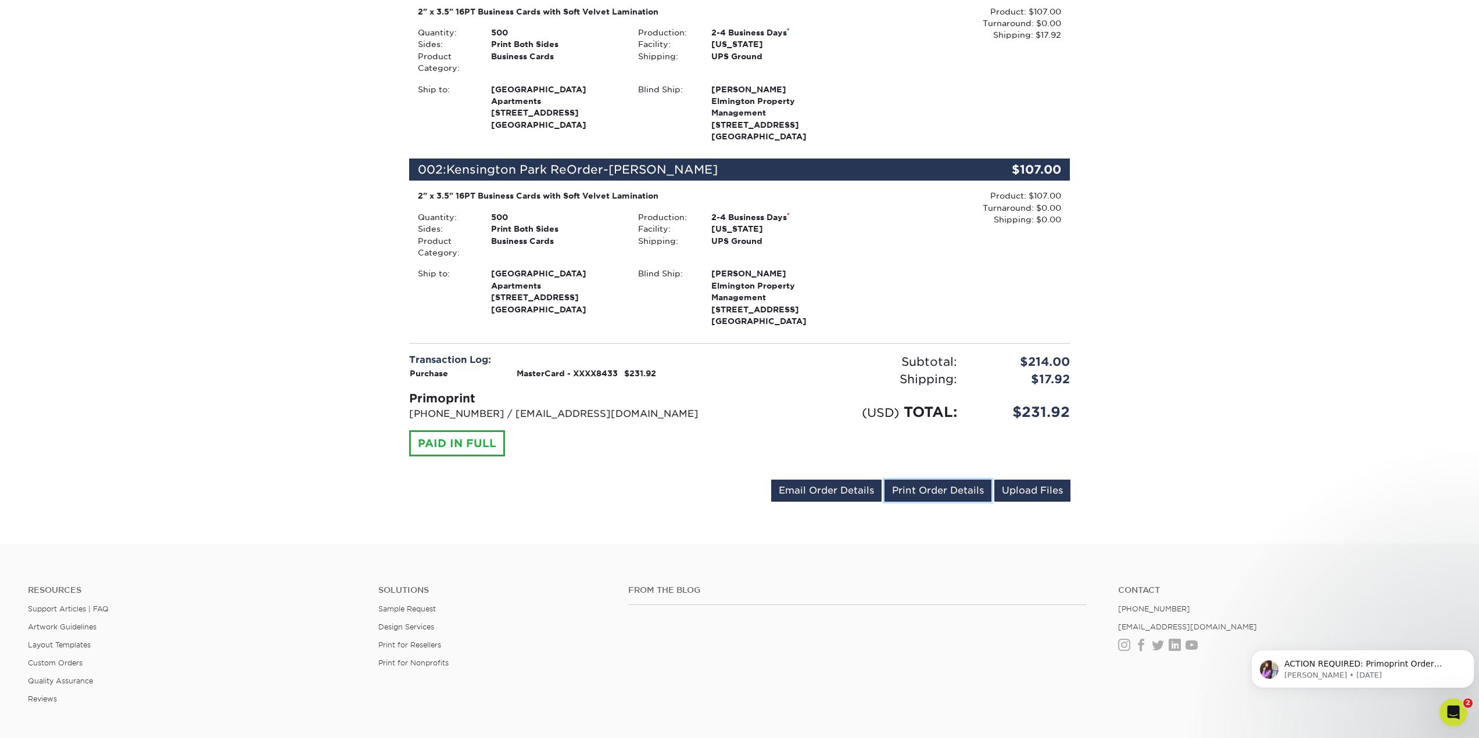
drag, startPoint x: 937, startPoint y: 492, endPoint x: 549, endPoint y: 365, distance: 407.7
click at [937, 492] on link "Print Order Details" at bounding box center [937, 491] width 107 height 22
